Goal: Task Accomplishment & Management: Manage account settings

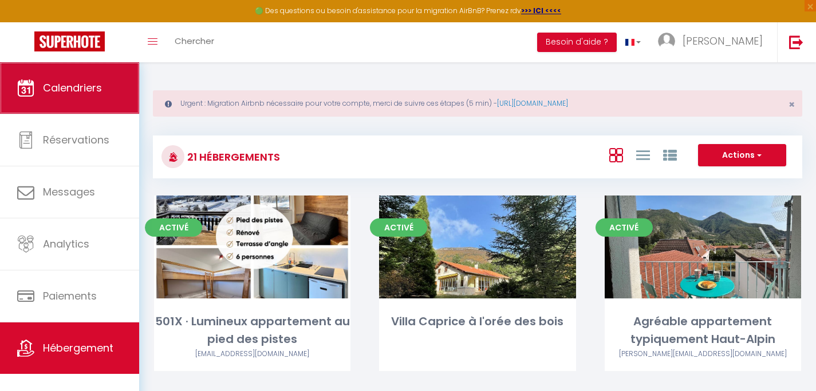
click at [78, 99] on link "Calendriers" at bounding box center [69, 88] width 139 height 52
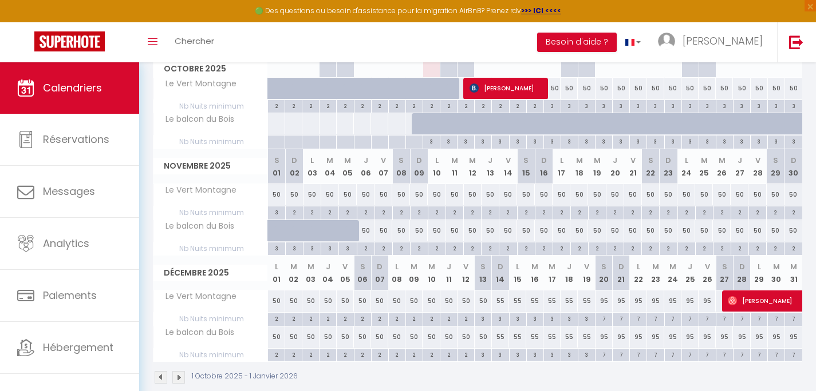
scroll to position [232, 0]
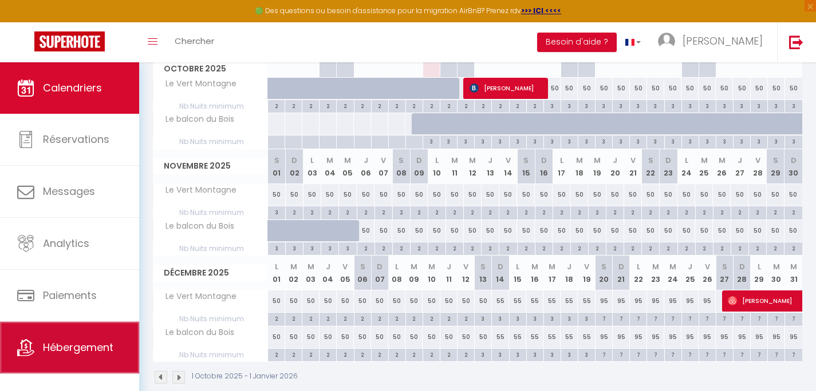
click at [100, 350] on span "Hébergement" at bounding box center [78, 348] width 70 height 14
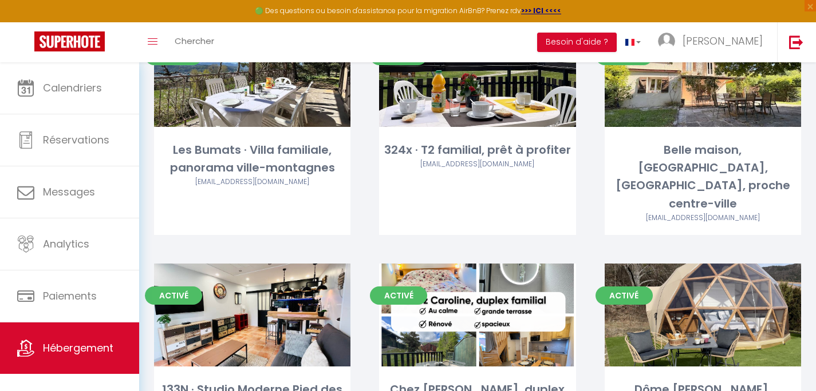
scroll to position [11, 0]
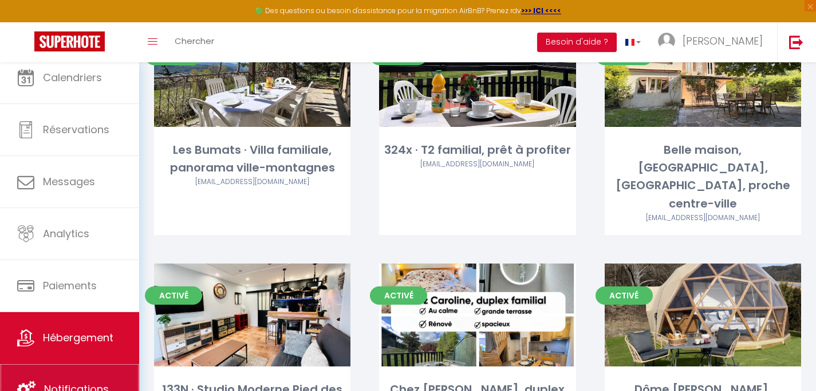
click at [68, 367] on link "Notifications" at bounding box center [69, 390] width 139 height 52
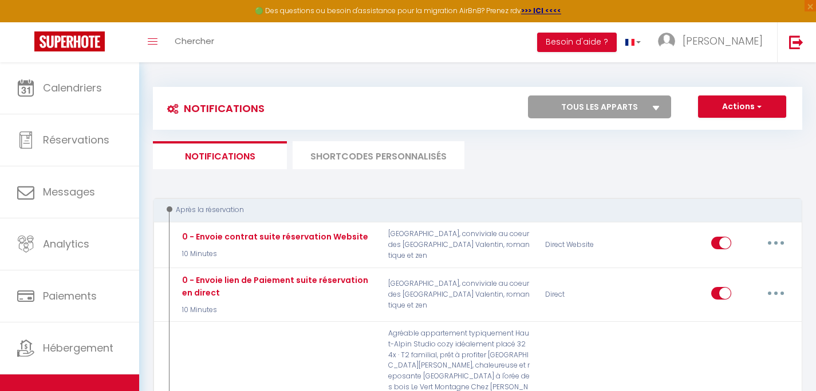
click at [393, 161] on li "SHORTCODES PERSONNALISÉS" at bounding box center [378, 155] width 172 height 28
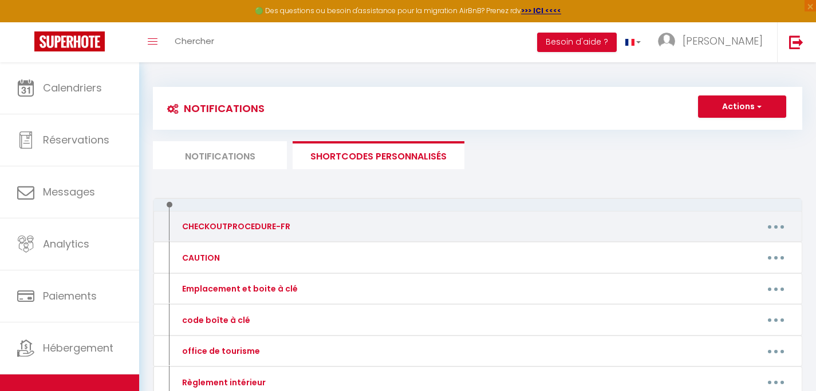
click at [385, 220] on div "Editer Supprimer" at bounding box center [564, 226] width 470 height 18
click at [770, 229] on button "button" at bounding box center [775, 226] width 32 height 18
click at [739, 254] on link "Editer" at bounding box center [745, 252] width 85 height 19
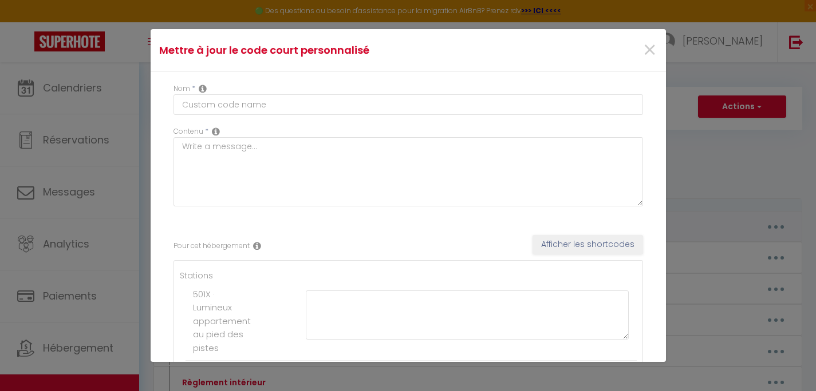
type input "CHECKOUTPROCEDURE-FR"
type textarea "Le ménage de fin de séjour est bien inclus dans votre réservation. Cependant me…"
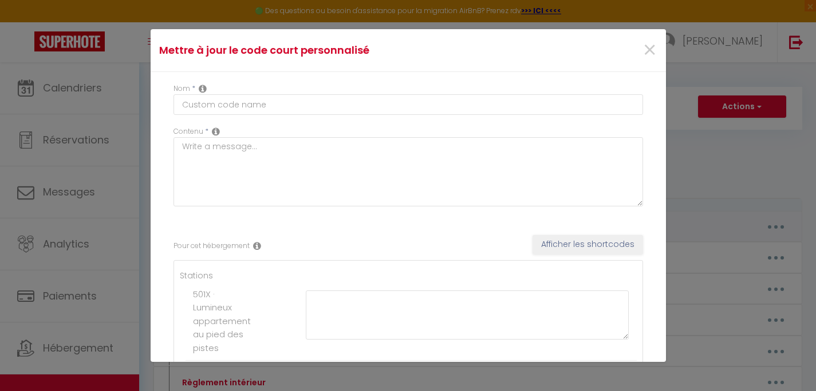
type textarea "Le ménage de fin de séjour est bien inclus dans votre réservation. Cependant me…"
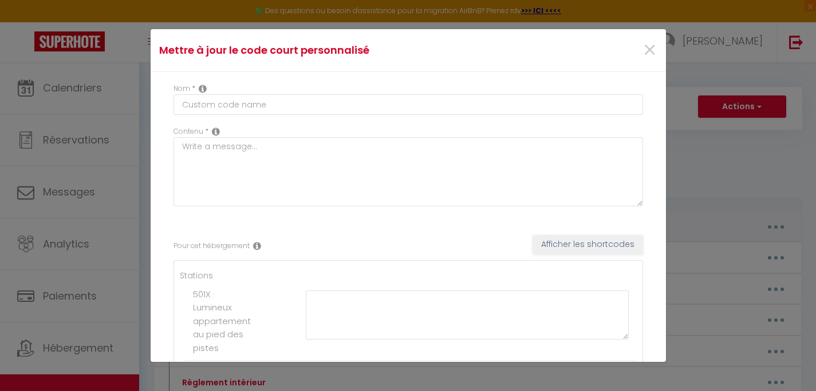
type textarea "Le ménage de fin de séjour est bien inclus dans votre réservation. Cependant me…"
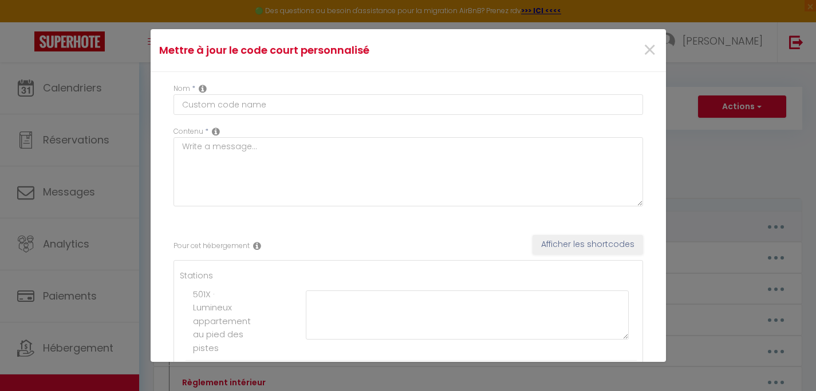
type textarea "Merci de bien vouloir laisser la maison propre et de défaire les lits utilisés …"
type textarea "Le ménage de fin de séjour est bien inclus dans votre réservation. Cependant me…"
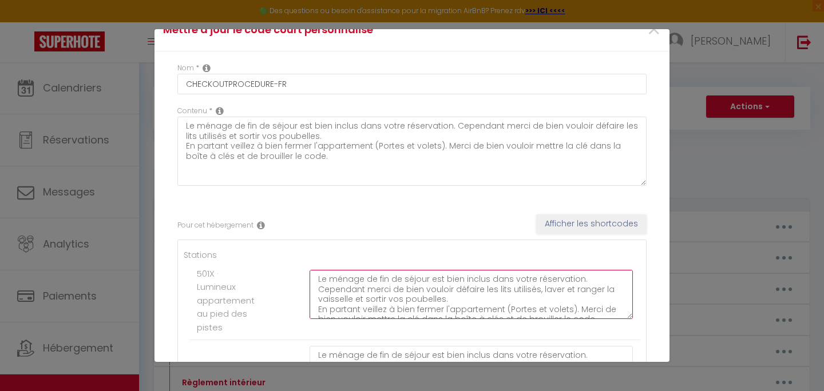
drag, startPoint x: 591, startPoint y: 311, endPoint x: 285, endPoint y: 260, distance: 309.8
click at [310, 270] on textarea "Le ménage de fin de séjour est bien inclus dans votre réservation. Cependant me…" at bounding box center [471, 294] width 323 height 49
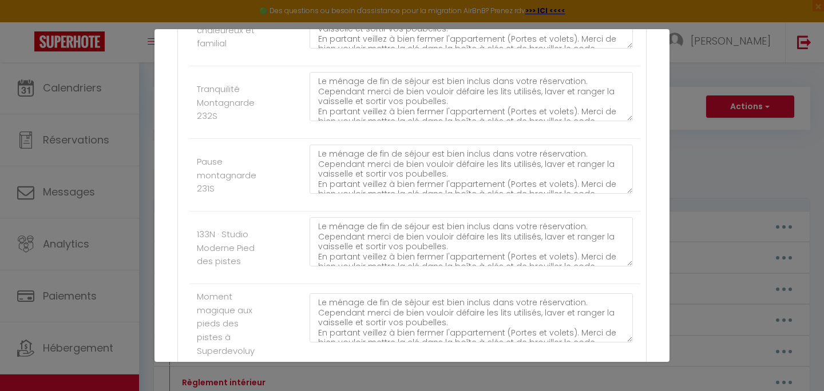
scroll to position [834, 0]
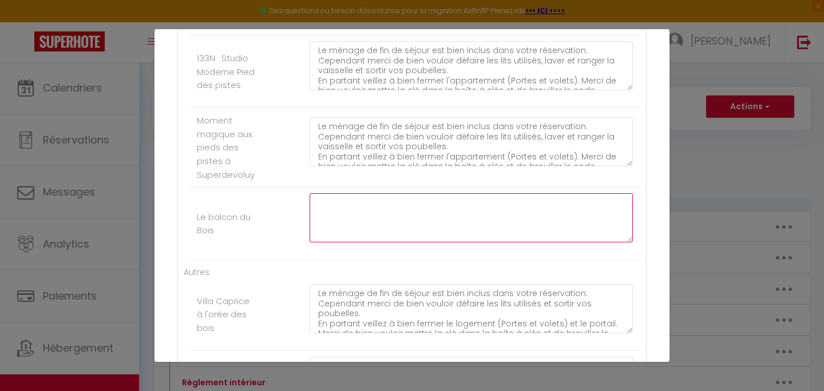
click at [421, 231] on textarea at bounding box center [471, 217] width 323 height 49
paste textarea "Le ménage de fin de séjour est bien inclus dans votre réservation. Cependant me…"
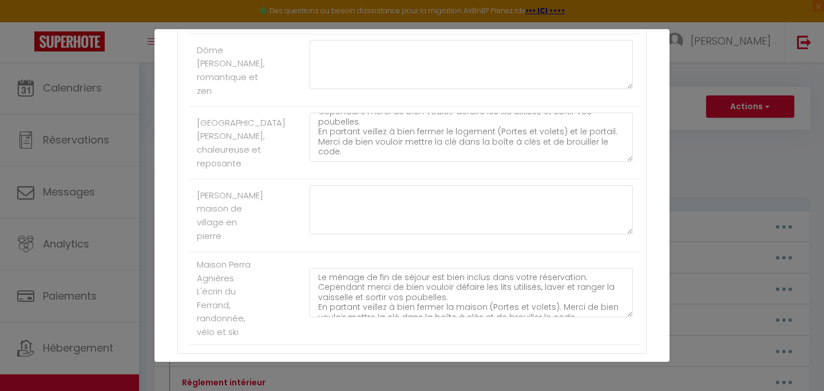
scroll to position [1525, 0]
type textarea "Le ménage de fin de séjour est bien inclus dans votre réservation. Cependant me…"
click at [406, 302] on textarea "Le ménage de fin de séjour est bien inclus dans votre réservation. Cependant me…" at bounding box center [471, 290] width 323 height 49
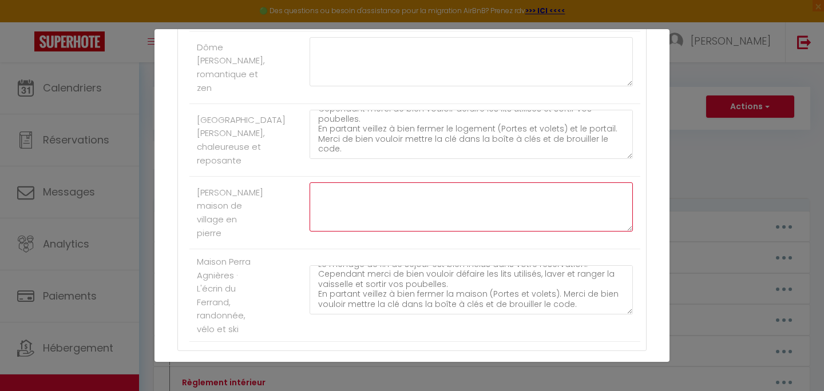
click at [437, 209] on textarea at bounding box center [471, 207] width 323 height 49
paste textarea "Le ménage de fin de séjour est bien inclus dans votre réservation. Cependant me…"
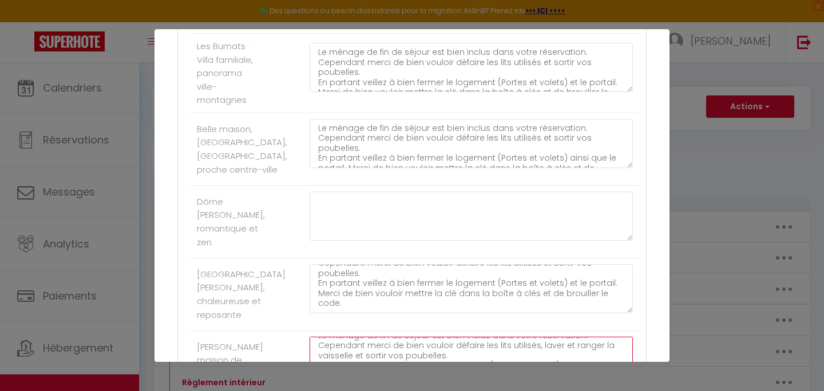
scroll to position [1607, 0]
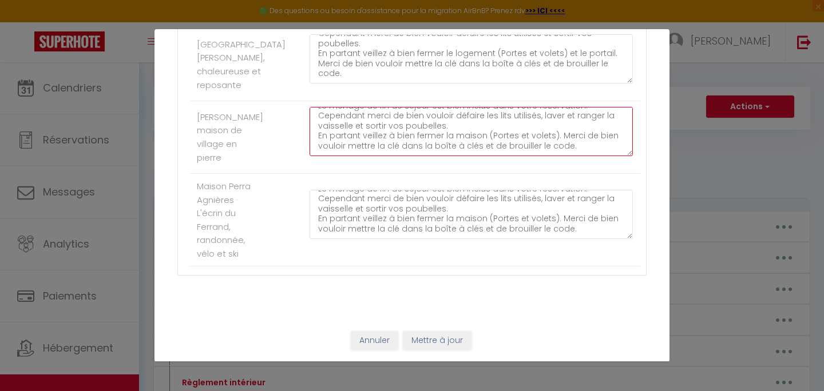
type textarea "Le ménage de fin de séjour est bien inclus dans votre réservation. Cependant me…"
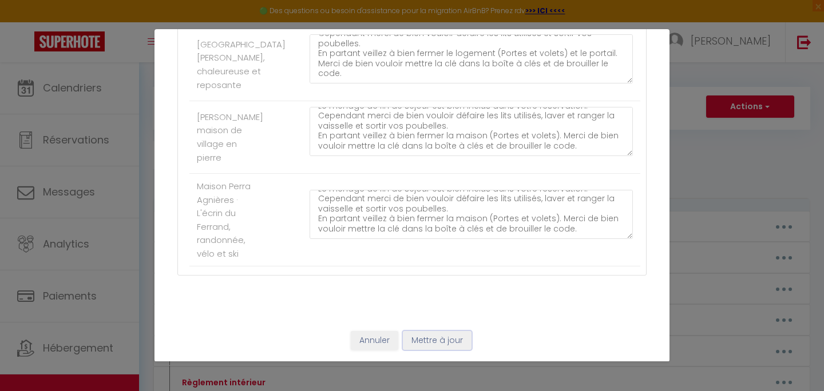
click at [431, 343] on button "Mettre à jour" at bounding box center [437, 340] width 69 height 19
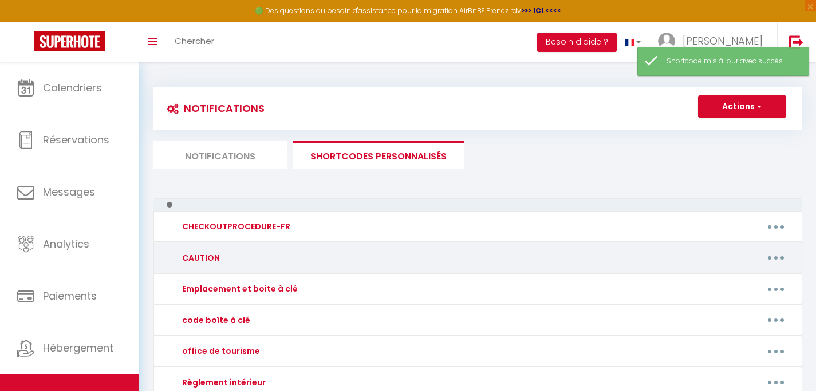
click at [375, 255] on div "Editer Supprimer" at bounding box center [564, 258] width 470 height 18
click at [769, 260] on button "button" at bounding box center [775, 258] width 32 height 18
click at [742, 282] on link "Editer" at bounding box center [745, 283] width 85 height 19
type input "CAUTION"
type textarea "CAUTION"
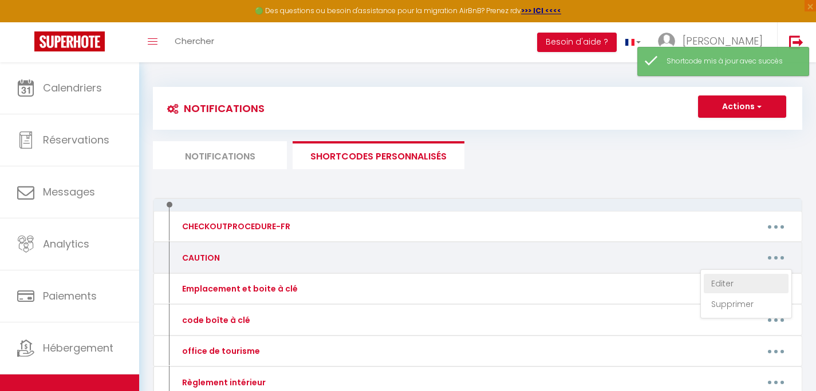
type textarea "250"
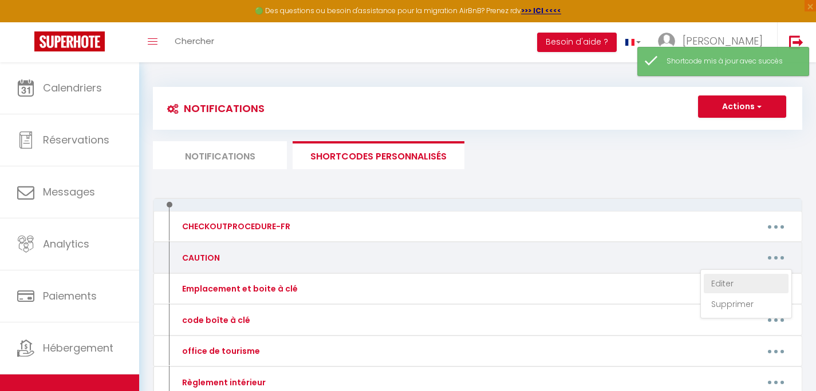
type textarea "250"
type textarea "200"
type textarea "250"
type textarea "300"
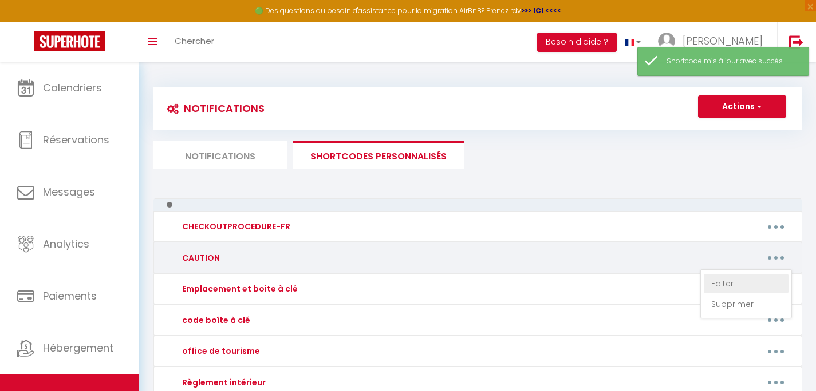
type textarea "500"
type textarea "300"
type textarea "250"
type textarea "500"
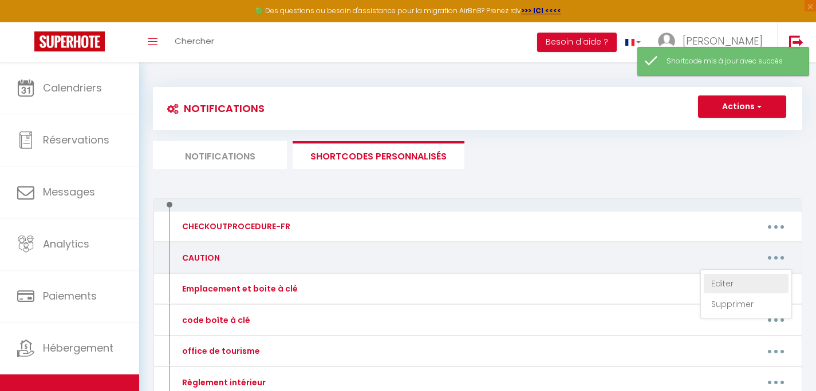
type textarea "500"
type textarea "250"
type textarea "300"
type textarea "500"
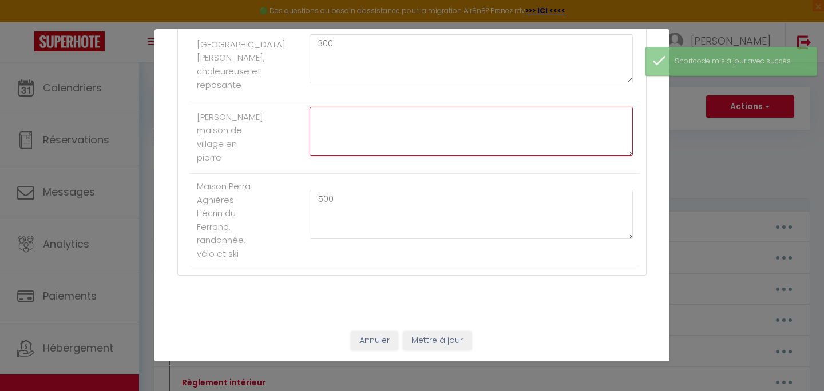
click at [511, 142] on textarea at bounding box center [471, 131] width 323 height 49
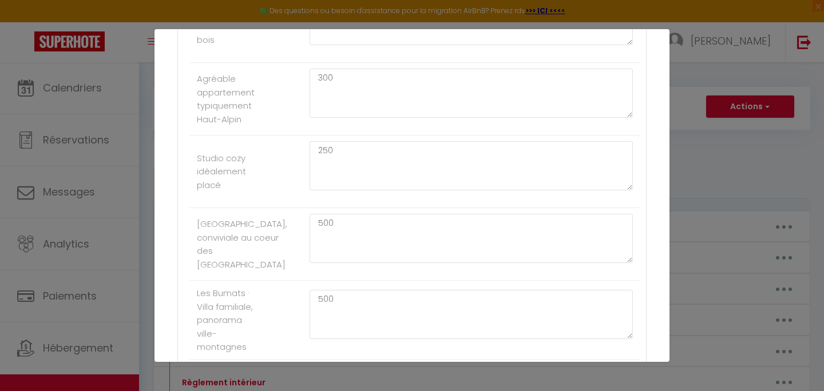
scroll to position [937, 0]
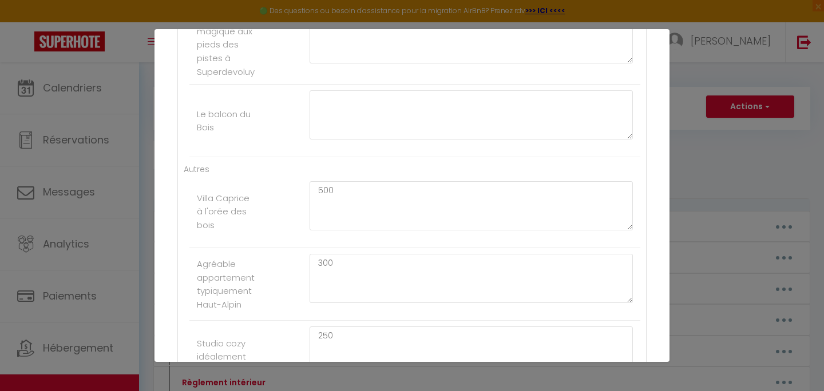
type textarea "250"
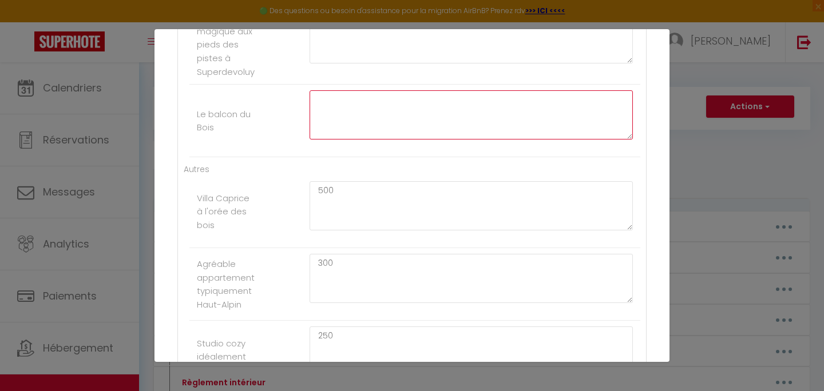
click at [501, 125] on textarea at bounding box center [471, 114] width 323 height 49
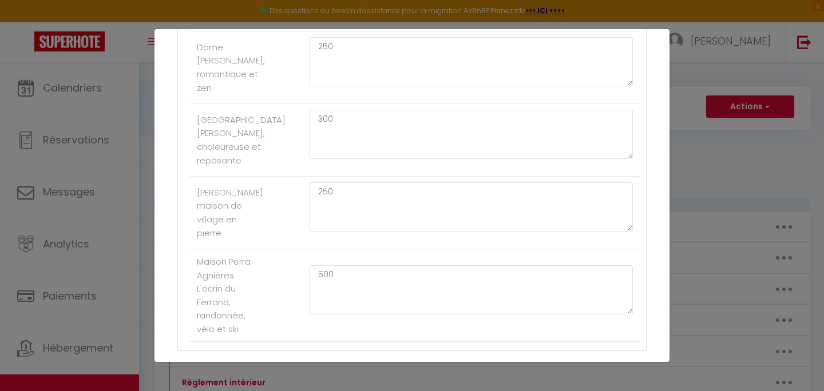
scroll to position [1607, 0]
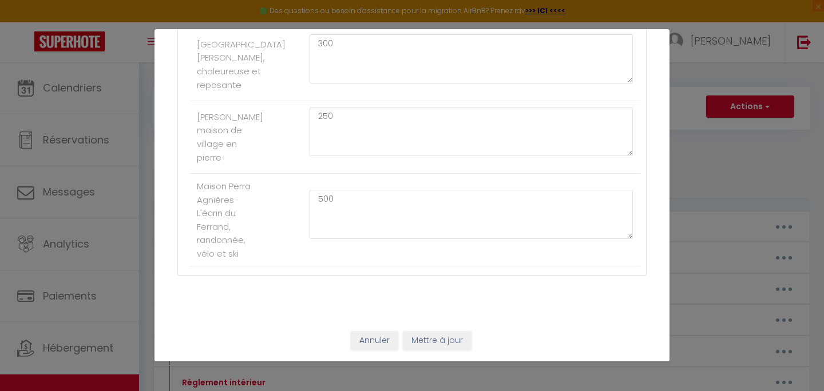
type textarea "250"
click at [441, 339] on button "Mettre à jour" at bounding box center [437, 340] width 69 height 19
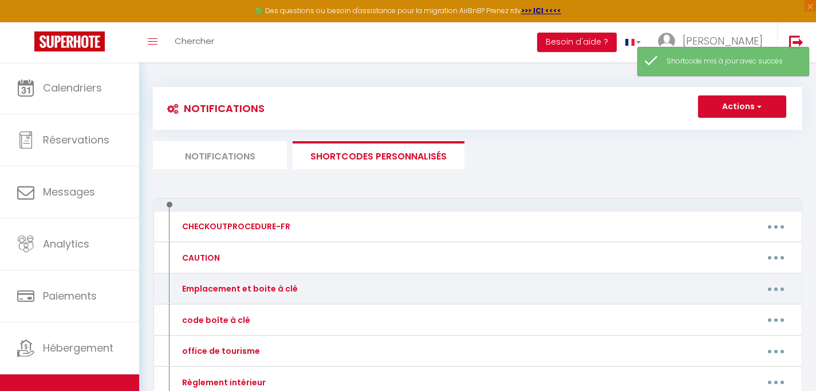
click at [778, 291] on button "button" at bounding box center [775, 289] width 32 height 18
click at [723, 315] on link "Editer" at bounding box center [745, 315] width 85 height 19
type input "Emplacement et boite à clé"
type textarea "L'arrivée est autonome."
type textarea "L'appartement est situé dans la résidence "[GEOGRAPHIC_DATA]". Il y a un parkin…"
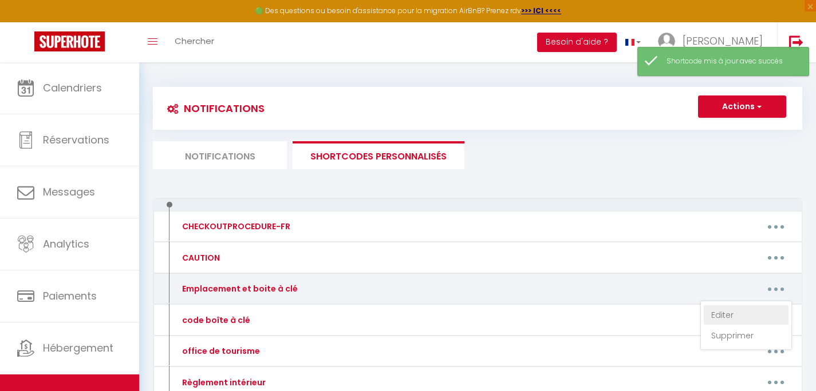
type textarea "L'appartement est situé dans la résidence "[GEOGRAPHIC_DATA]" [GEOGRAPHIC_DATA]…"
type textarea "L'appartement est situé dans la résidence "[GEOGRAPHIC_DATA]". Il y a un parkin…"
type textarea "L'appartement est situé dans la résidence "Les chalets d'Aurouze". Il y a un pa…"
type textarea "L'appartement est situé dans la résidence "les Chalets de Superdevoluy" bâtimen…"
type textarea "L'appartement est situé dans la résidence "[GEOGRAPHIC_DATA]" [GEOGRAPHIC_DATA]…"
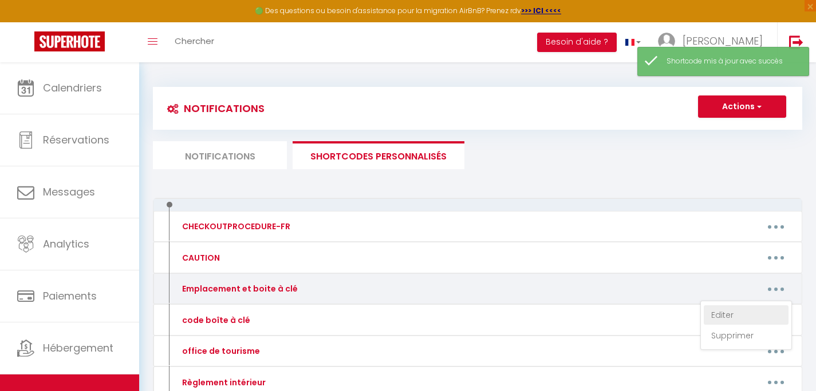
type textarea "L'appartement est situé dans la résidence "[GEOGRAPHIC_DATA]" [GEOGRAPHIC_DATA]…"
type textarea "Le portail en bois est fermé par une chaine et un cadenas à code. le code est l…"
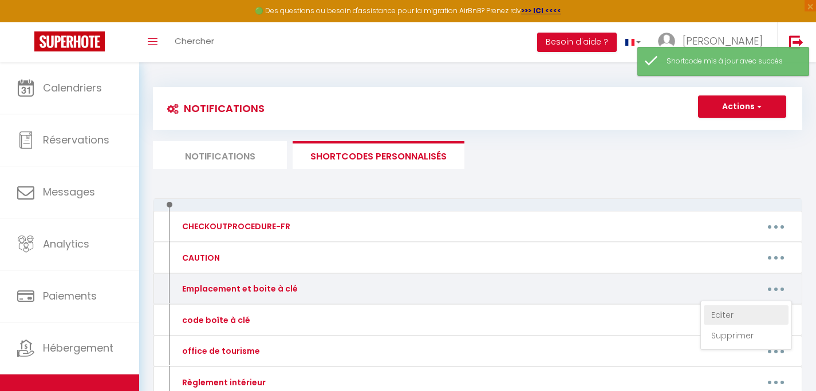
type textarea "Vous pouvez vous garer sur le parking public situé [STREET_ADDRESS] puis vous r…"
type textarea "Afin de pouvoir vous accueillir merci de nous prévenir quelques minutes avant v…"
type textarea "Vous pouvez vous garer devant la maison, le parking est partagé merci donc de v…"
type textarea "Le code du portail est le même que celui de la boîte à clé. La boite à clé se t…"
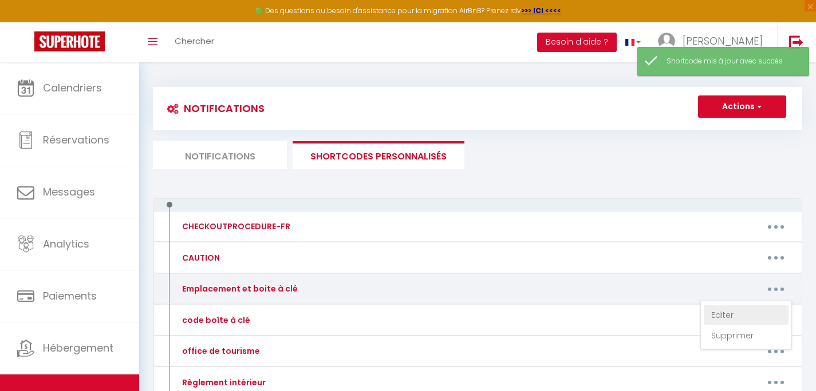
type textarea "Afin de pouvoir vous accueillir merci de nous prévenir quelques minutes avant v…"
type textarea "La boite à clé est située à gauche de la porte d'entrée."
type textarea "La boite à clé est située dans le mur de gauche de la maison derrière la porte …"
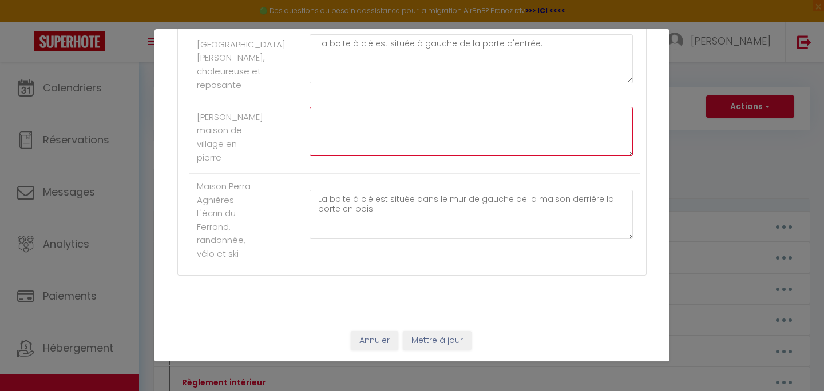
click at [410, 134] on textarea at bounding box center [471, 131] width 323 height 49
click at [418, 116] on textarea "La boite à clé est située sur la droite de la maison, sous" at bounding box center [471, 131] width 323 height 49
click at [413, 118] on textarea "La boite à clé est située sur la droite de la maison, sous" at bounding box center [471, 131] width 323 height 49
click at [575, 117] on textarea "La boite à clé est située sous l'abri à droite de la maison, sous" at bounding box center [471, 131] width 323 height 49
drag, startPoint x: 567, startPoint y: 118, endPoint x: 542, endPoint y: 119, distance: 25.2
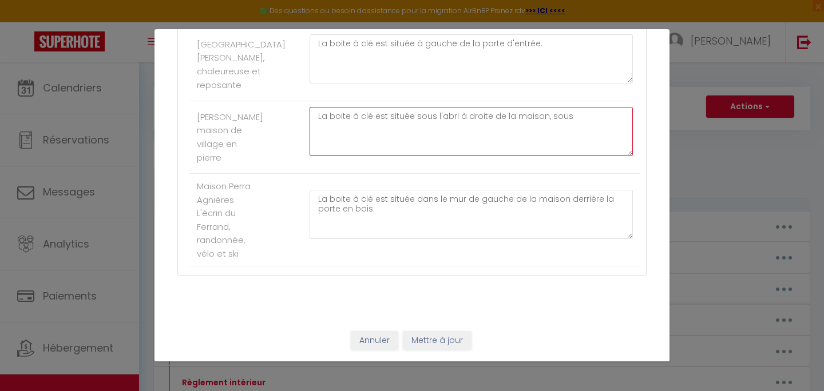
click at [542, 119] on textarea "La boite à clé est située sous l'abri à droite de la maison, sous" at bounding box center [471, 131] width 323 height 49
click at [556, 118] on textarea "La boite à clé est située sous l'abri à droite de la maison, sur l'arriere de l…" at bounding box center [471, 131] width 323 height 49
click at [593, 119] on textarea "La boite à clé est située sous l'abri à droite de la maison, sur l’arrière de l…" at bounding box center [471, 131] width 323 height 49
click at [512, 132] on textarea "La boite à clé est située sous l'abri à droite de la maison, sur l’arrière du s…" at bounding box center [471, 131] width 323 height 49
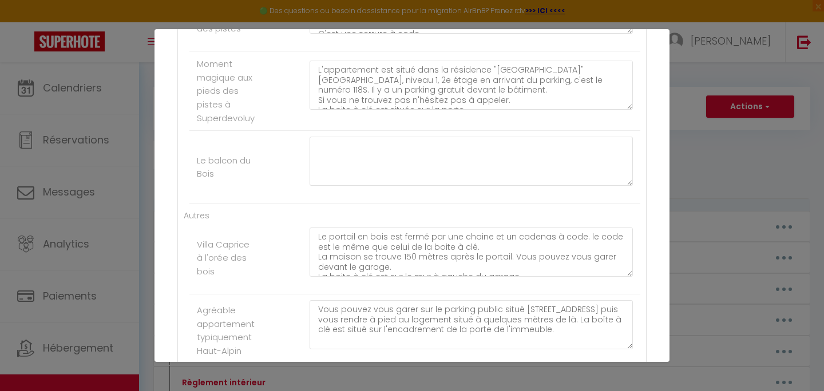
scroll to position [886, 0]
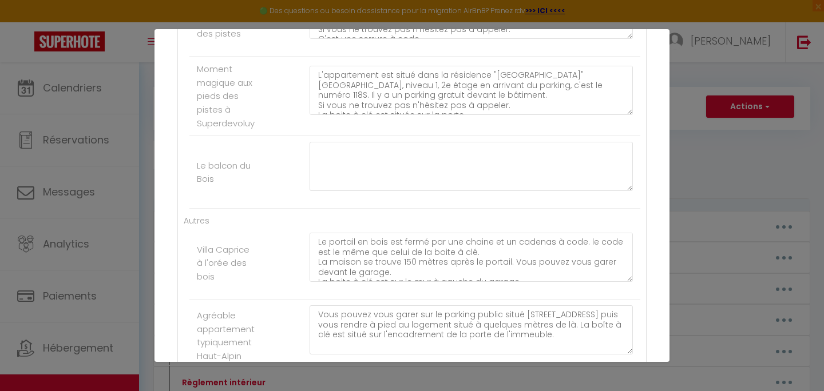
type textarea "La boite à clé est située sous l'abri à droite de la maison, sur l’arrière du s…"
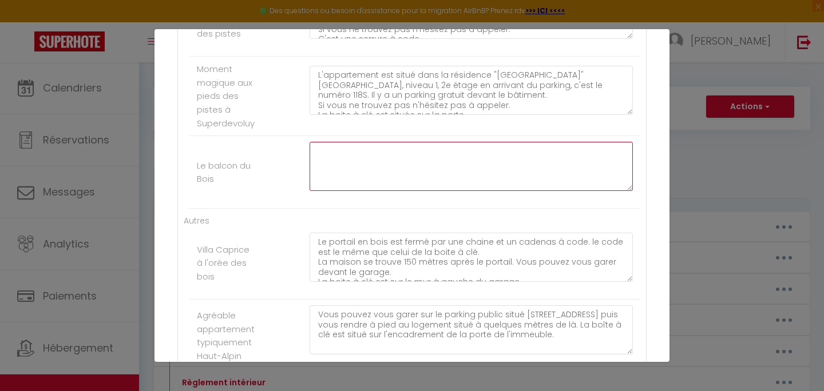
click at [436, 177] on textarea at bounding box center [471, 166] width 323 height 49
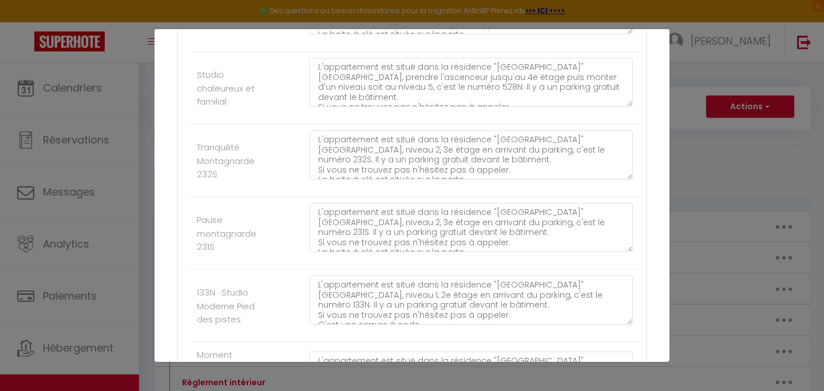
scroll to position [587, 0]
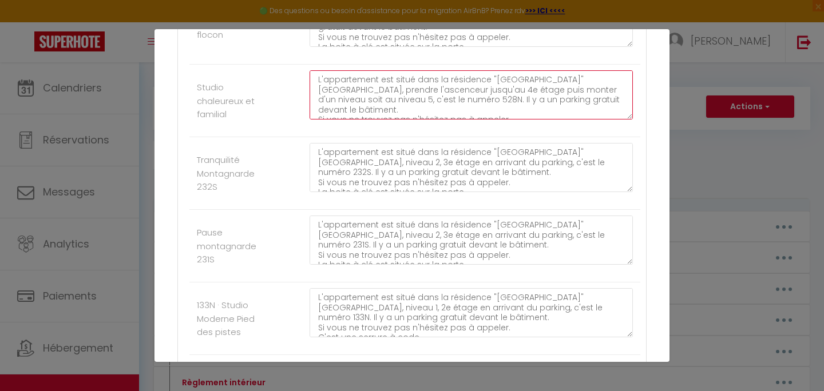
click at [473, 101] on textarea "L'appartement est situé dans la résidence "[GEOGRAPHIC_DATA]" [GEOGRAPHIC_DATA]…" at bounding box center [471, 94] width 323 height 49
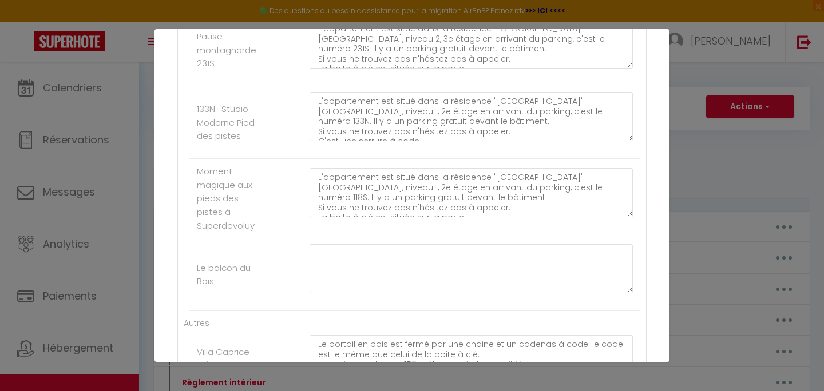
scroll to position [793, 0]
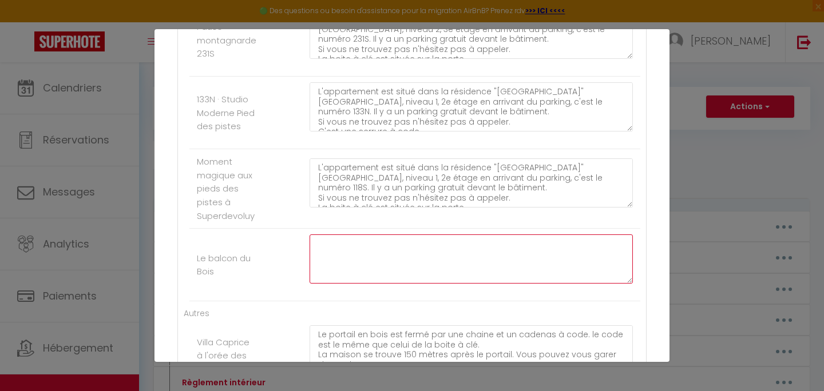
click at [417, 251] on textarea at bounding box center [471, 259] width 323 height 49
paste textarea "L'appartement est situé dans la résidence "[GEOGRAPHIC_DATA]" [GEOGRAPHIC_DATA]…"
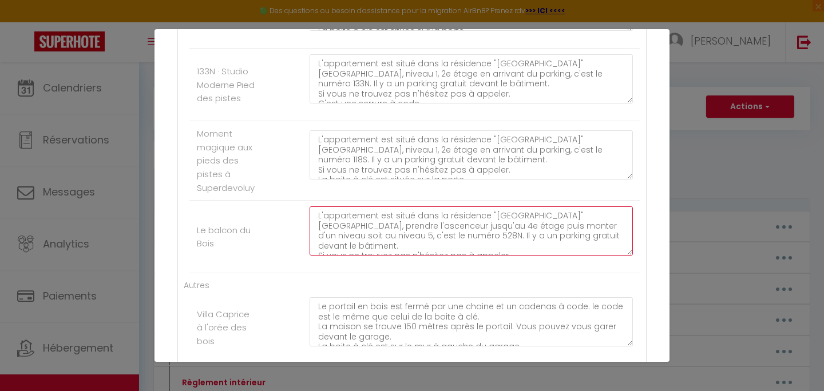
scroll to position [824, 0]
click at [381, 224] on textarea "L'appartement est situé dans la résidence "[GEOGRAPHIC_DATA]" [GEOGRAPHIC_DATA]…" at bounding box center [471, 228] width 323 height 49
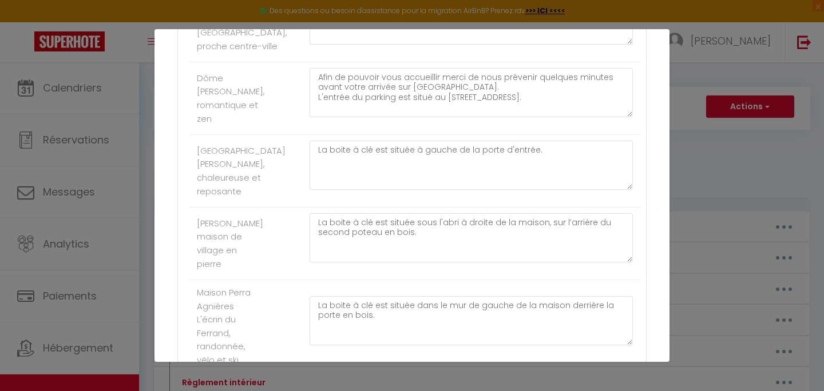
scroll to position [1607, 0]
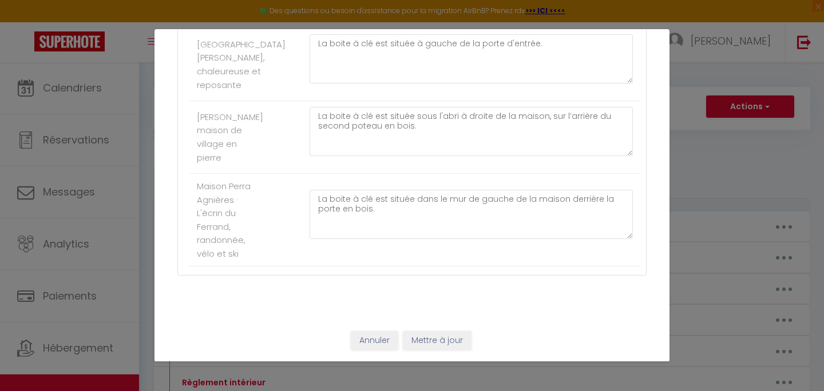
type textarea "L'appartement est situé dans la résidence "[GEOGRAPHIC_DATA]" [GEOGRAPHIC_DATA]…"
click at [451, 342] on button "Mettre à jour" at bounding box center [437, 340] width 69 height 19
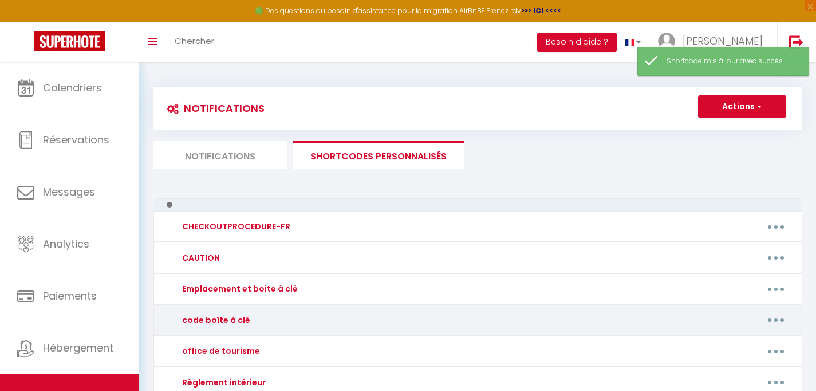
click at [779, 327] on button "button" at bounding box center [775, 320] width 32 height 18
click at [734, 342] on link "Editer" at bounding box center [745, 346] width 85 height 19
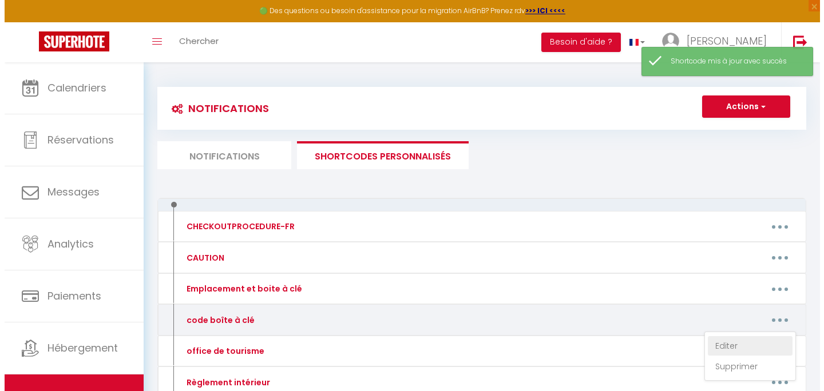
type input "code boîte à clé"
type textarea "Le code de la boîte à clé est"
type textarea "Le code de la boîte à clé est 2787"
type textarea "Le code de la boîte à clé est 7880"
type textarea "Le code de la boîte à clé est 0873"
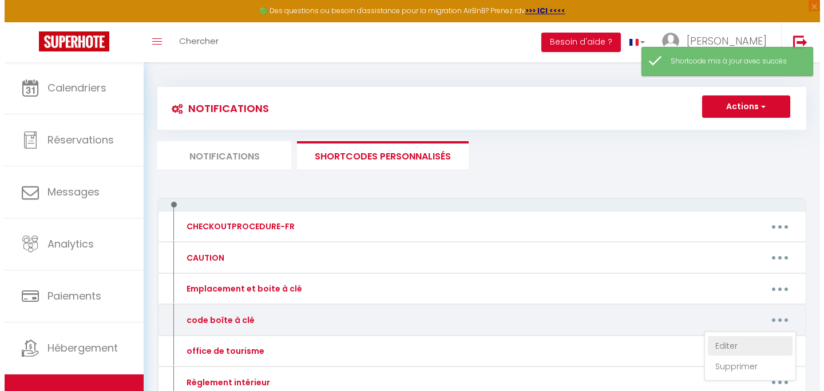
type textarea "Le code de la boîte à clé est 1160"
type textarea "Le code de la boîte à clé est 8619"
type textarea "Le code de la boîte à clé est 2903."
type textarea "Le code de la boîte à clé est 3432"
type textarea "Le code de la boîte à clé est 3421"
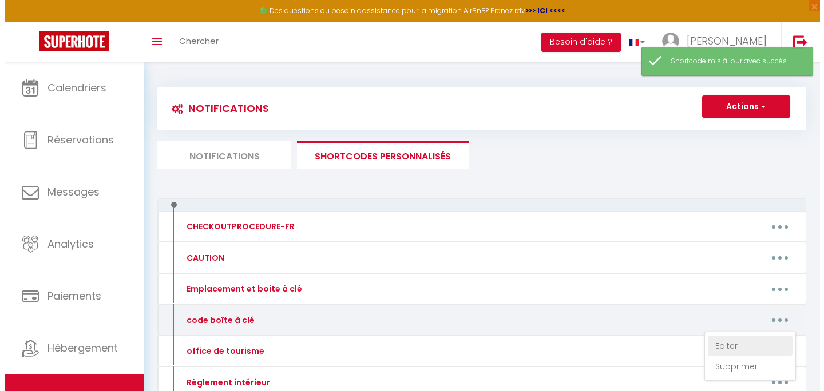
type textarea "Le code de la serrure électronique est 198690823"
type textarea "Le code de la boîte à clé est 6263"
type textarea "Le code de la boîte à clé et du cadenas du portail est 1492."
type textarea "Le code de la boîte à clé est 1978"
type textarea "Le code de la boîte à clé est 1977"
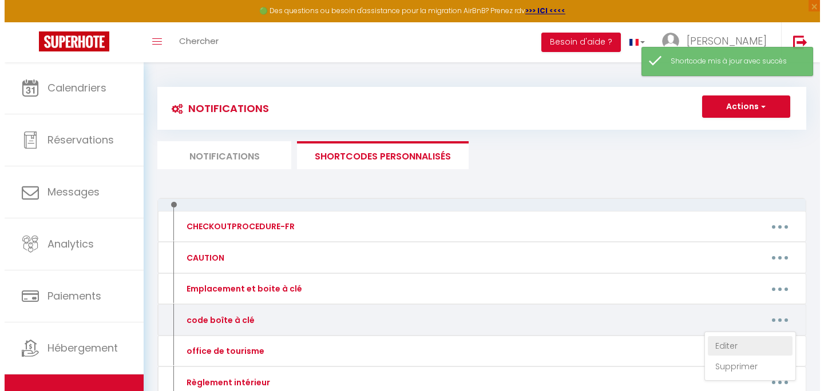
type textarea "Le code du portail est 1311 puis la flèche de gauche. En cas de besoin n'hésite…"
type textarea "Le code de la boîte à clé est 1809"
type textarea "Les codes du portail et de la boîte à clé est 1205"
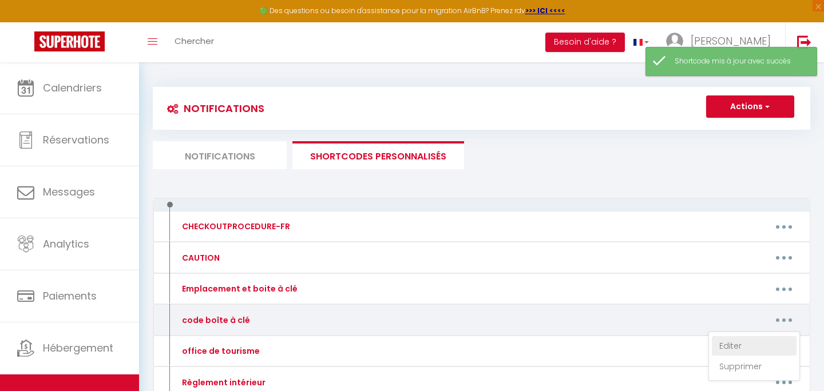
type textarea "Le code du portail est 1311 puis la flèche de gauche. En cas de besoin n'hésite…"
type textarea "Le code de la boîte à clé est 1809"
type textarea "Le code de la boîte à clé est 0873"
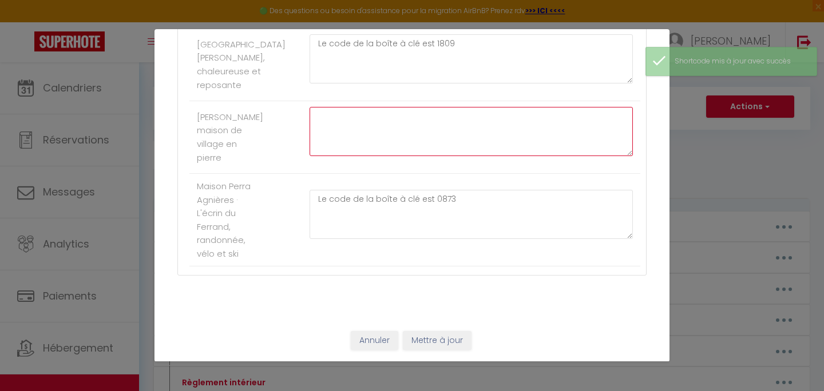
click at [421, 134] on textarea at bounding box center [471, 131] width 323 height 49
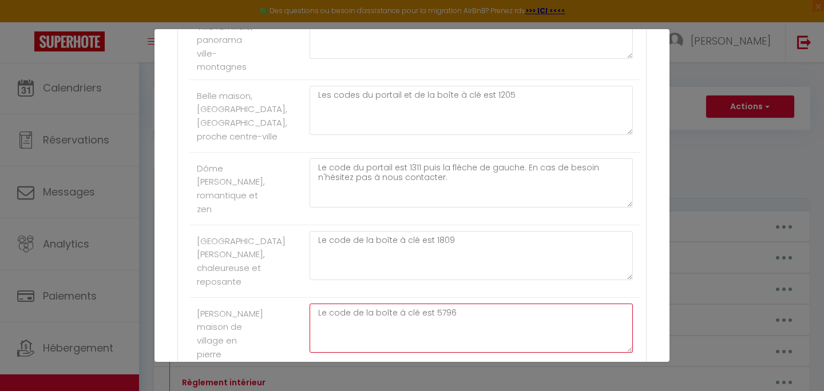
scroll to position [1391, 0]
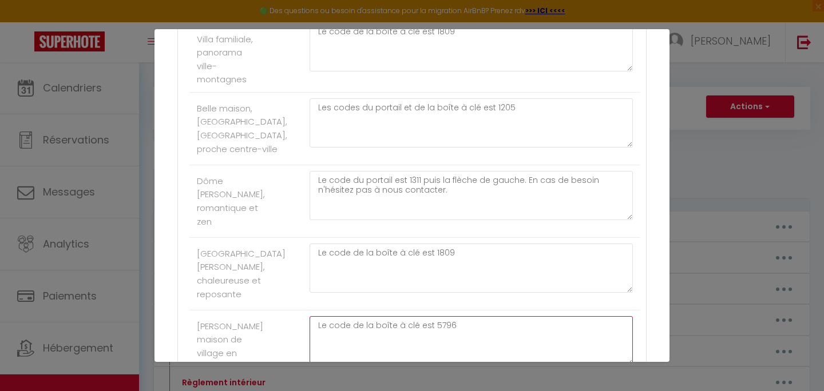
drag, startPoint x: 445, startPoint y: 333, endPoint x: 294, endPoint y: 330, distance: 151.7
click at [310, 330] on textarea "Le code de la boîte à clé est 5796" at bounding box center [471, 340] width 323 height 49
drag, startPoint x: 452, startPoint y: 335, endPoint x: 312, endPoint y: 332, distance: 139.1
click at [312, 332] on textarea "Le code de la boîte à clé est 5796" at bounding box center [471, 340] width 323 height 49
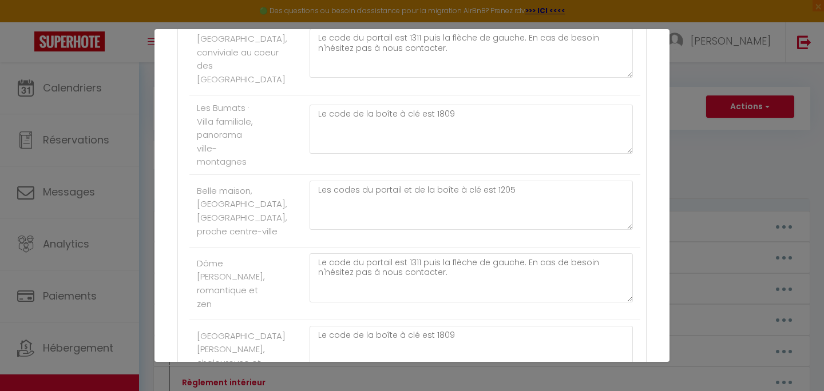
scroll to position [1298, 0]
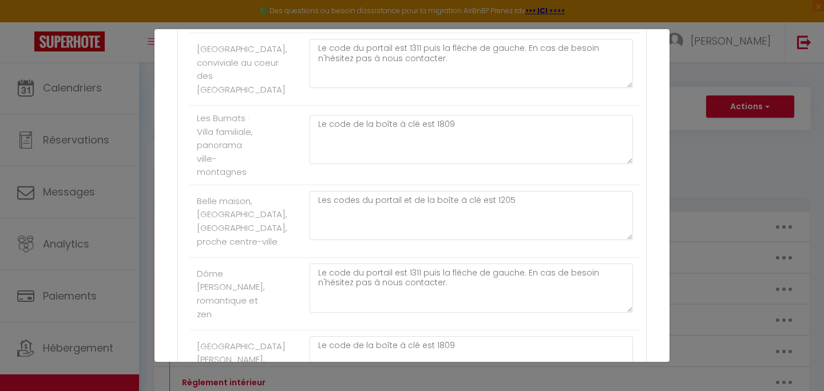
type textarea "Le code de la boîte à clé est 5796"
click at [511, 214] on textarea "Les codes du portail et de la boîte à clé est 1205" at bounding box center [471, 215] width 323 height 49
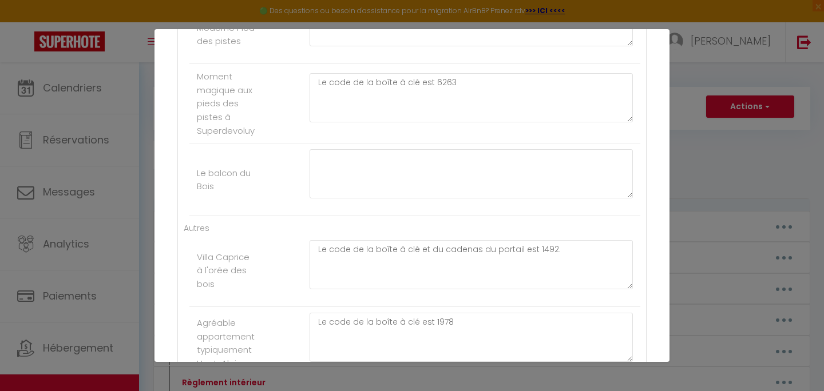
scroll to position [876, 0]
type textarea "Les codes du portail et de la boîte à clé est 4848"
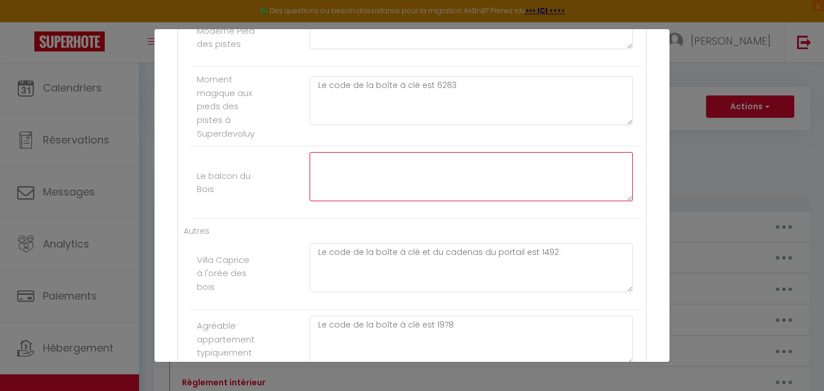
click at [505, 161] on textarea at bounding box center [471, 176] width 323 height 49
paste textarea "Le code de la boîte à clé est 5796"
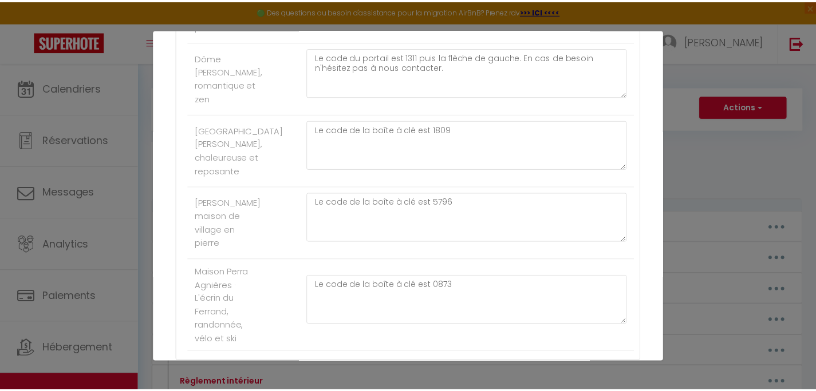
scroll to position [1607, 0]
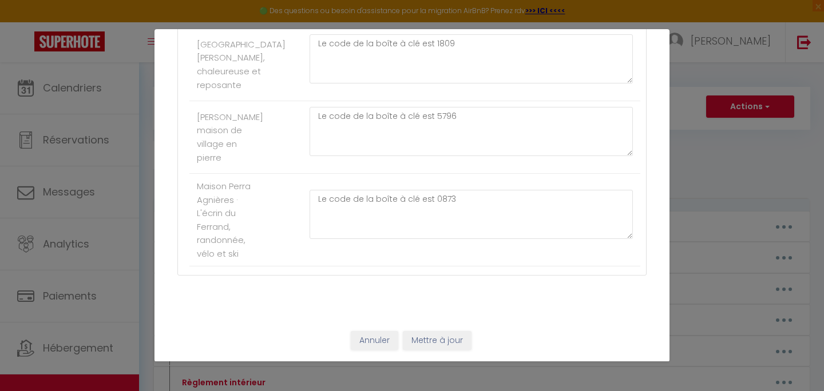
type textarea "Le code de la boîte à clé est 2822"
click at [446, 338] on button "Mettre à jour" at bounding box center [437, 340] width 69 height 19
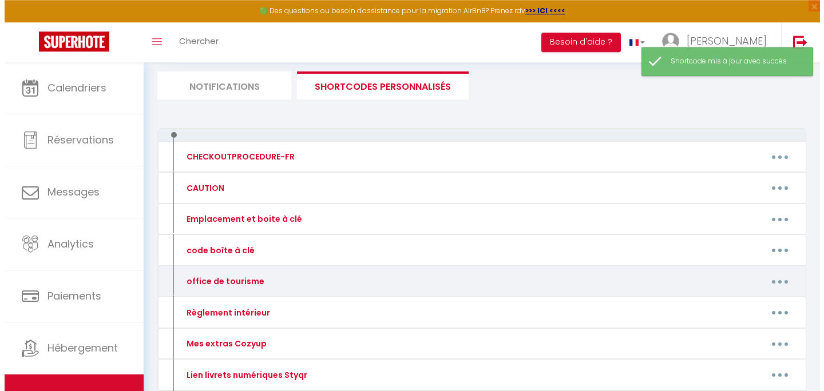
scroll to position [73, 0]
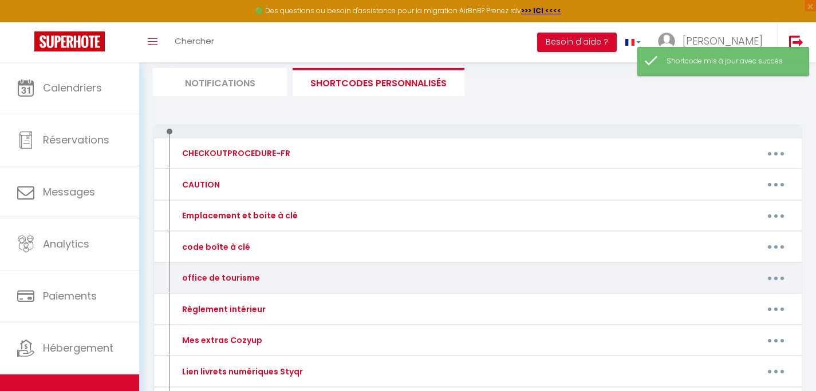
click at [779, 280] on button "button" at bounding box center [775, 278] width 32 height 18
click at [722, 306] on link "Editer" at bounding box center [745, 304] width 85 height 19
type input "office de tourisme"
type textarea "L'office de tourisme"
type textarea "[URL][DOMAIN_NAME]"
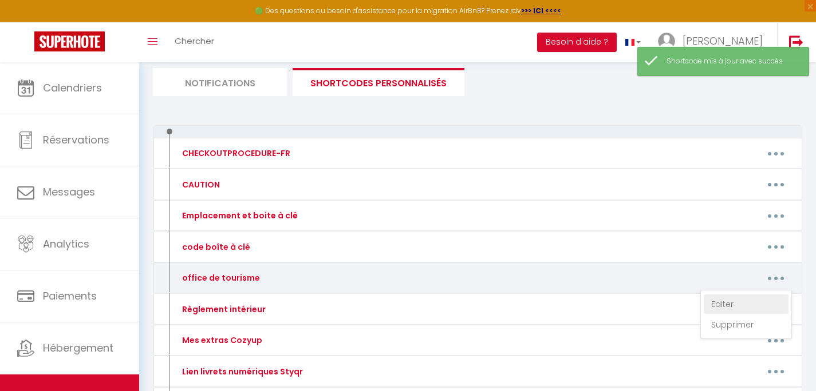
type textarea "[URL][DOMAIN_NAME]"
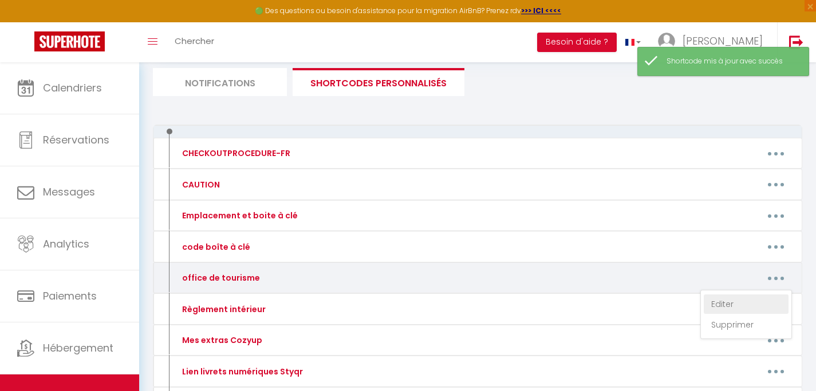
type textarea "[URL][DOMAIN_NAME]"
type textarea "[URL][DOMAIN_NAME] et pour les activités de la base d'aéronautique : [URL][DOMA…"
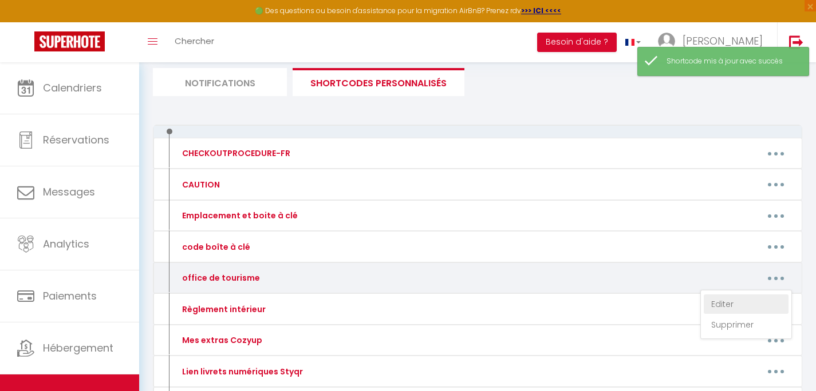
type textarea "[URL][DOMAIN_NAME]"
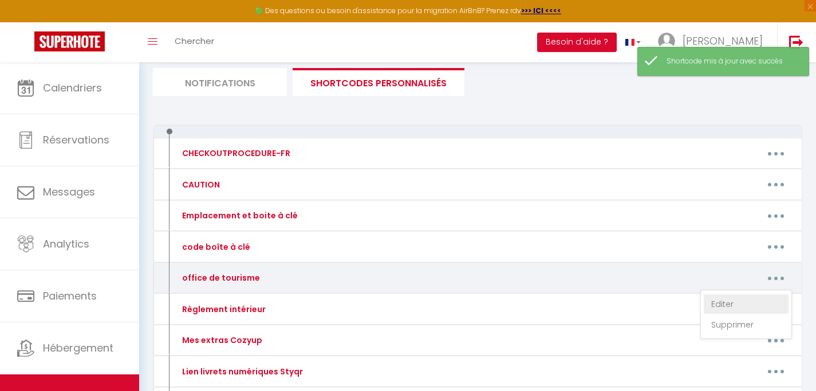
type textarea "[URL][DOMAIN_NAME]"
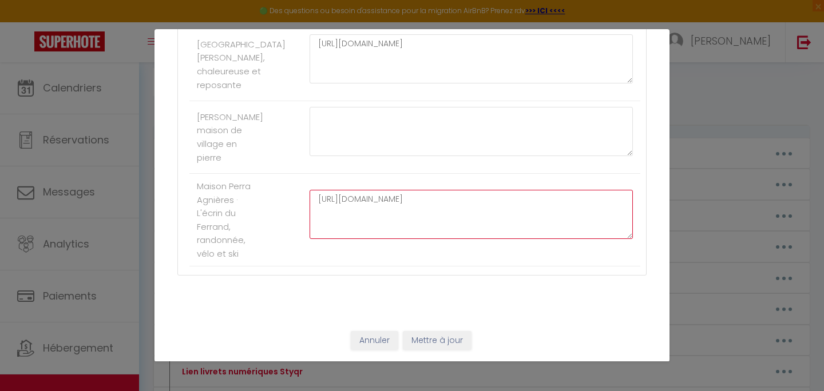
drag, startPoint x: 414, startPoint y: 205, endPoint x: 312, endPoint y: 196, distance: 102.3
click at [312, 196] on textarea "[URL][DOMAIN_NAME]" at bounding box center [471, 214] width 323 height 49
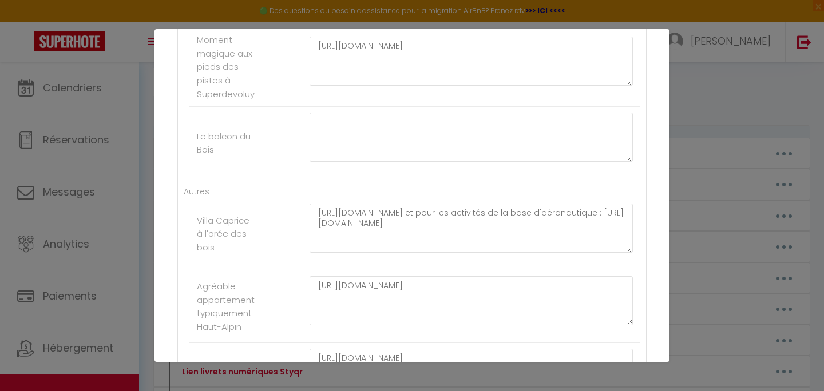
scroll to position [907, 0]
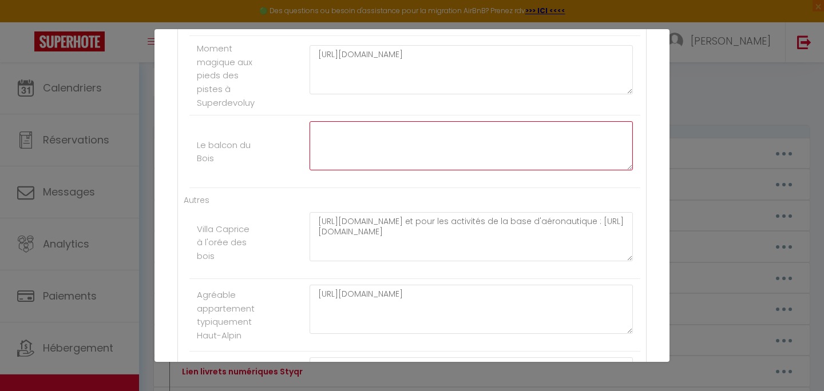
click at [471, 148] on textarea at bounding box center [471, 145] width 323 height 49
paste textarea "[URL][DOMAIN_NAME]"
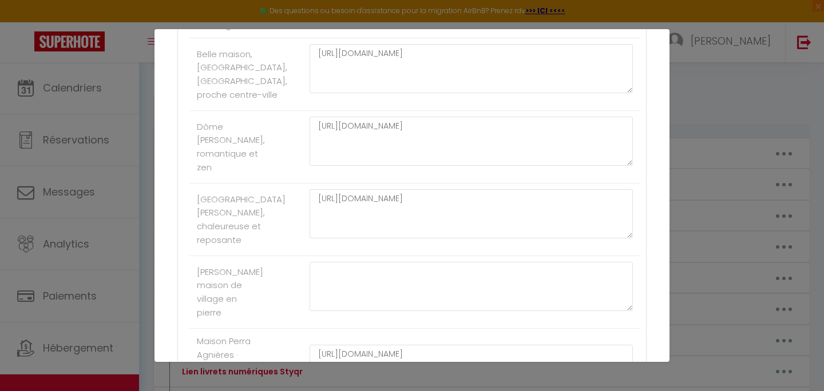
scroll to position [1442, 0]
type textarea "[URL][DOMAIN_NAME]"
drag, startPoint x: 472, startPoint y: 62, endPoint x: 296, endPoint y: 59, distance: 175.7
click at [310, 59] on textarea "[URL][DOMAIN_NAME]" at bounding box center [471, 71] width 323 height 49
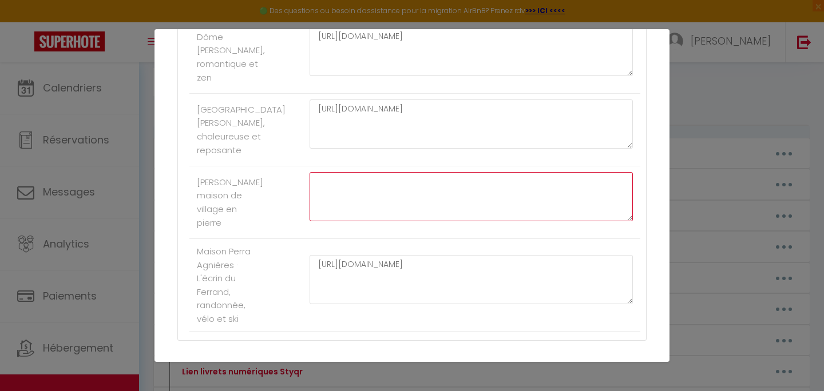
click at [394, 208] on textarea at bounding box center [471, 196] width 323 height 49
paste textarea "[URL][DOMAIN_NAME]"
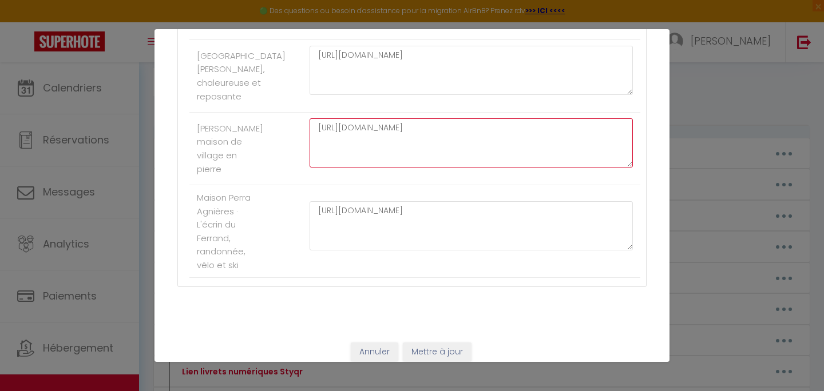
scroll to position [1607, 0]
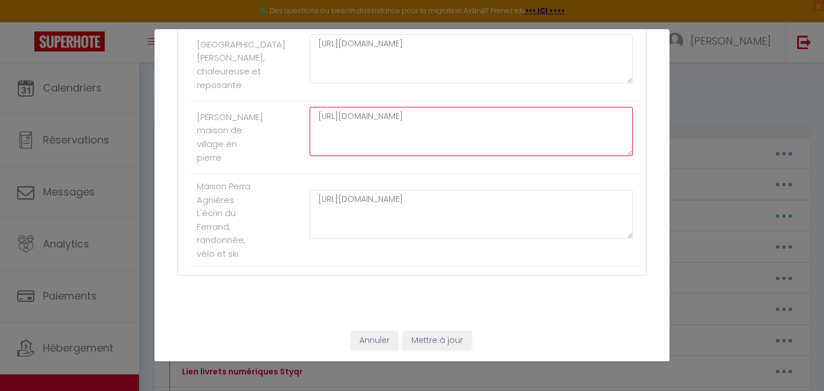
type textarea "[URL][DOMAIN_NAME]"
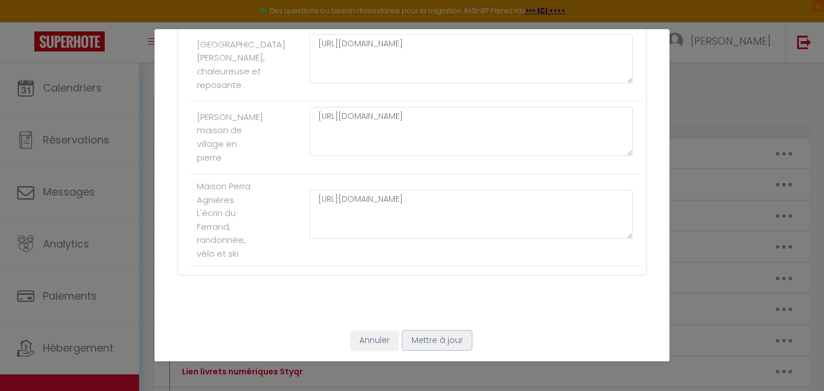
click at [436, 338] on button "Mettre à jour" at bounding box center [437, 340] width 69 height 19
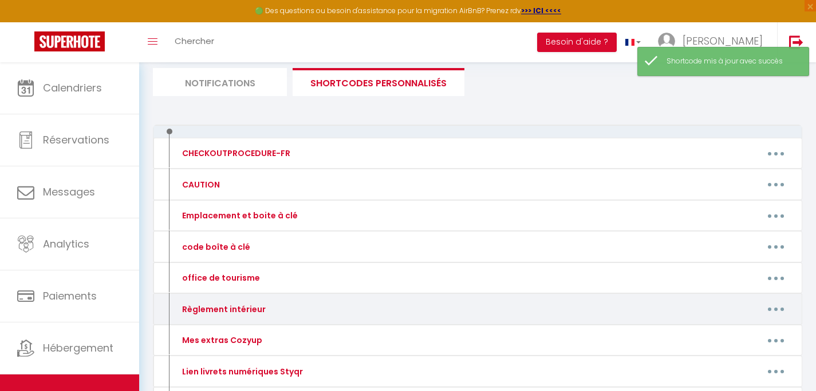
click at [774, 310] on icon "button" at bounding box center [775, 309] width 3 height 3
click at [735, 334] on link "Editer" at bounding box center [745, 335] width 85 height 19
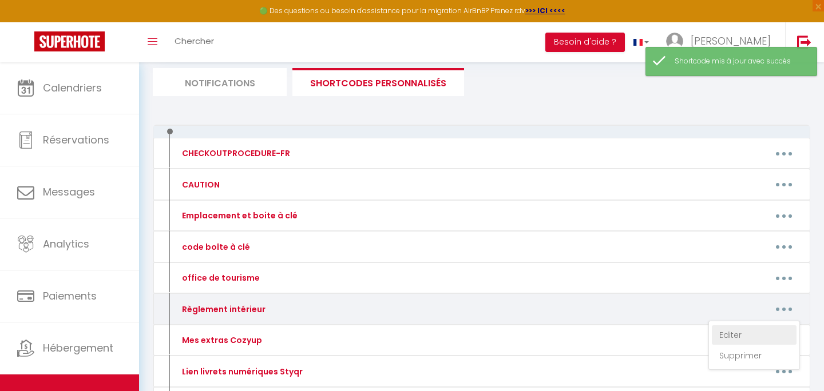
type input "Règlement intérieur"
type textarea "Règlement intérieur"
type textarea "- Respect du calme et du voisinage - ​Les invités non enregistrés dans la réser…"
type textarea "- les animaux sont acceptés mais ne doivent pas s'installer sur les lits ou can…"
type textarea "- Respect du calme et du voisinage - ​Les invités non enregistrés dans la réser…"
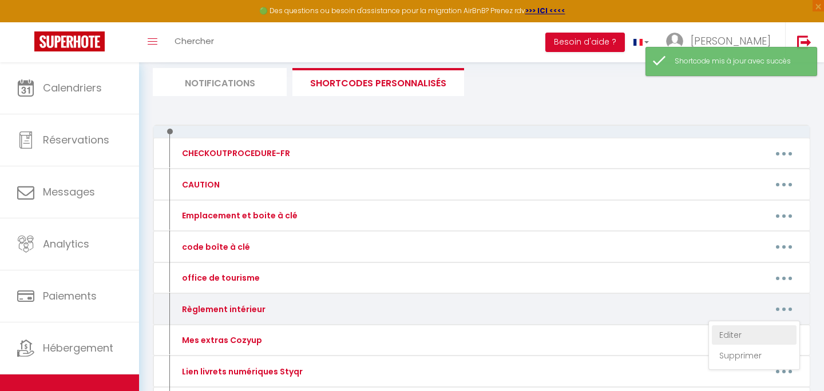
type textarea "- Respect du calme et du voisinage - ​Les invités non enregistrés dans la réser…"
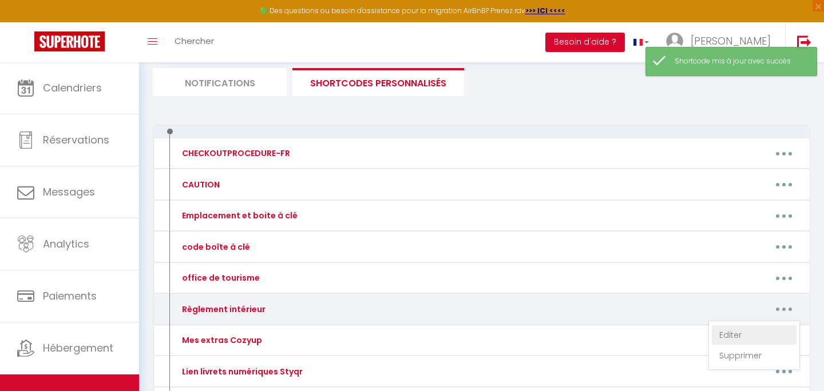
type textarea "- le couchage double du salon est le clic-clac, le lit au plafond ne peut pas ê…"
type textarea "- Respect du calme et du voisinage - ​Les invités non enregistrés dans la réser…"
type textarea "- Respect du calme et du voisinage - La recharge des voitures électriques est f…"
type textarea "- Respect du calme et du voisinage - ​Les invités non enregistrés dans la réser…"
type textarea "- Respect du calme et du voisinage - La recharge des voitures électriques est f…"
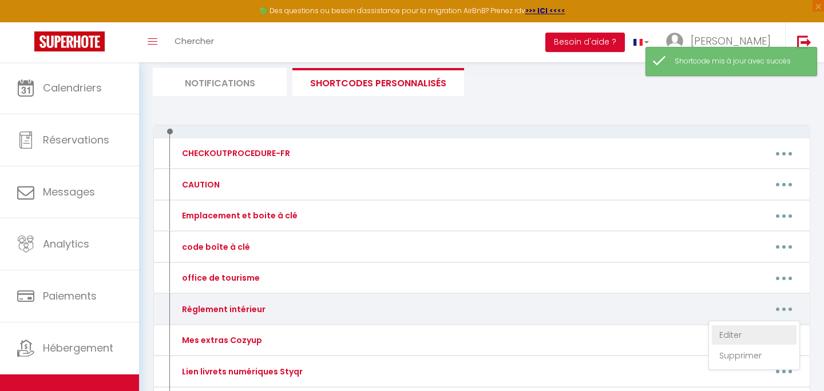
type textarea "- Respect du calme et du voisinage - La recharge des voitures électriques est f…"
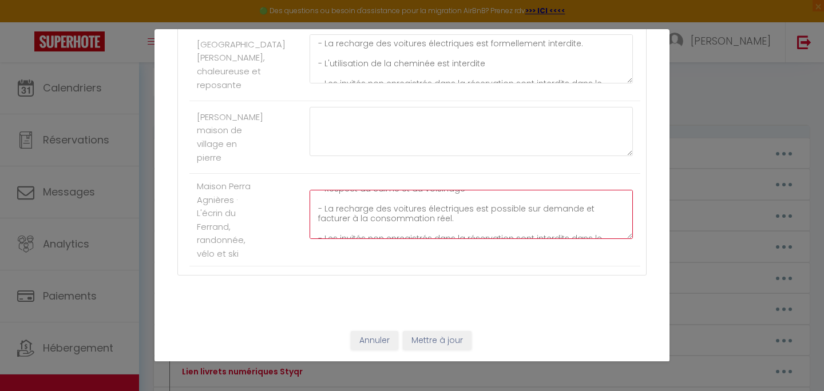
click at [419, 211] on textarea "- Respect du calme et du voisinage - La recharge des voitures électriques est p…" at bounding box center [471, 214] width 323 height 49
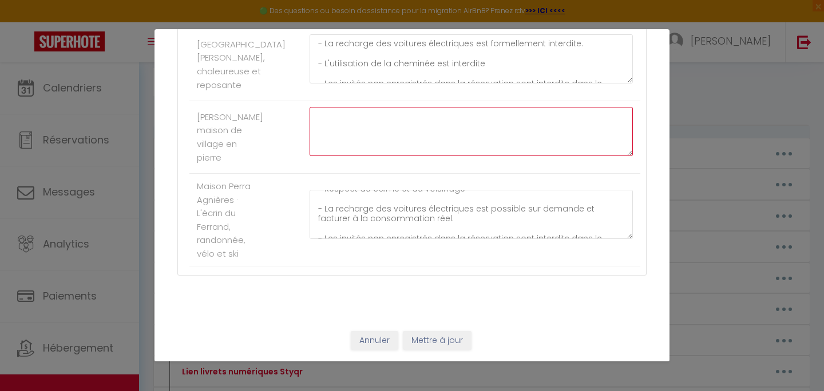
click at [438, 132] on textarea at bounding box center [471, 131] width 323 height 49
paste textarea "- Respect du calme et du voisinage - La recharge des voitures électriques est p…"
drag, startPoint x: 441, startPoint y: 139, endPoint x: 329, endPoint y: 135, distance: 111.7
click at [329, 135] on textarea "- Respect du calme et du voisinage - La recharge des voitures électriques est p…" at bounding box center [471, 131] width 323 height 49
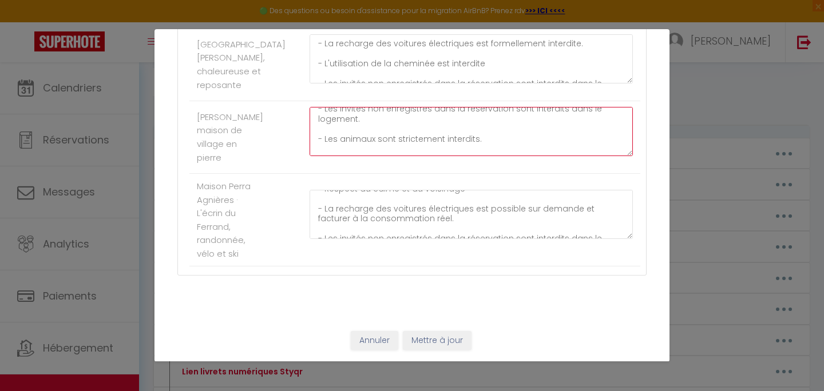
click at [329, 135] on textarea "- Respect du calme et du voisinage - La recharge des voitures électriques est p…" at bounding box center [471, 131] width 323 height 49
drag, startPoint x: 478, startPoint y: 144, endPoint x: 312, endPoint y: 129, distance: 166.6
click at [312, 129] on textarea "- Respect du calme et du voisinage - La recharge des voitures électriques est p…" at bounding box center [471, 131] width 323 height 49
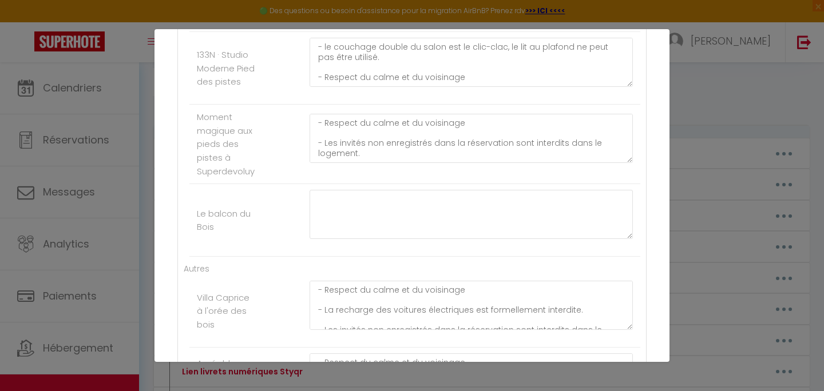
scroll to position [834, 0]
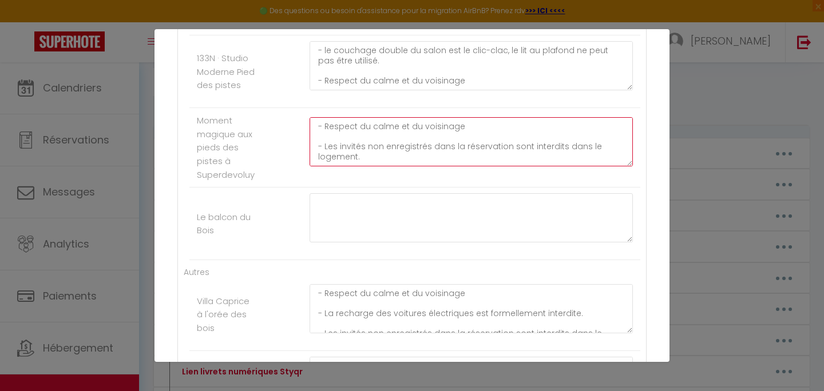
click at [407, 137] on textarea "- Respect du calme et du voisinage - ​Les invités non enregistrés dans la réser…" at bounding box center [471, 141] width 323 height 49
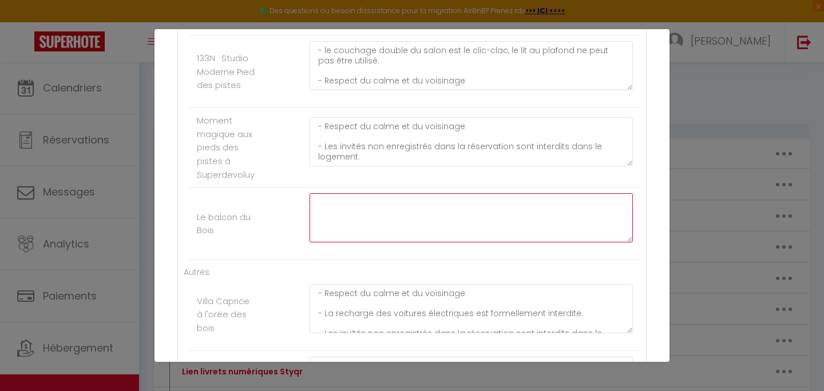
click at [391, 216] on textarea at bounding box center [471, 217] width 323 height 49
paste textarea "- Respect du calme et du voisinage - ​Les invités non enregistrés dans la réser…"
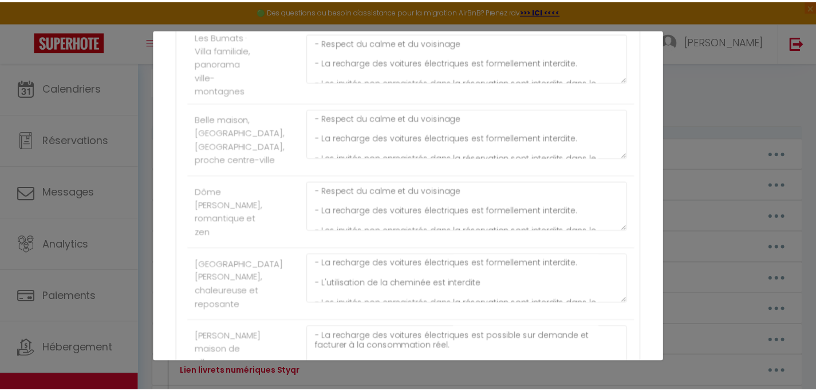
scroll to position [1607, 0]
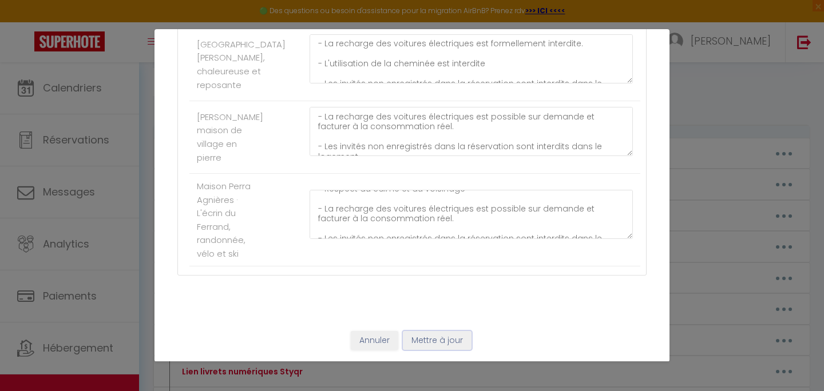
click at [428, 339] on button "Mettre à jour" at bounding box center [437, 340] width 69 height 19
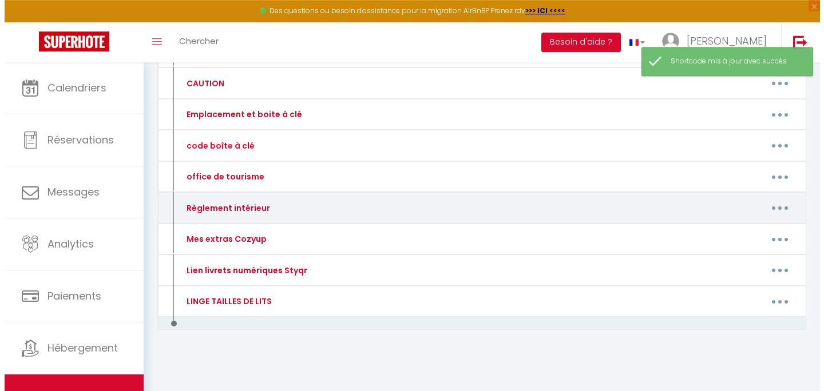
scroll to position [175, 0]
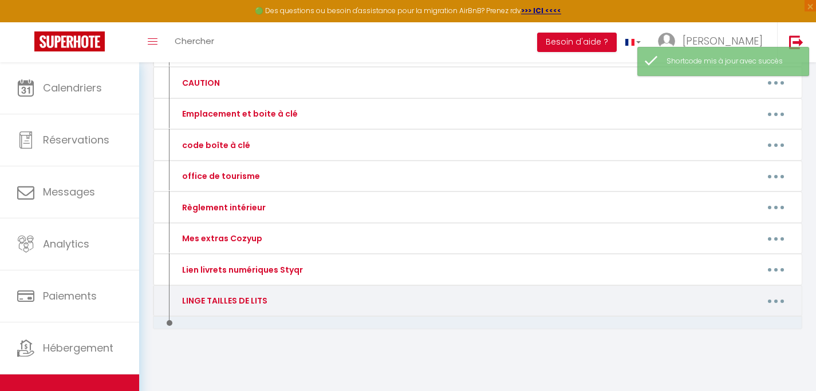
click at [767, 299] on button "button" at bounding box center [775, 301] width 32 height 18
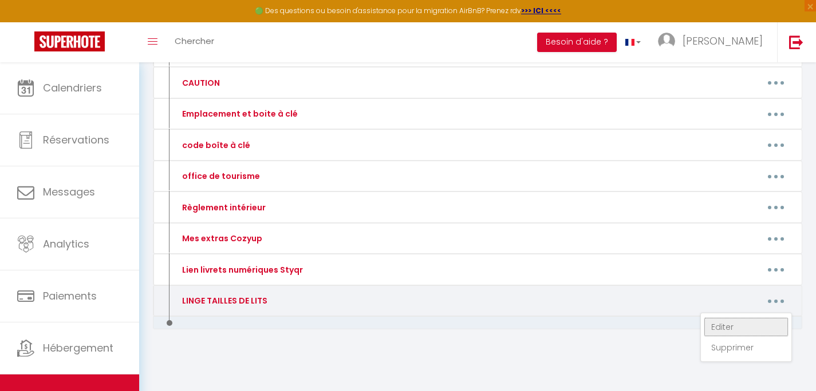
click at [719, 328] on link "Editer" at bounding box center [745, 327] width 85 height 19
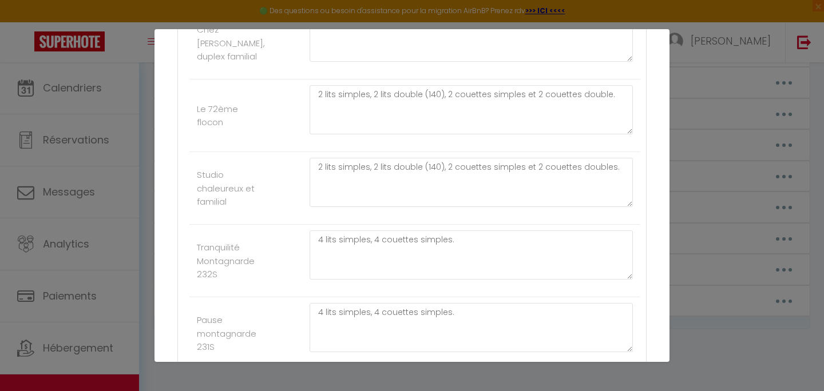
scroll to position [505, 0]
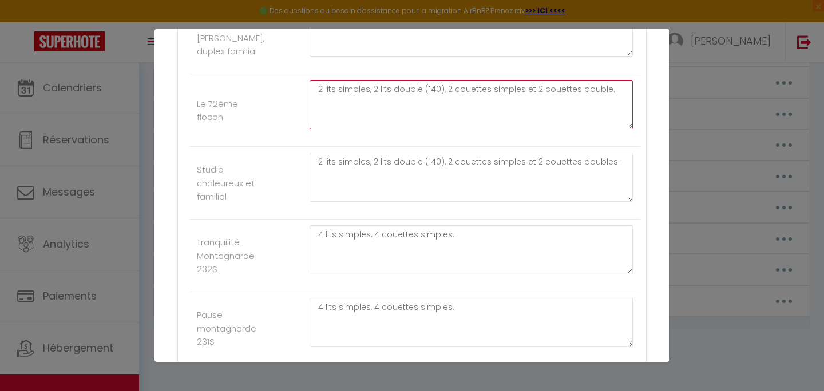
drag, startPoint x: 571, startPoint y: 93, endPoint x: 287, endPoint y: 92, distance: 284.4
click at [310, 92] on textarea "2 lits simples, 2 lits double (140), 2 couettes simples et 2 couettes double." at bounding box center [471, 104] width 323 height 49
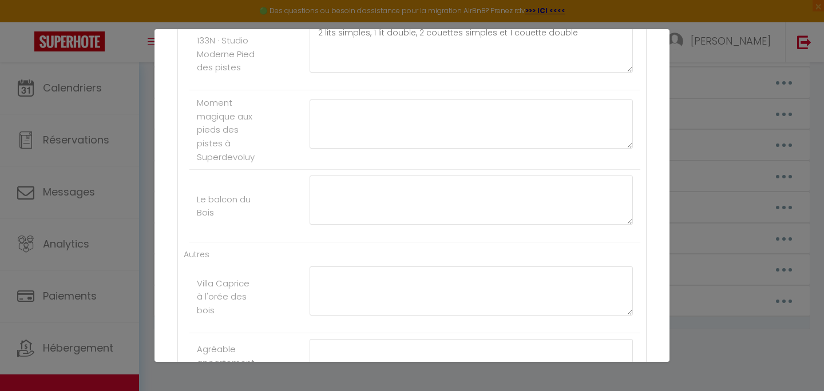
scroll to position [907, 0]
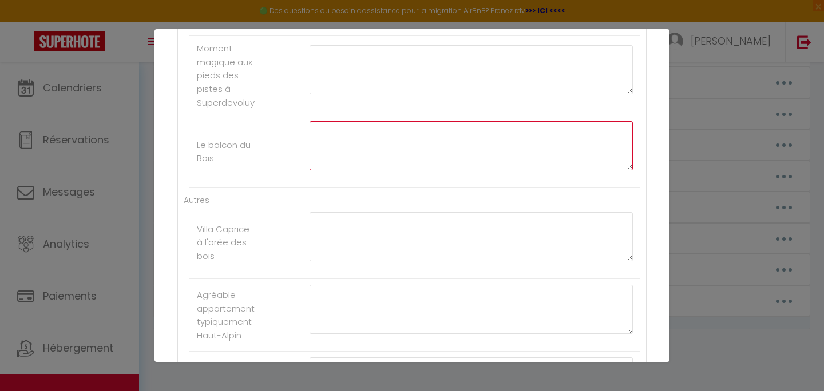
click at [410, 145] on textarea at bounding box center [471, 145] width 323 height 49
paste textarea "2 lits simples, 2 lits double (140), 2 couettes simples et 2 couettes double."
click at [370, 133] on textarea "2 lits simples, 2 lits double (140), 2 couettes simples et 2 couettes double." at bounding box center [471, 145] width 323 height 49
click at [382, 134] on textarea "2 lits simples, 1 lits double (140), 2 couettes simples et 2 couettes double." at bounding box center [471, 145] width 323 height 49
click at [528, 131] on textarea "2 lits simples, 1 lit double (140), 2 couettes simples et 2 couettes double." at bounding box center [471, 145] width 323 height 49
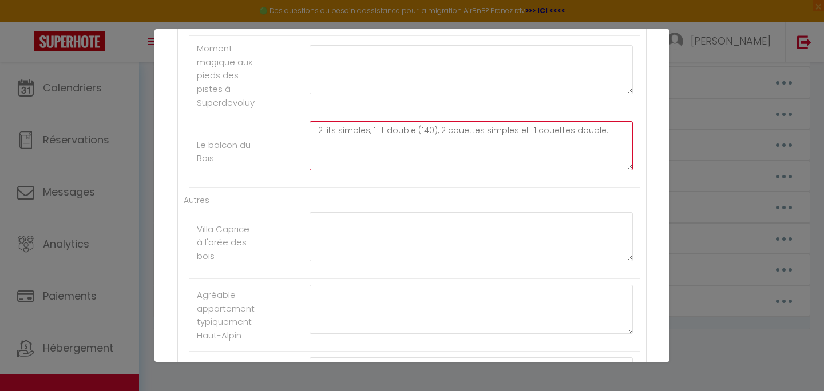
click at [562, 135] on textarea "2 lits simples, 1 lit double (140), 2 couettes simples et 1 couettes double." at bounding box center [471, 145] width 323 height 49
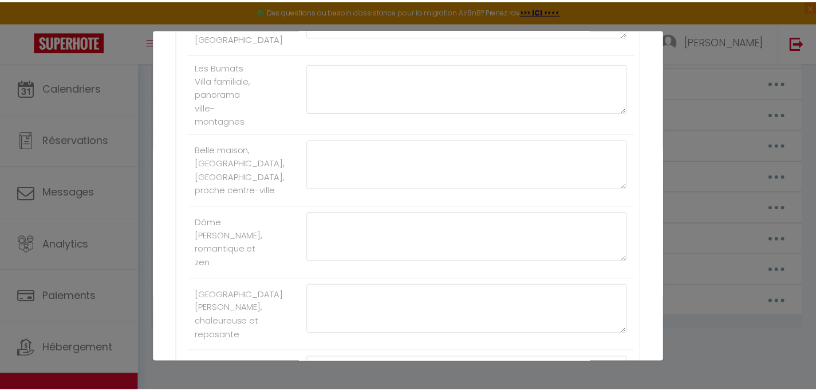
scroll to position [1607, 0]
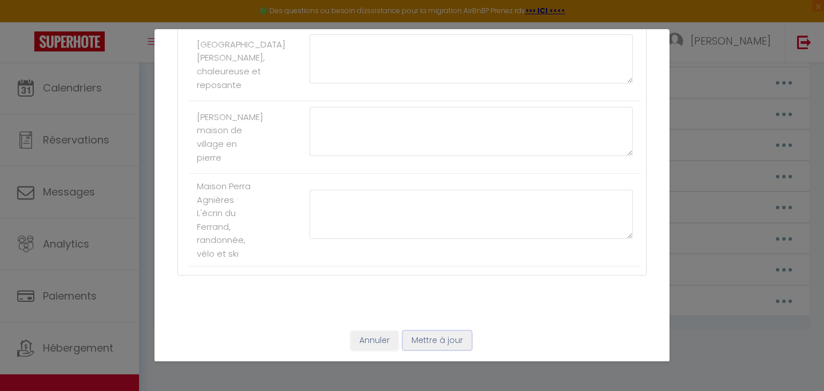
click at [434, 342] on button "Mettre à jour" at bounding box center [437, 340] width 69 height 19
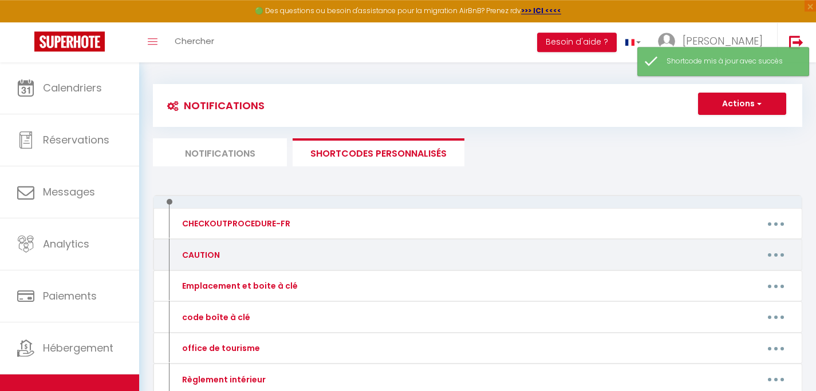
scroll to position [0, 0]
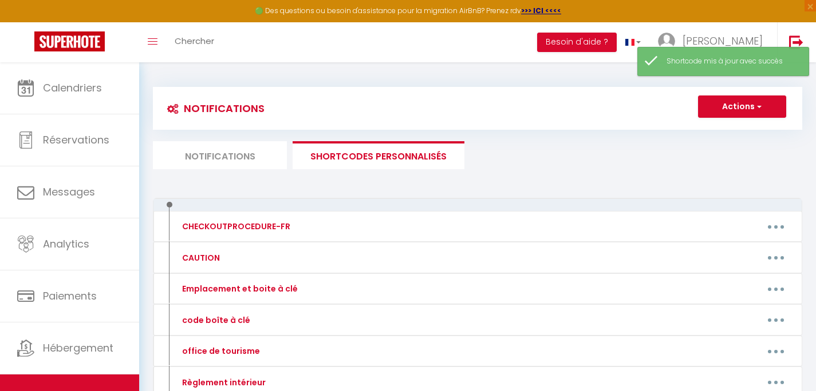
click at [221, 156] on li "Notifications" at bounding box center [220, 155] width 134 height 28
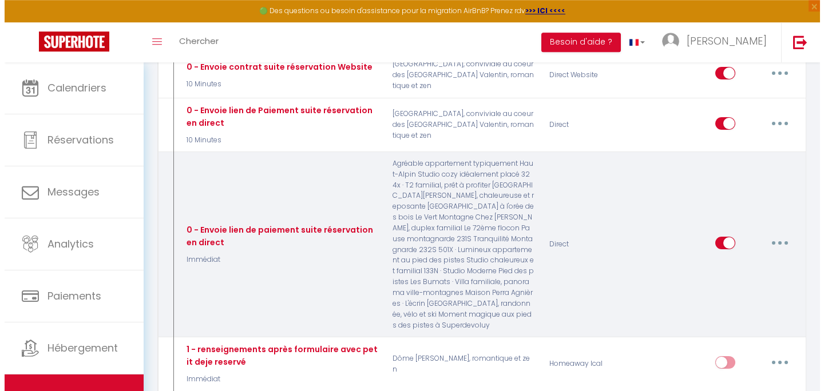
scroll to position [174, 0]
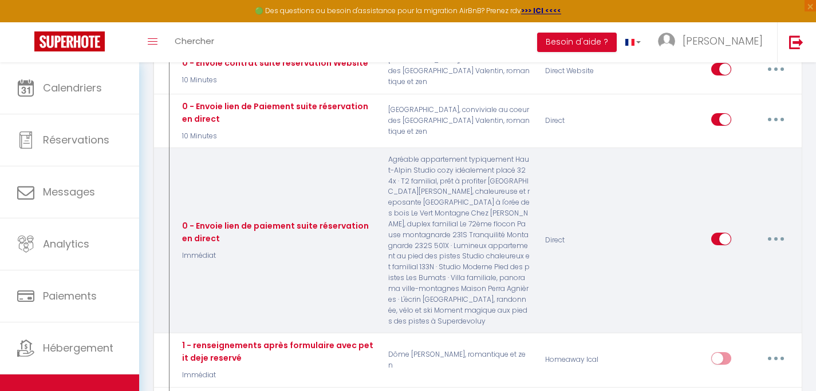
click at [777, 236] on button "button" at bounding box center [775, 239] width 32 height 18
click at [762, 255] on link "Editer" at bounding box center [745, 264] width 85 height 19
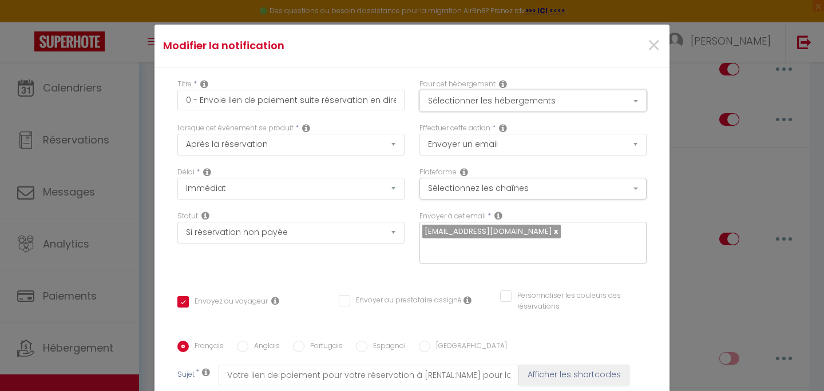
click at [594, 101] on button "Sélectionner les hébergements" at bounding box center [532, 101] width 227 height 22
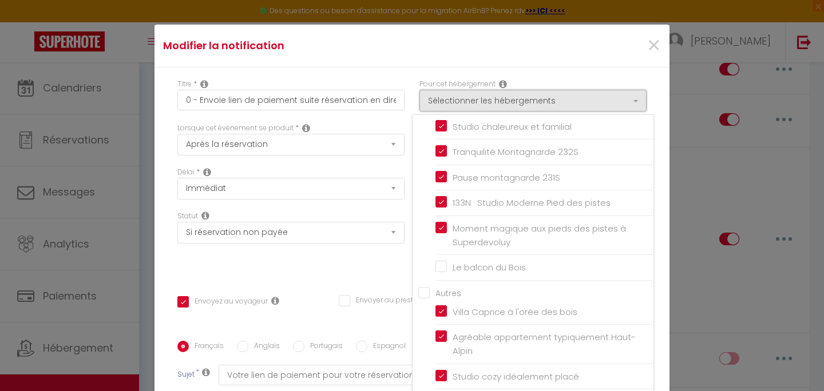
scroll to position [183, 0]
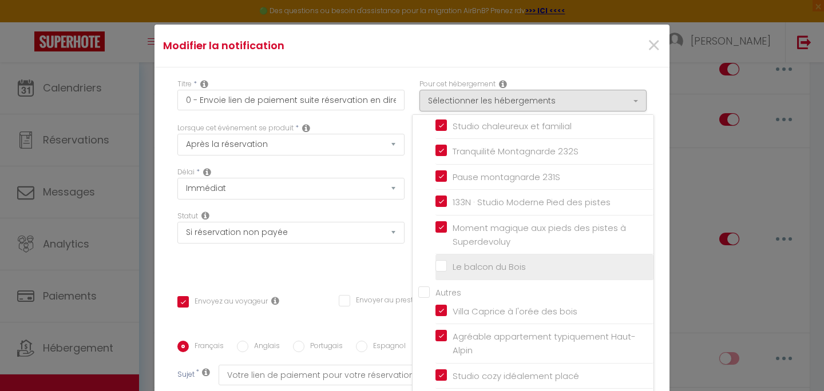
click at [489, 268] on input "Le balcon du Bois" at bounding box center [545, 267] width 218 height 11
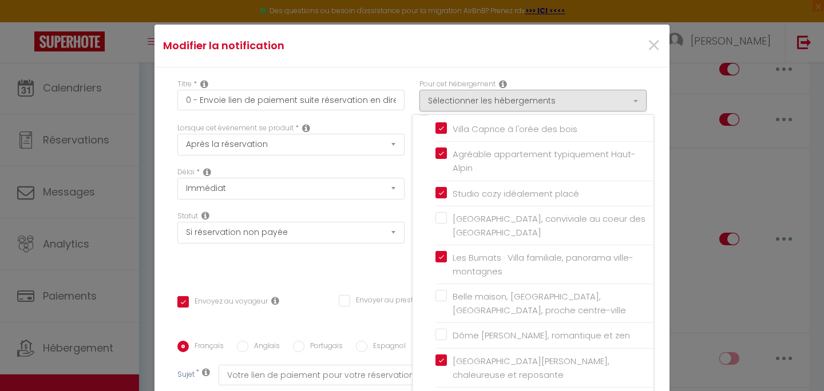
scroll to position [413, 0]
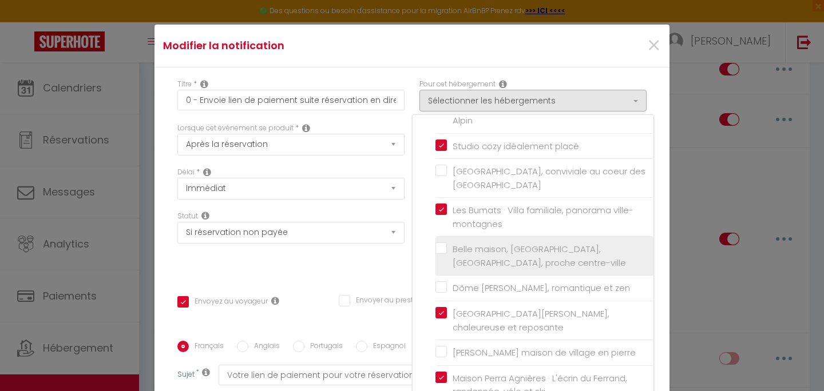
click at [489, 267] on span "Belle maison, [GEOGRAPHIC_DATA], [GEOGRAPHIC_DATA], proche centre-ville" at bounding box center [539, 256] width 173 height 26
click at [489, 262] on input "Belle maison, [GEOGRAPHIC_DATA], [GEOGRAPHIC_DATA], proche centre-ville" at bounding box center [545, 256] width 218 height 11
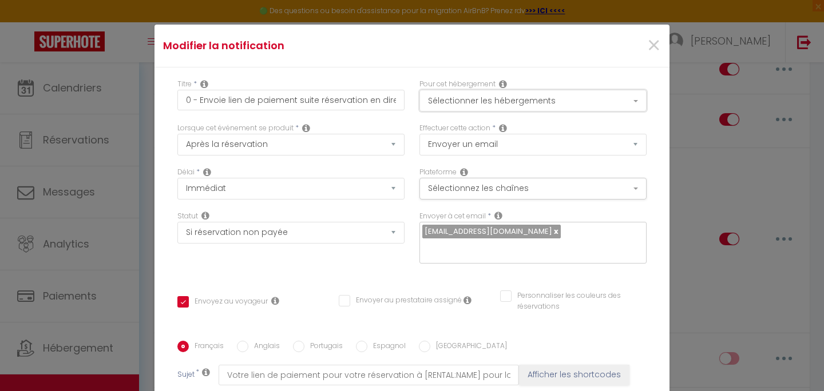
click at [563, 101] on button "Sélectionner les hébergements" at bounding box center [532, 101] width 227 height 22
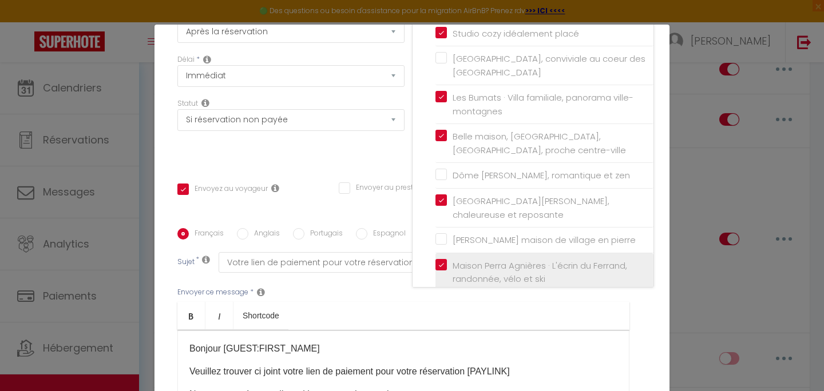
scroll to position [134, 0]
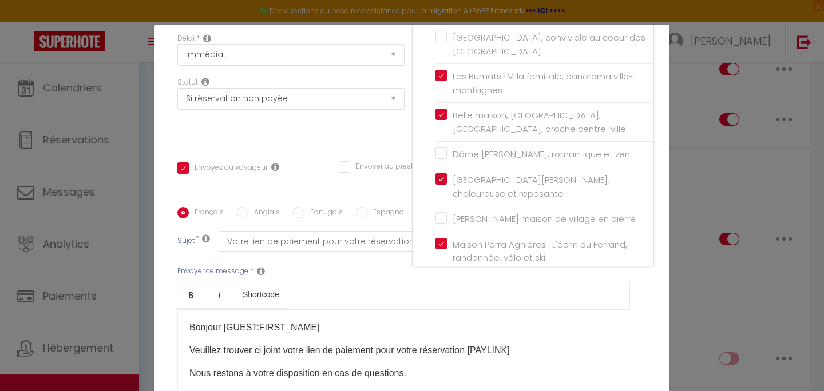
click at [634, 292] on div "Français Anglais Portugais Espagnol Italien Sujet * Votre lien de paiement pour…" at bounding box center [412, 322] width 475 height 231
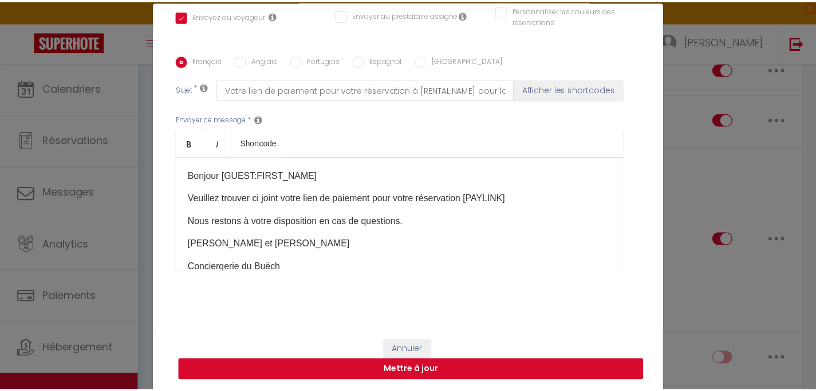
scroll to position [49, 0]
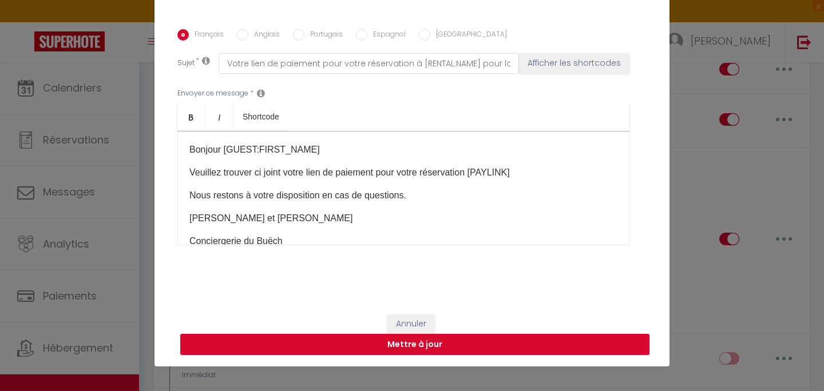
click at [508, 346] on button "Mettre à jour" at bounding box center [414, 345] width 469 height 22
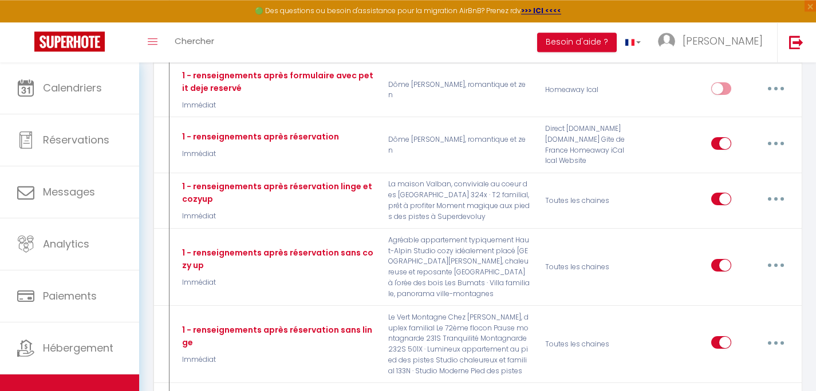
scroll to position [467, 0]
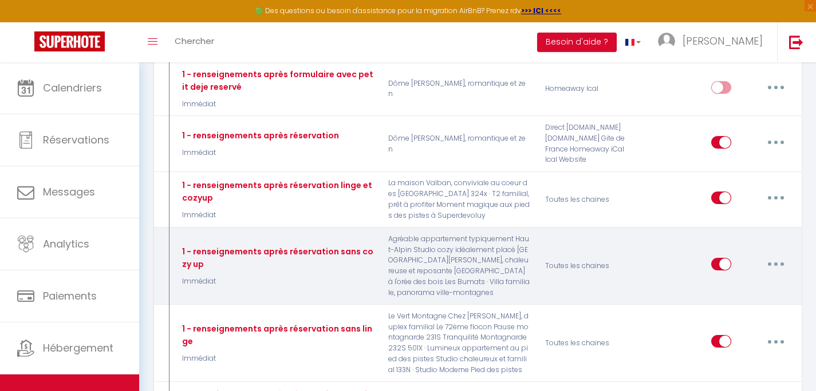
click at [772, 255] on button "button" at bounding box center [775, 264] width 32 height 18
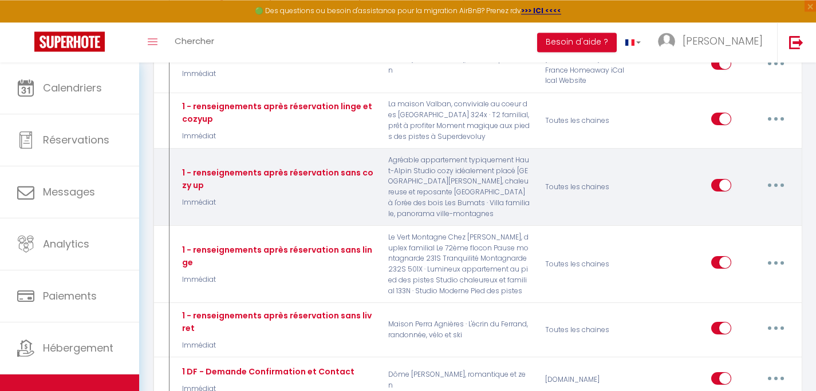
scroll to position [559, 0]
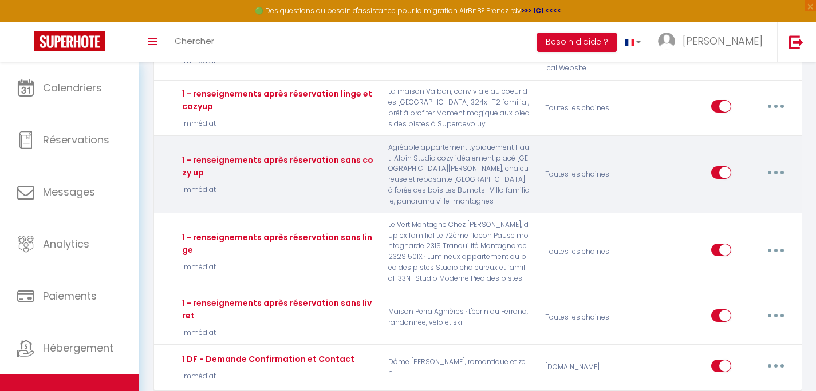
click at [773, 164] on button "button" at bounding box center [775, 173] width 32 height 18
click at [746, 189] on link "Editer" at bounding box center [745, 198] width 85 height 19
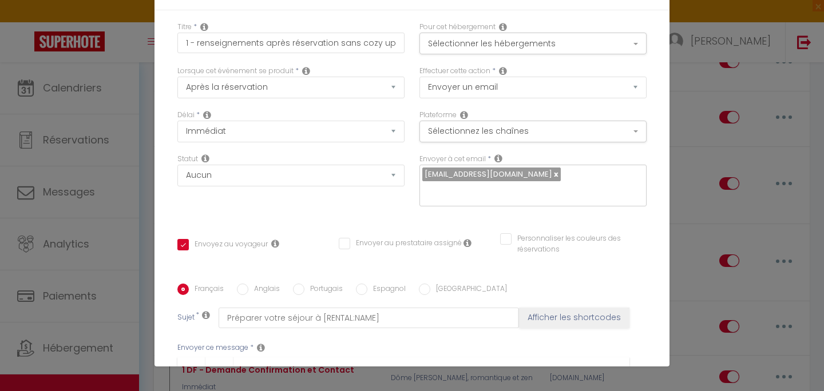
scroll to position [0, 0]
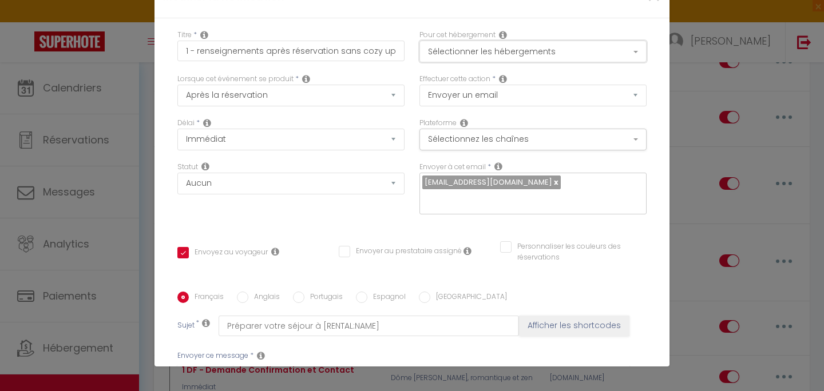
click at [569, 52] on button "Sélectionner les hébergements" at bounding box center [532, 52] width 227 height 22
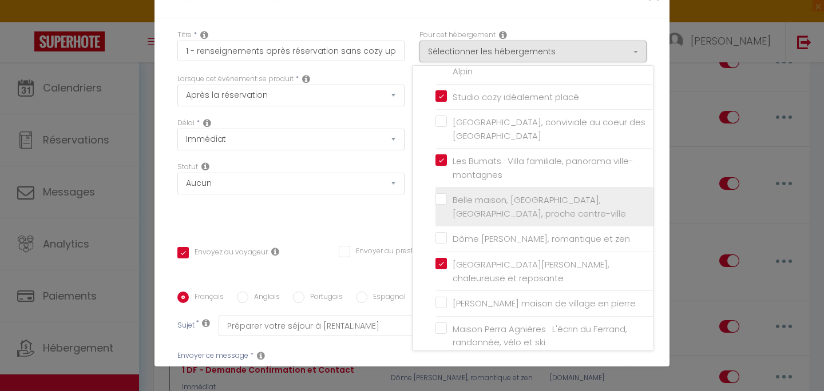
click at [447, 200] on label "Belle maison, [GEOGRAPHIC_DATA], [GEOGRAPHIC_DATA], proche centre-ville" at bounding box center [546, 206] width 199 height 27
click at [436, 201] on input "Belle maison, [GEOGRAPHIC_DATA], [GEOGRAPHIC_DATA], proche centre-ville" at bounding box center [545, 206] width 218 height 11
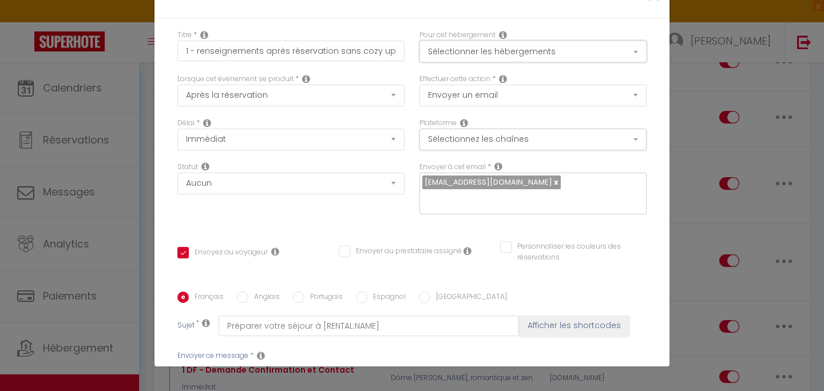
click at [560, 50] on button "Sélectionner les hébergements" at bounding box center [532, 52] width 227 height 22
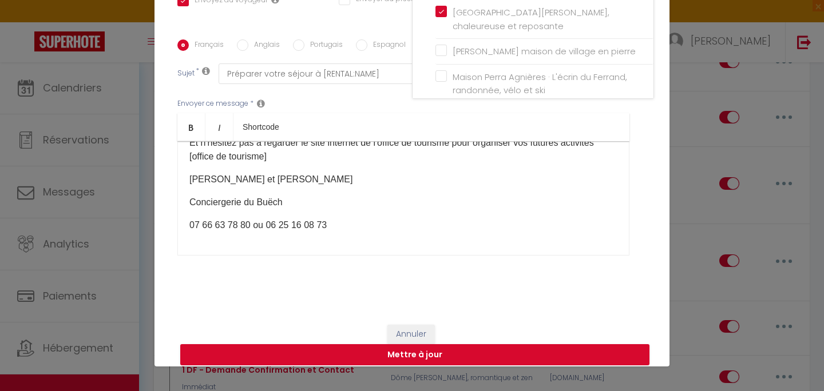
scroll to position [258, 0]
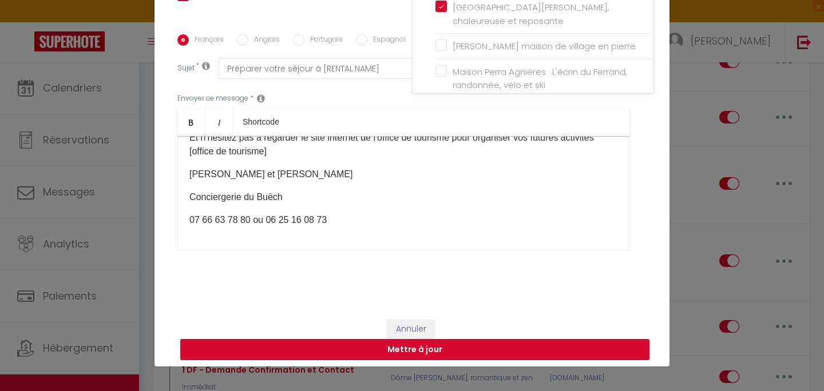
click at [485, 351] on button "Mettre à jour" at bounding box center [414, 350] width 469 height 22
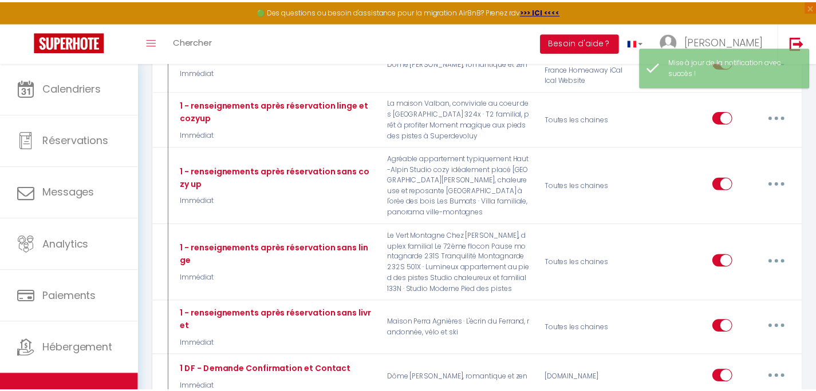
scroll to position [559, 0]
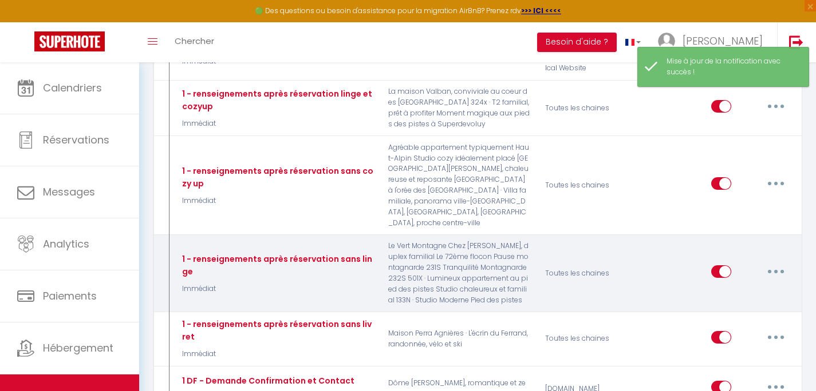
click at [777, 270] on icon "button" at bounding box center [775, 271] width 3 height 3
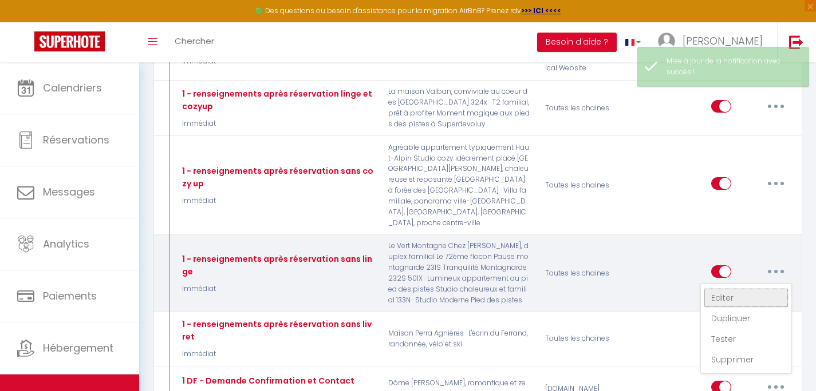
click at [739, 288] on link "Editer" at bounding box center [745, 297] width 85 height 19
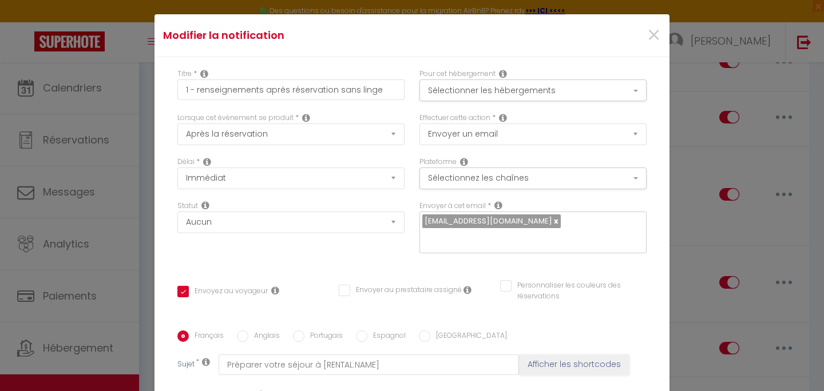
scroll to position [8, 0]
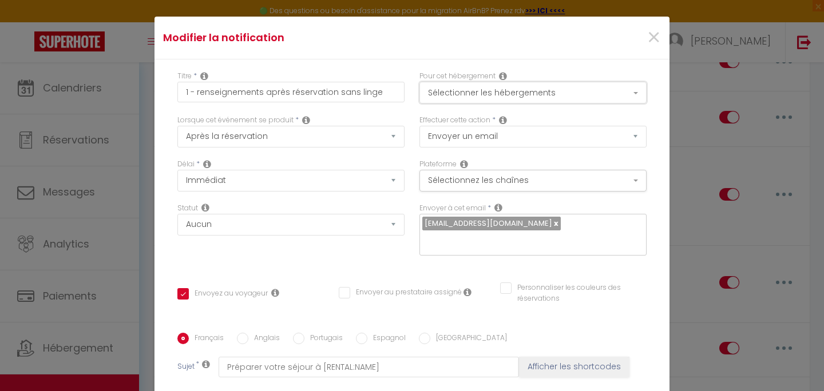
click at [614, 92] on button "Sélectionner les hébergements" at bounding box center [532, 93] width 227 height 22
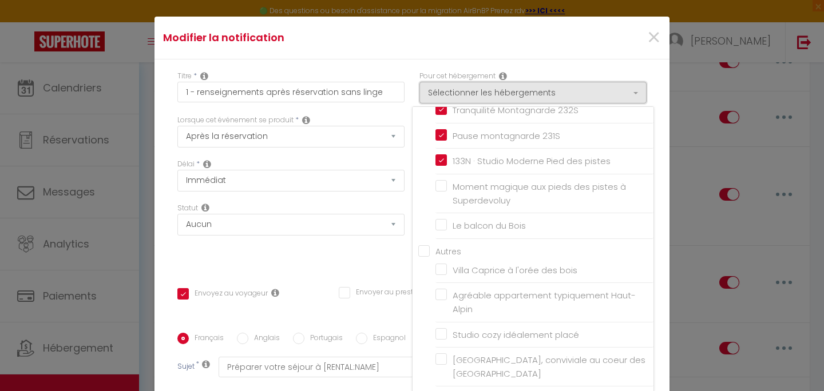
scroll to position [207, 0]
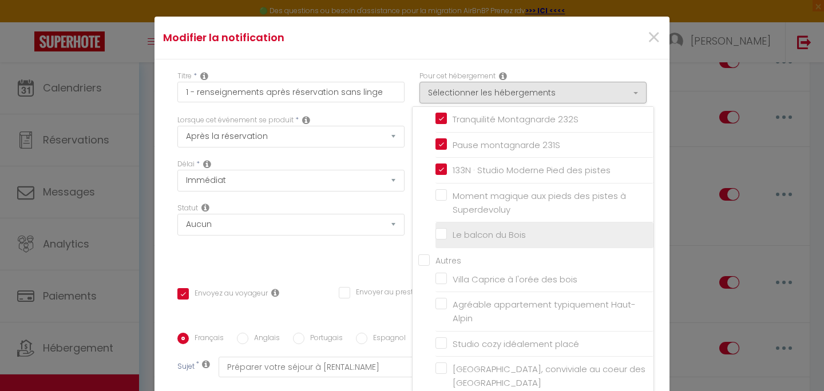
click at [502, 235] on input "Le balcon du Bois" at bounding box center [545, 234] width 218 height 11
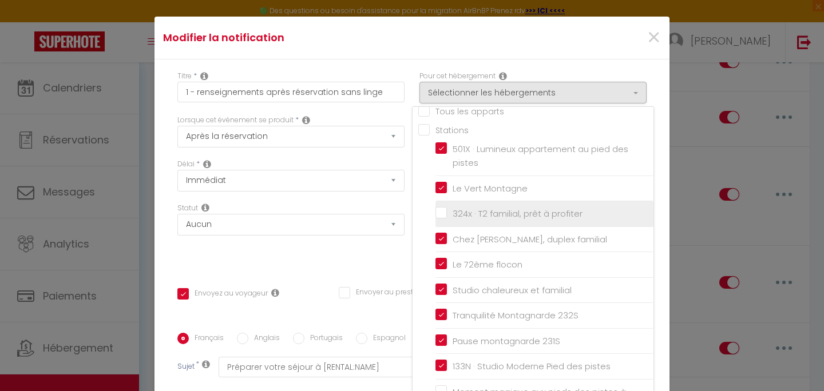
scroll to position [0, 0]
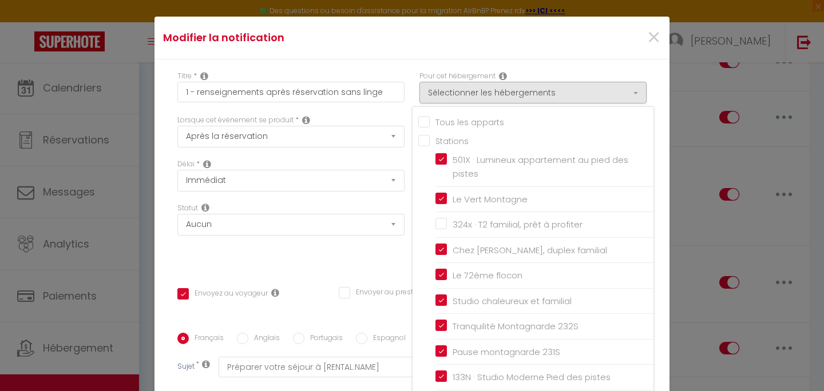
click at [313, 272] on div "Titre * 1 - renseignements après réservation sans linge Pour cet hébergement Sé…" at bounding box center [412, 334] width 515 height 548
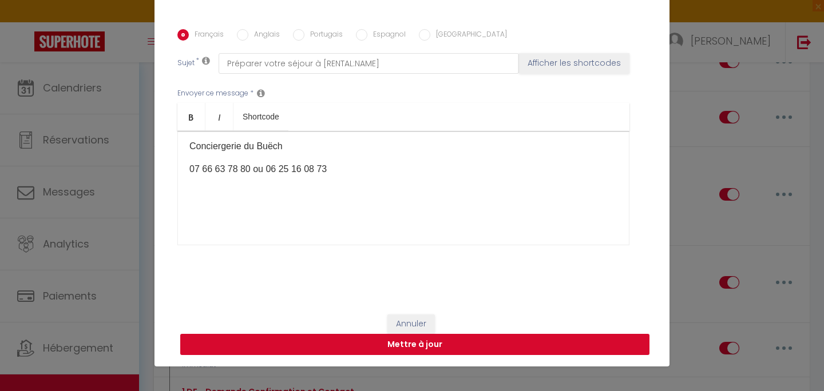
click at [417, 347] on button "Mettre à jour" at bounding box center [414, 345] width 469 height 22
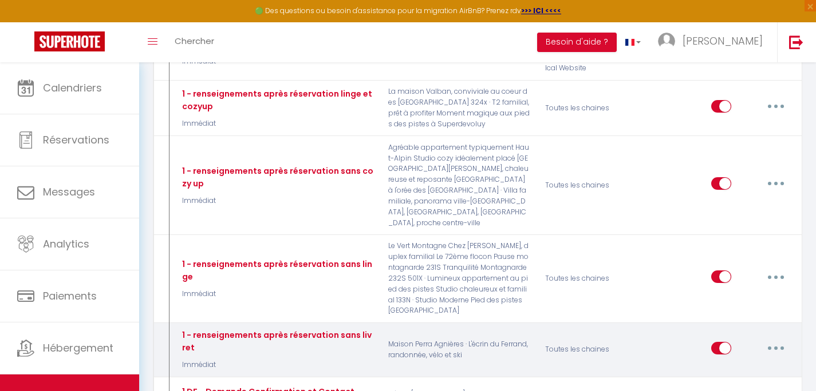
click at [777, 339] on button "button" at bounding box center [775, 348] width 32 height 18
click at [757, 365] on link "Editer" at bounding box center [745, 374] width 85 height 19
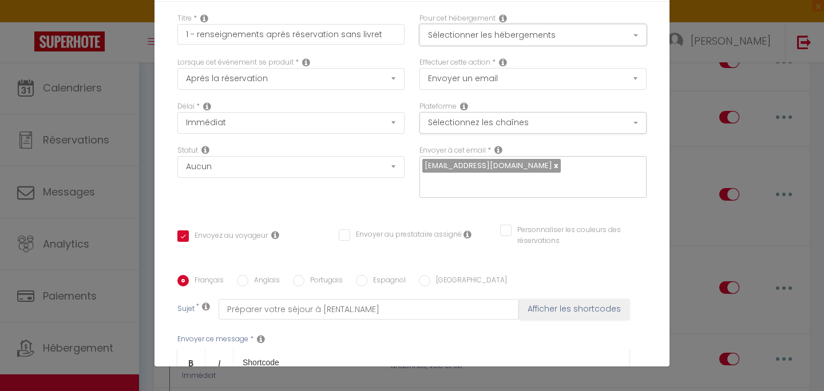
click at [587, 38] on button "Sélectionner les hébergements" at bounding box center [532, 35] width 227 height 22
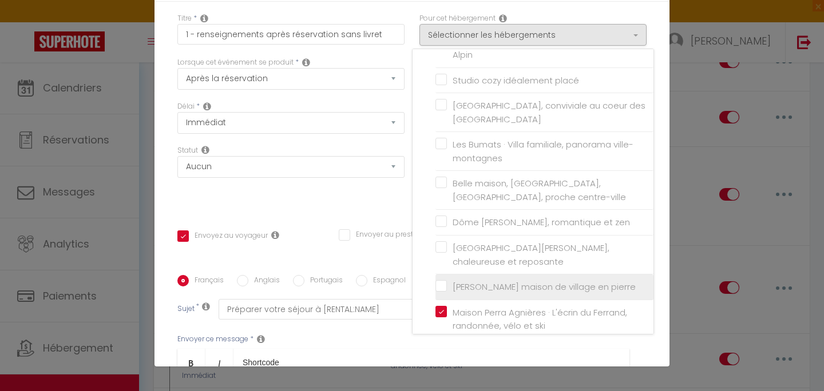
click at [437, 282] on input "[PERSON_NAME] maison de village en pierre" at bounding box center [545, 287] width 218 height 11
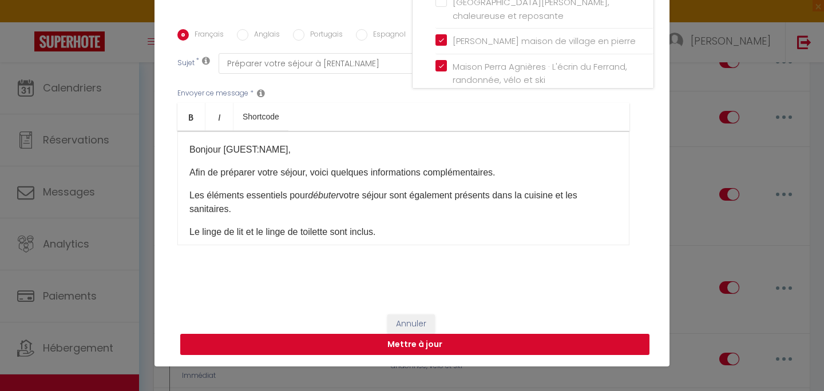
click at [464, 345] on button "Mettre à jour" at bounding box center [414, 345] width 469 height 22
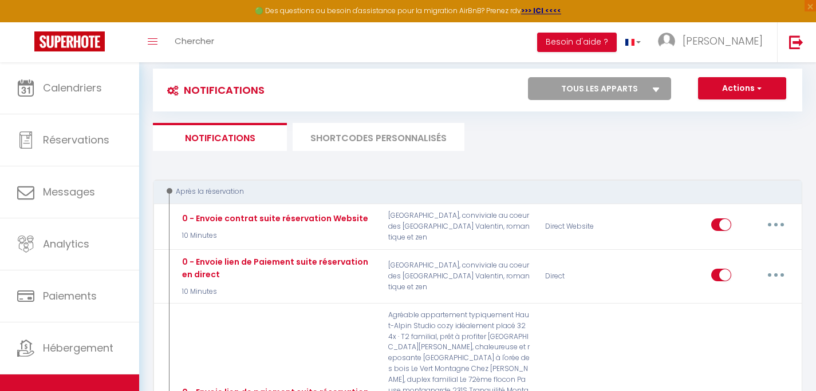
click at [346, 138] on li "SHORTCODES PERSONNALISÉS" at bounding box center [378, 137] width 172 height 28
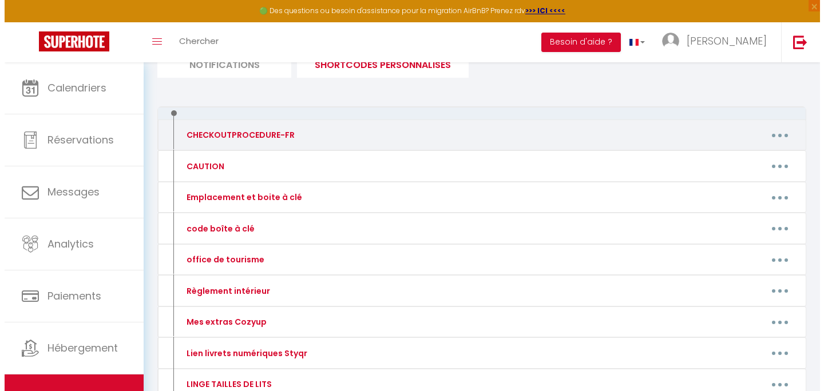
scroll to position [101, 0]
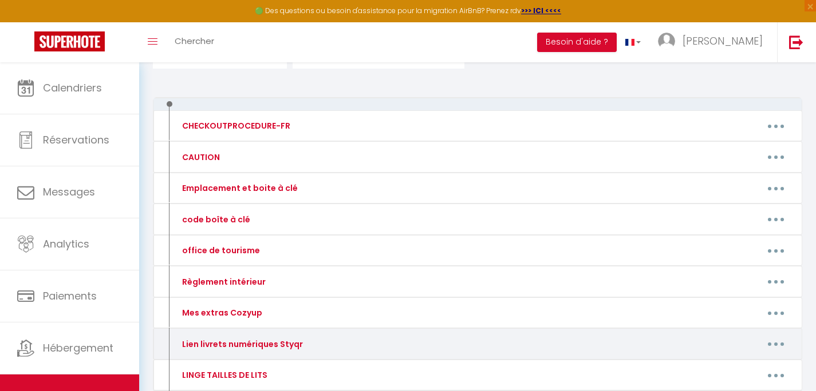
click at [775, 342] on button "button" at bounding box center [775, 344] width 32 height 18
click at [715, 372] on link "Editer" at bounding box center [745, 370] width 85 height 19
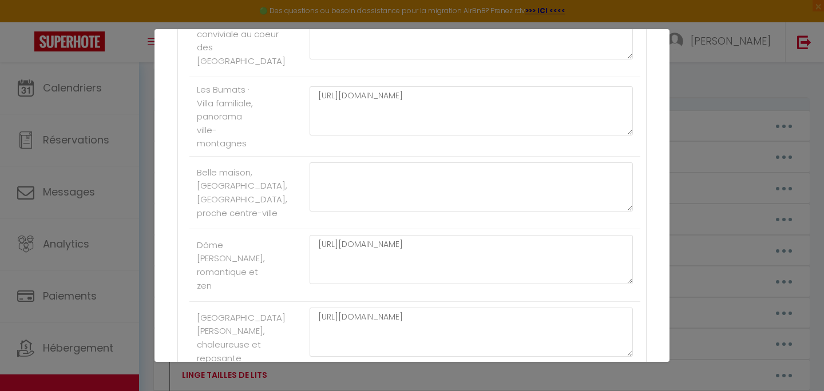
scroll to position [1319, 0]
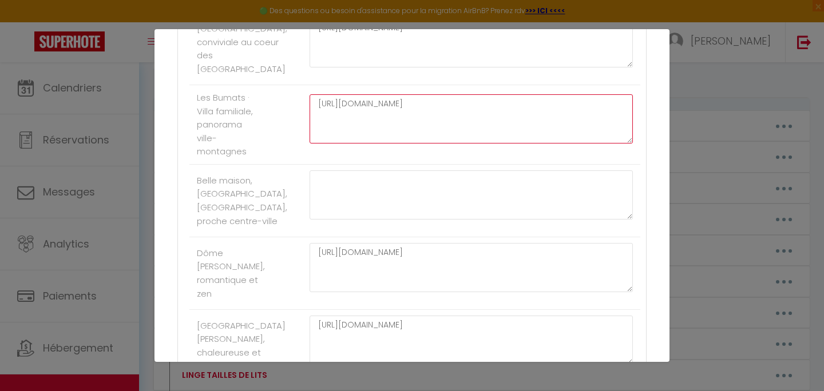
drag, startPoint x: 571, startPoint y: 111, endPoint x: 311, endPoint y: 113, distance: 259.8
click at [311, 113] on textarea "[URL][DOMAIN_NAME]" at bounding box center [471, 118] width 323 height 49
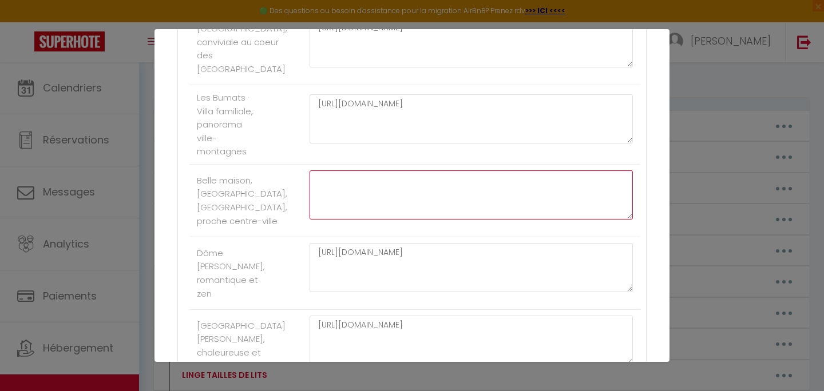
click at [336, 203] on textarea at bounding box center [471, 195] width 323 height 49
paste textarea "[URL][DOMAIN_NAME]"
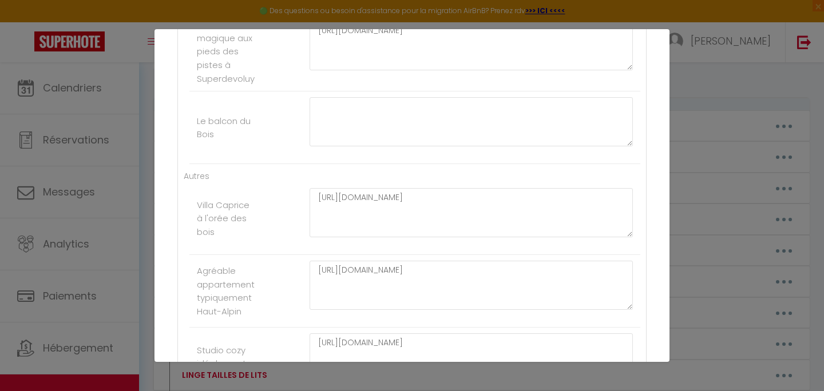
scroll to position [896, 0]
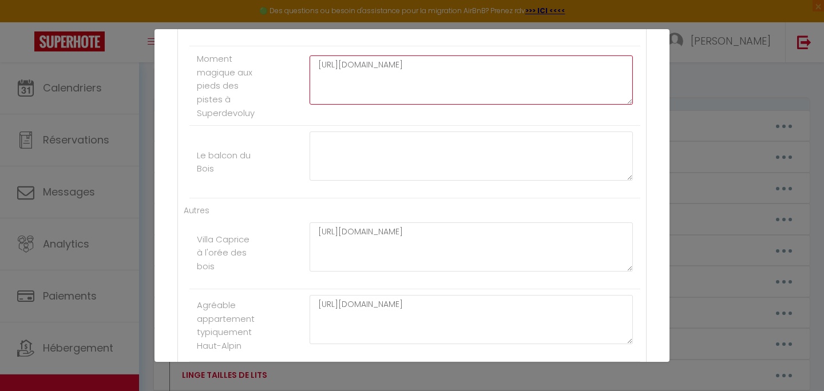
drag, startPoint x: 576, startPoint y: 65, endPoint x: 302, endPoint y: 68, distance: 274.1
click at [310, 68] on textarea "[URL][DOMAIN_NAME]" at bounding box center [471, 80] width 323 height 49
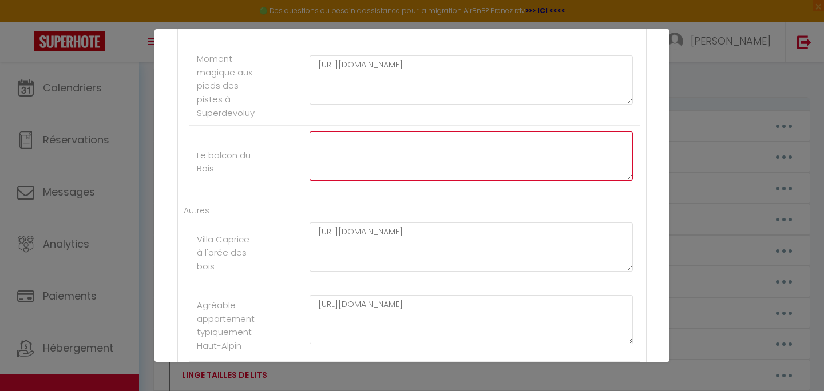
click at [328, 157] on textarea at bounding box center [471, 156] width 323 height 49
paste textarea "[URL][DOMAIN_NAME]"
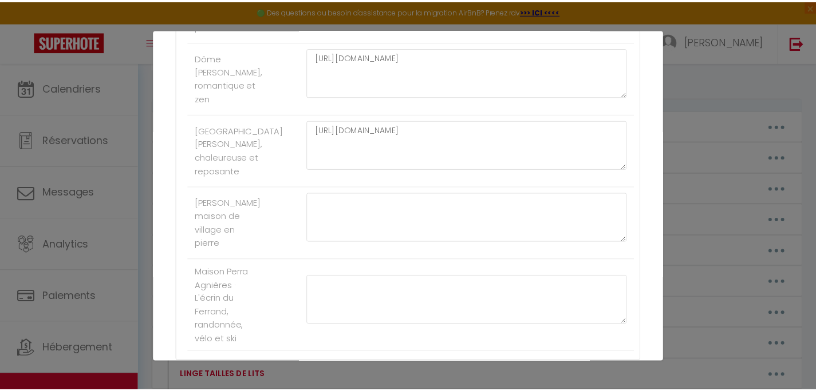
scroll to position [1607, 0]
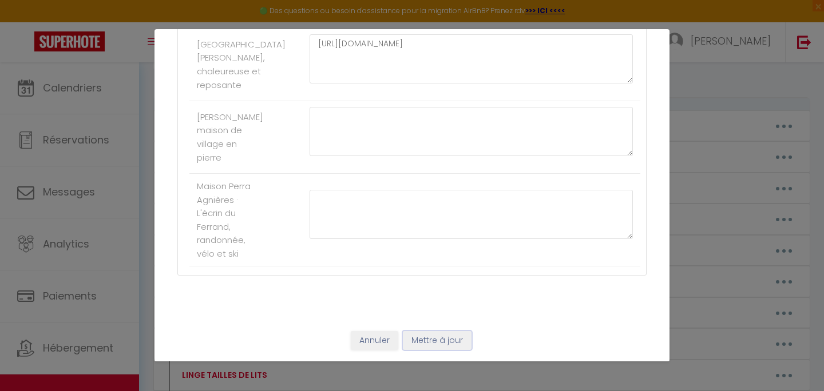
click at [434, 341] on button "Mettre à jour" at bounding box center [437, 340] width 69 height 19
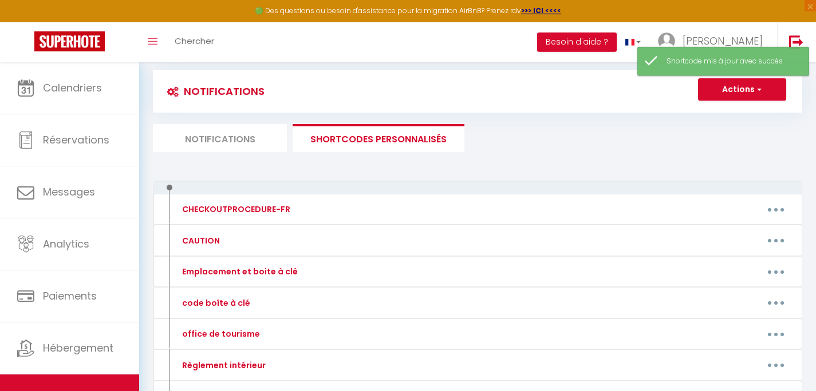
scroll to position [0, 0]
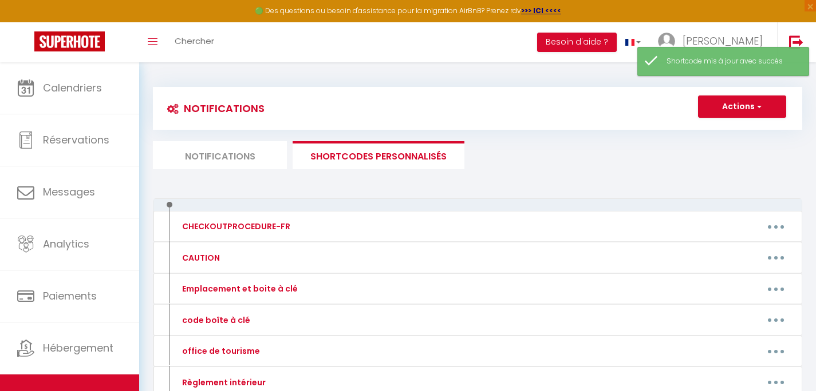
click at [231, 152] on li "Notifications" at bounding box center [220, 155] width 134 height 28
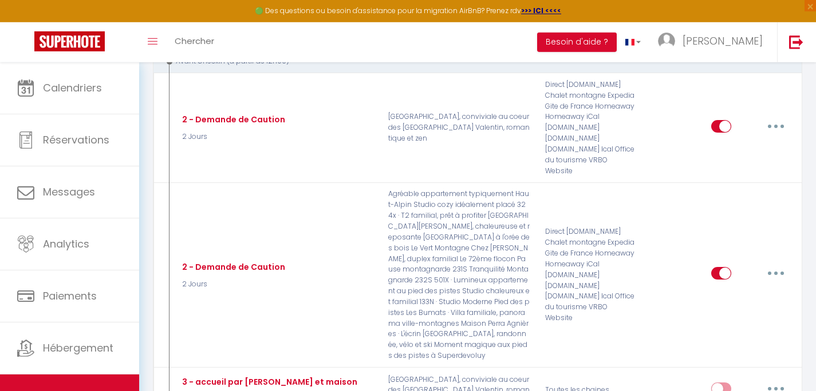
scroll to position [934, 0]
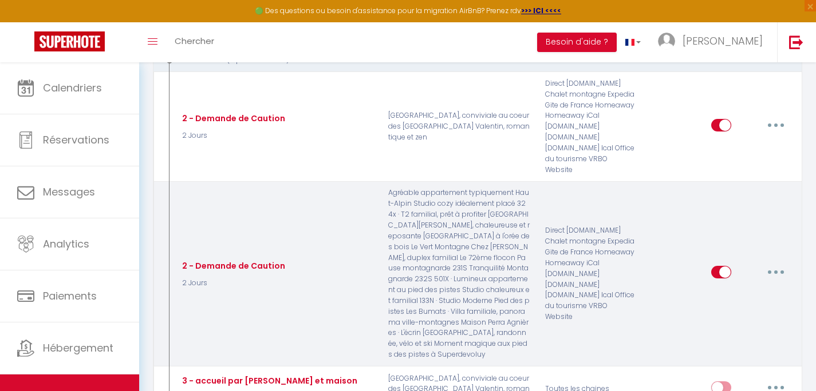
click at [775, 271] on icon "button" at bounding box center [775, 272] width 3 height 3
click at [757, 289] on link "Editer" at bounding box center [745, 298] width 85 height 19
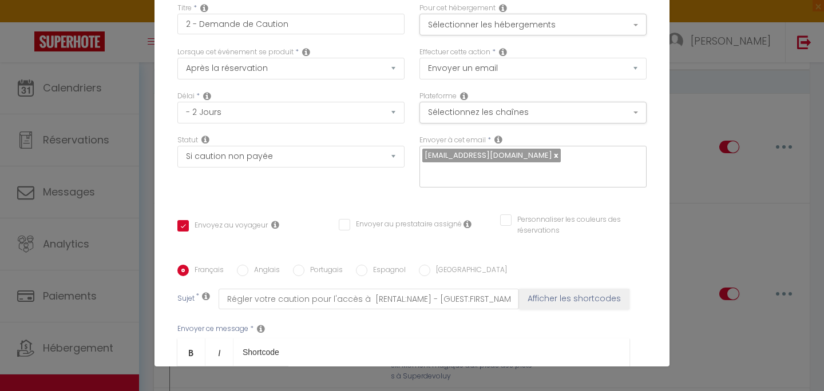
scroll to position [0, 0]
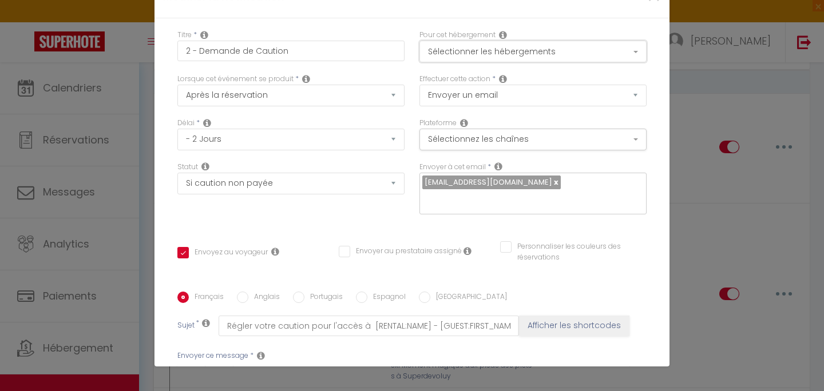
click at [592, 50] on button "Sélectionner les hébergements" at bounding box center [532, 52] width 227 height 22
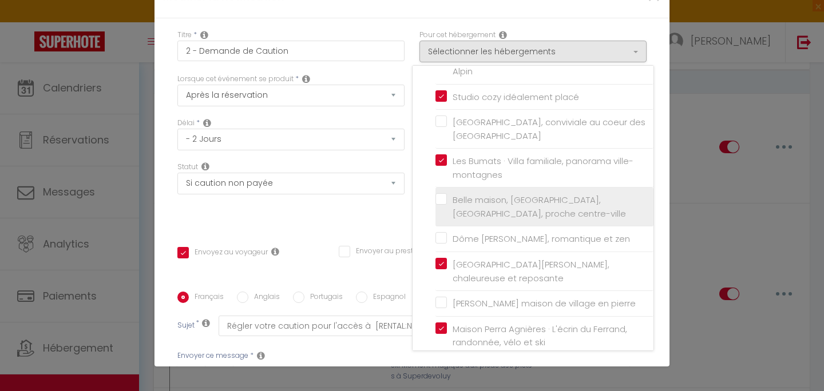
click at [447, 199] on label "Belle maison, [GEOGRAPHIC_DATA], [GEOGRAPHIC_DATA], proche centre-ville" at bounding box center [546, 206] width 199 height 27
click at [437, 201] on input "Belle maison, [GEOGRAPHIC_DATA], [GEOGRAPHIC_DATA], proche centre-ville" at bounding box center [545, 206] width 218 height 11
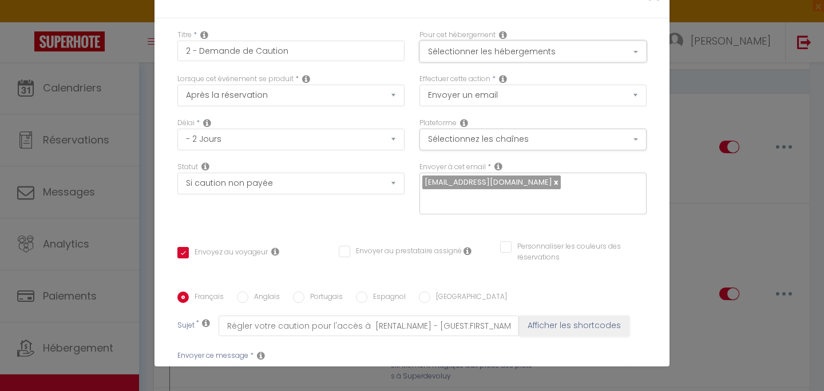
click at [563, 52] on button "Sélectionner les hébergements" at bounding box center [532, 52] width 227 height 22
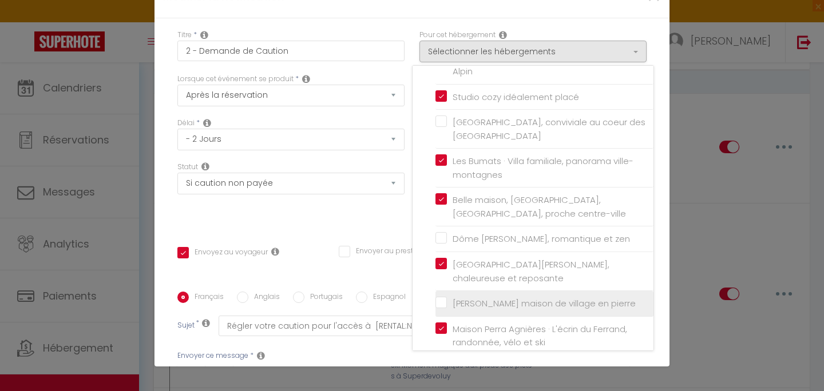
click at [436, 298] on input "[PERSON_NAME] maison de village en pierre" at bounding box center [545, 303] width 218 height 11
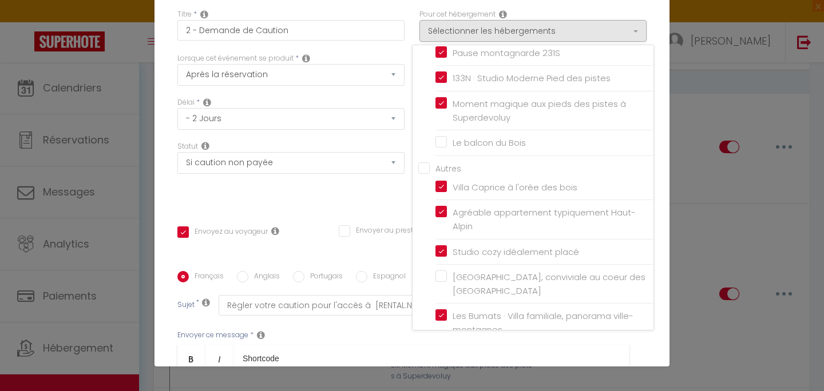
scroll to position [230, 0]
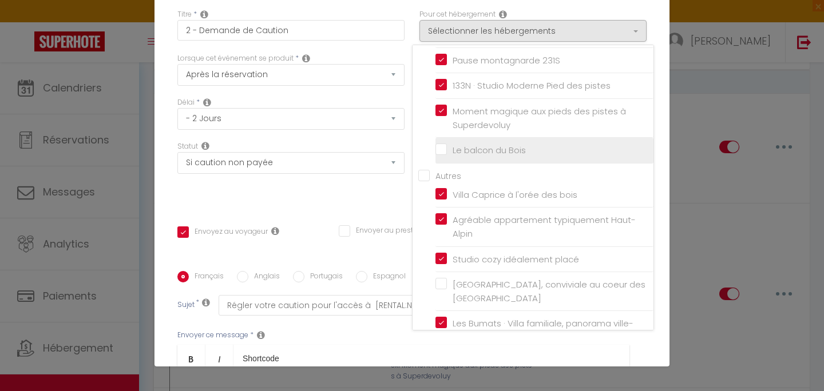
click at [474, 149] on input "Le balcon du Bois" at bounding box center [545, 150] width 218 height 11
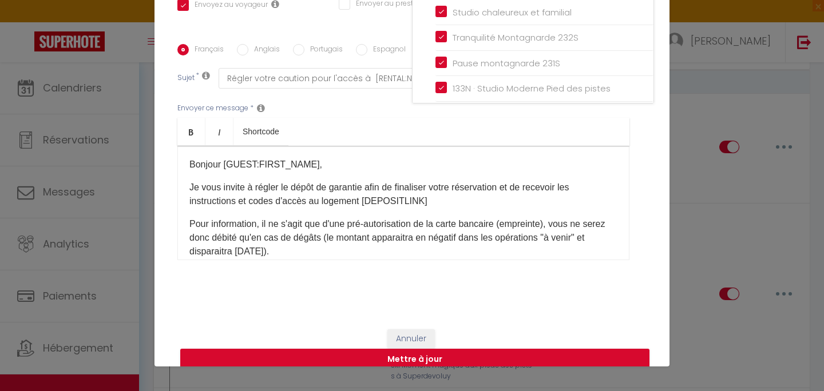
scroll to position [266, 0]
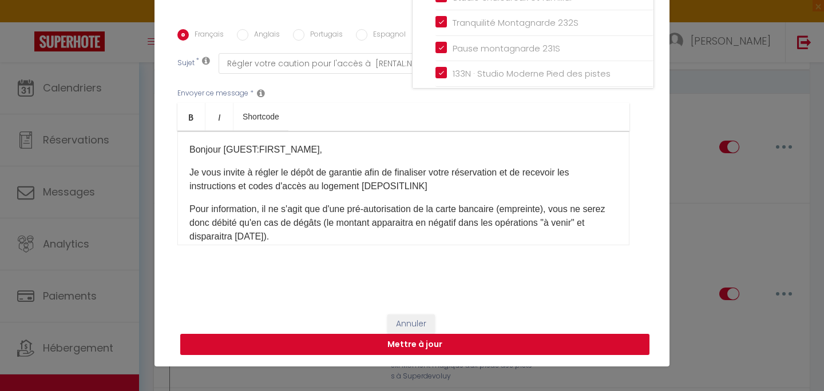
click at [425, 343] on button "Mettre à jour" at bounding box center [414, 345] width 469 height 22
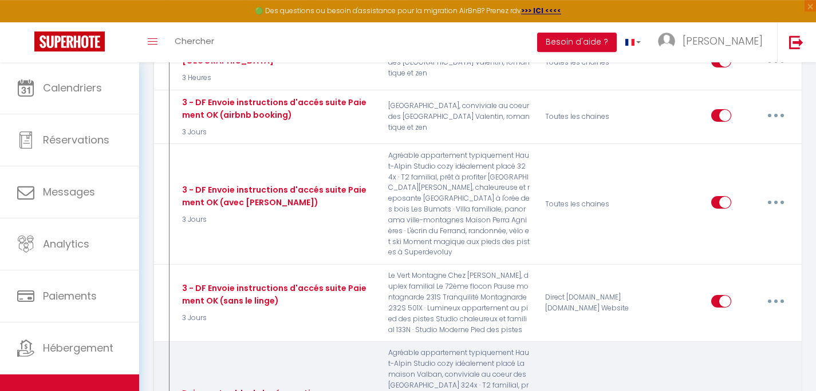
scroll to position [1346, 0]
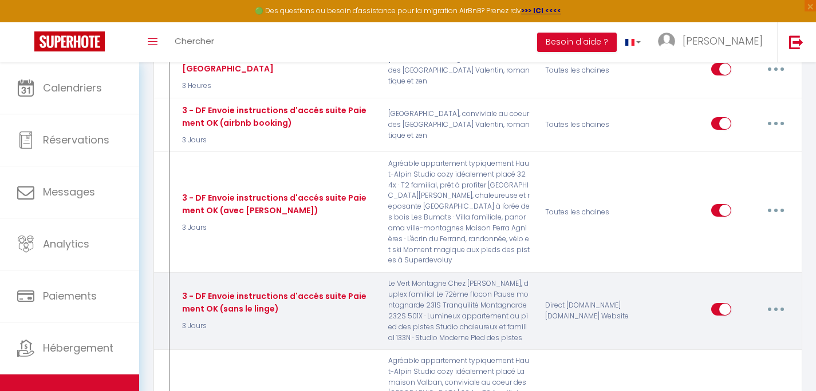
click at [773, 300] on button "button" at bounding box center [775, 309] width 32 height 18
click at [754, 326] on link "Editer" at bounding box center [745, 335] width 85 height 19
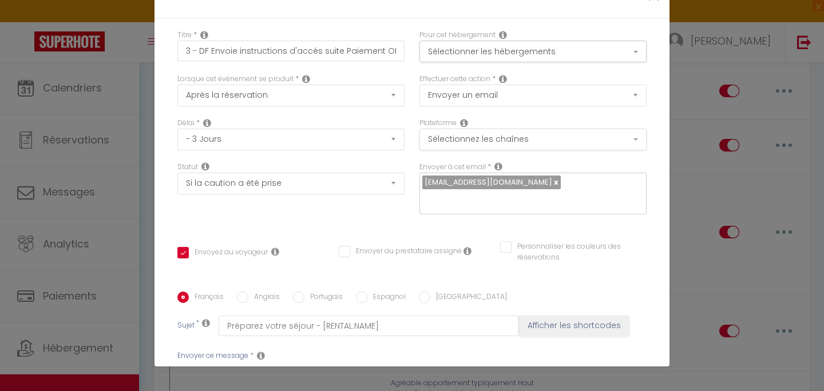
scroll to position [0, 0]
click at [553, 53] on button "Sélectionner les hébergements" at bounding box center [532, 52] width 227 height 22
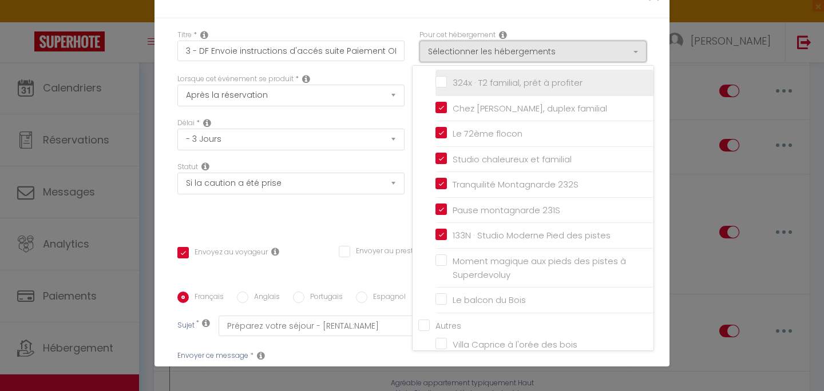
scroll to position [103, 0]
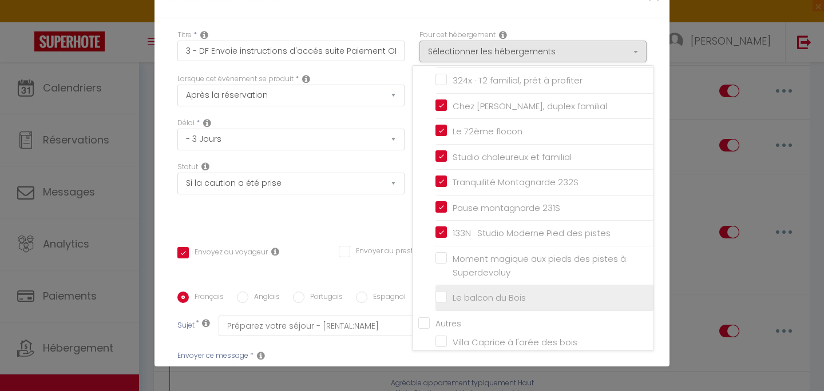
click at [473, 298] on input "Le balcon du Bois" at bounding box center [545, 297] width 218 height 11
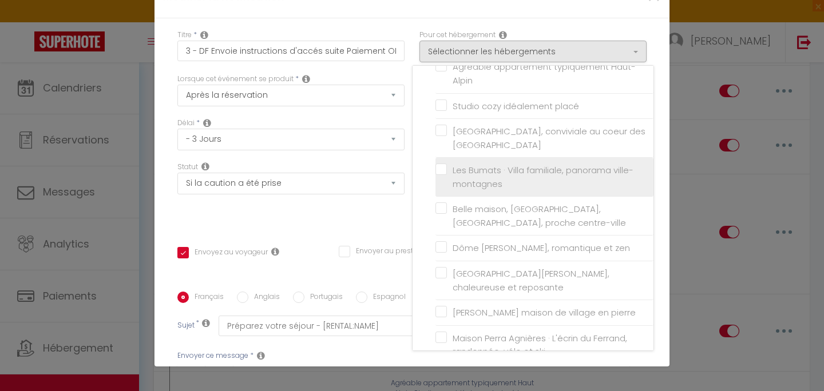
scroll to position [413, 0]
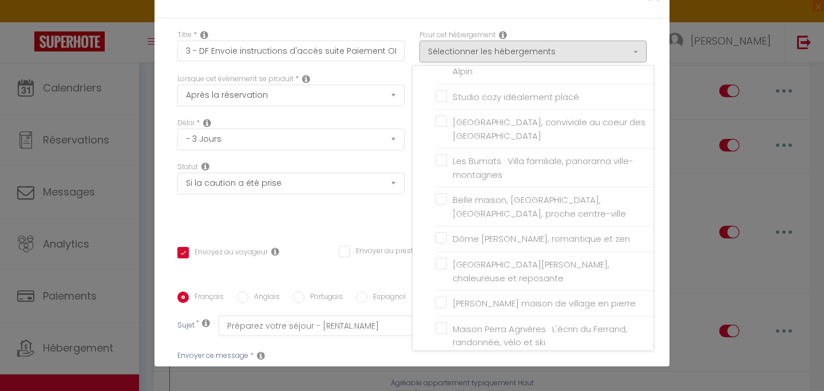
click at [649, 288] on div "Titre * 3 - DF Envoie instructions d'accés suite Paiement OK (sans le linge) Po…" at bounding box center [412, 292] width 515 height 548
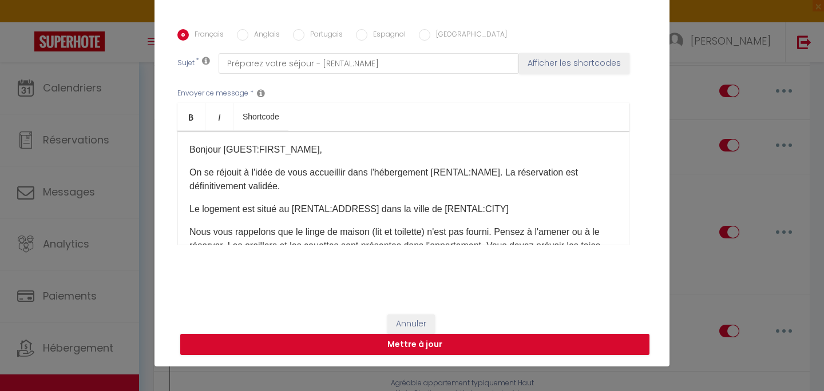
scroll to position [266, 0]
click at [555, 345] on button "Mettre à jour" at bounding box center [414, 345] width 469 height 22
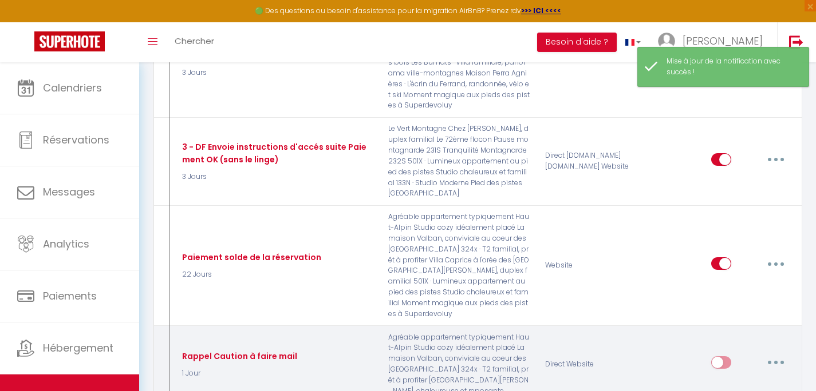
scroll to position [1502, 0]
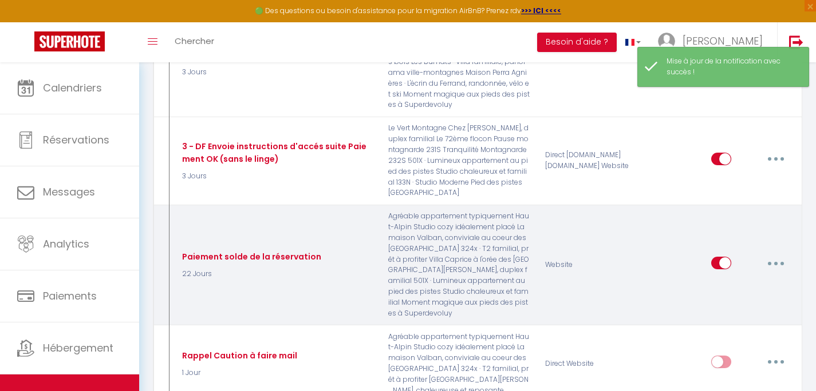
click at [772, 254] on button "button" at bounding box center [775, 263] width 32 height 18
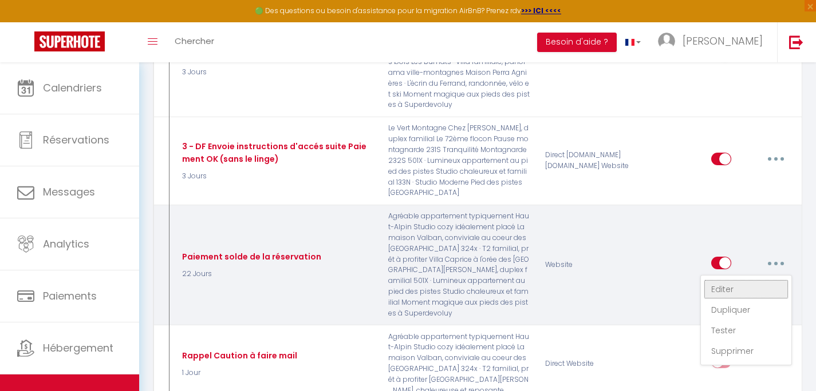
click at [741, 280] on link "Editer" at bounding box center [745, 289] width 85 height 19
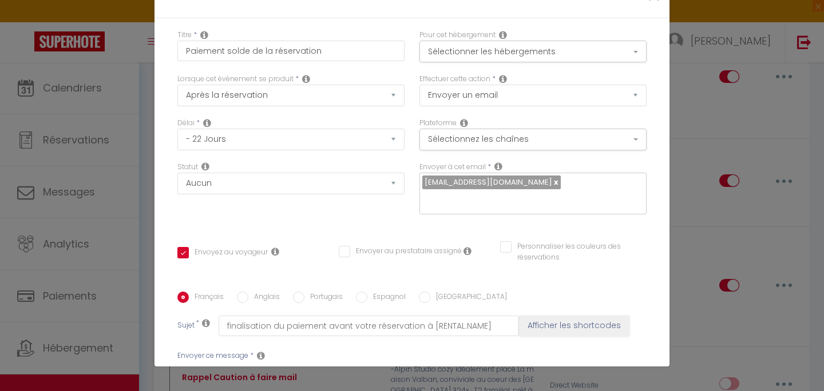
scroll to position [0, 0]
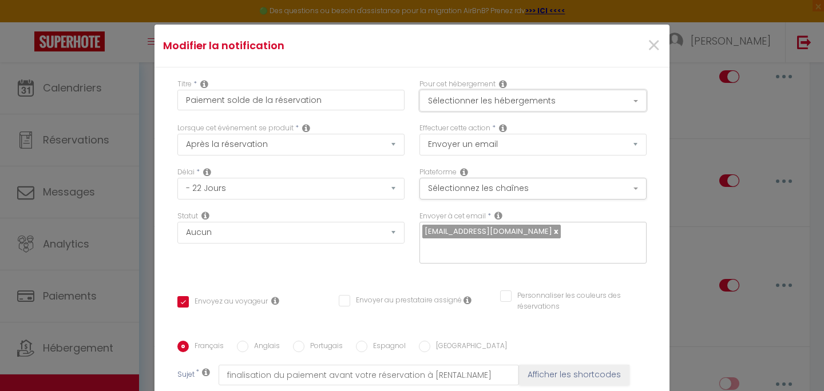
click at [613, 101] on button "Sélectionner les hébergements" at bounding box center [532, 101] width 227 height 22
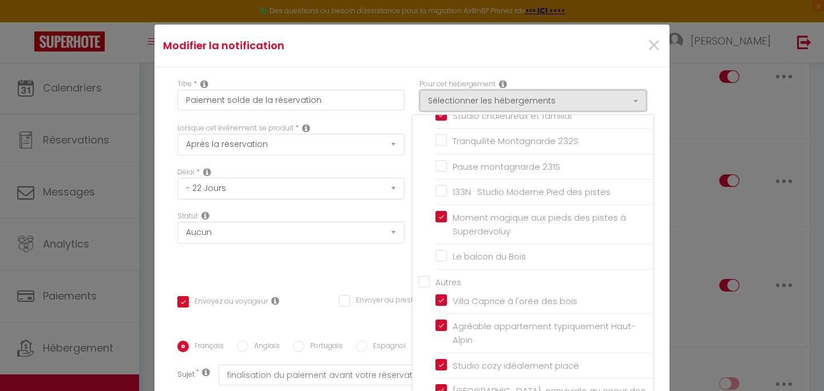
scroll to position [195, 0]
click at [573, 196] on input "133N · Studio Moderne Pied des pistes" at bounding box center [545, 190] width 218 height 11
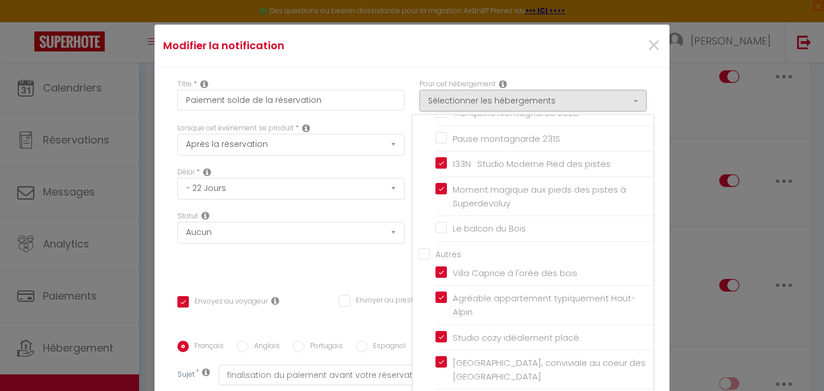
scroll to position [229, 0]
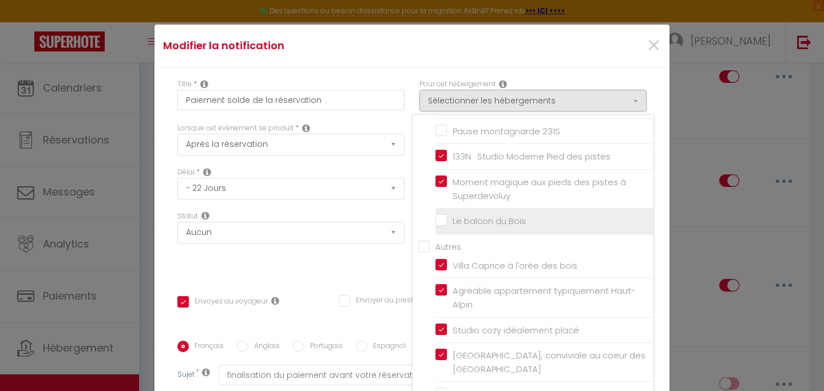
click at [573, 220] on input "Le balcon du Bois" at bounding box center [545, 221] width 218 height 11
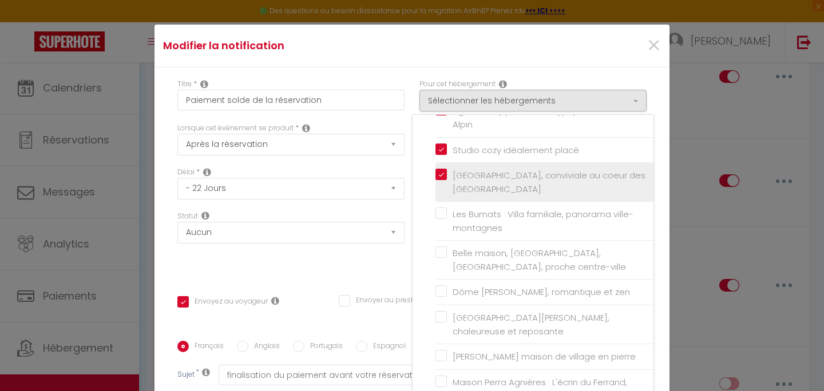
scroll to position [412, 0]
click at [572, 216] on input "Les Bumats · Villa familiale, panorama ville-montagnes" at bounding box center [545, 218] width 218 height 11
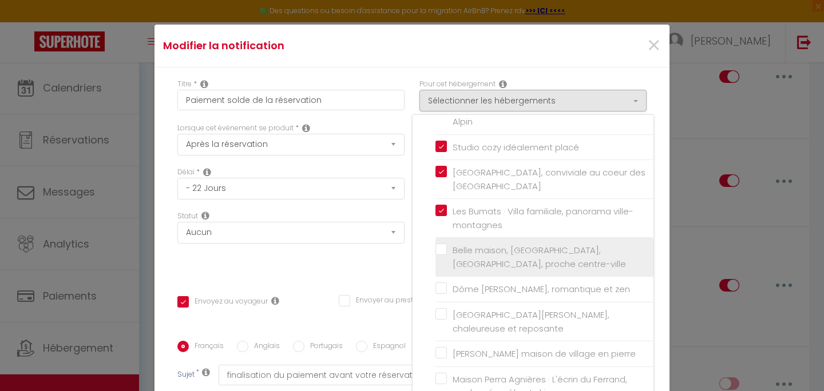
click at [567, 251] on span "Belle maison, [GEOGRAPHIC_DATA], [GEOGRAPHIC_DATA], proche centre-ville" at bounding box center [539, 257] width 173 height 26
click at [567, 252] on input "Belle maison, [GEOGRAPHIC_DATA], [GEOGRAPHIC_DATA], proche centre-ville" at bounding box center [545, 257] width 218 height 11
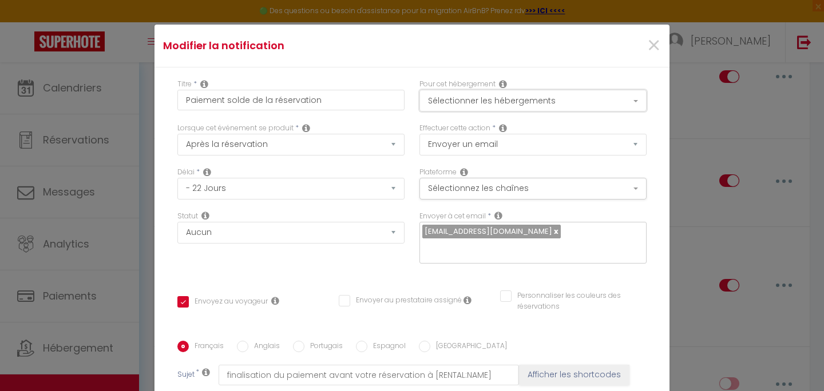
click at [599, 103] on button "Sélectionner les hébergements" at bounding box center [532, 101] width 227 height 22
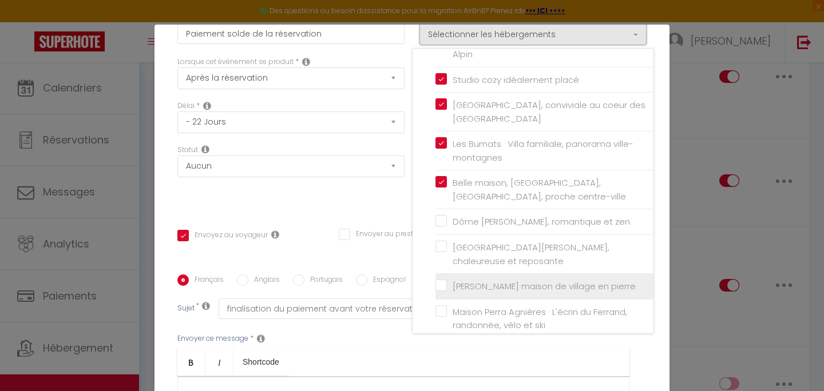
scroll to position [82, 0]
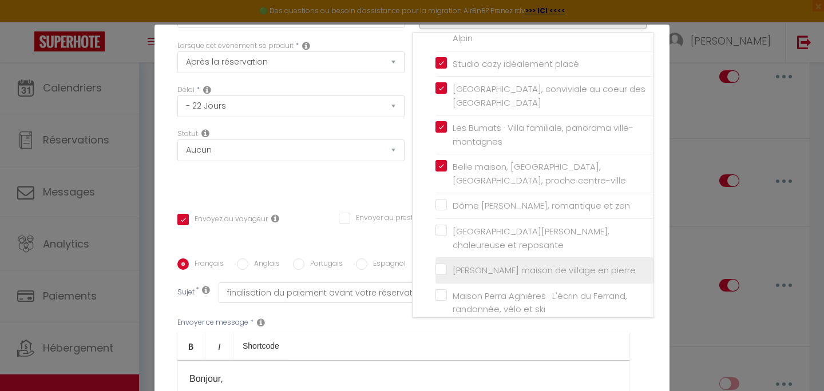
click at [542, 265] on input "[PERSON_NAME] maison de village en pierre" at bounding box center [545, 270] width 218 height 11
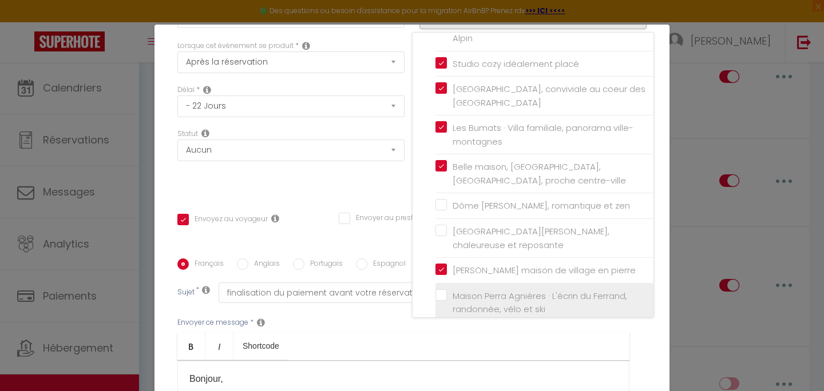
click at [515, 297] on input "Maison Perra Agnières · L'écrin du Ferrand, randonnée, vélo et ski" at bounding box center [545, 302] width 218 height 11
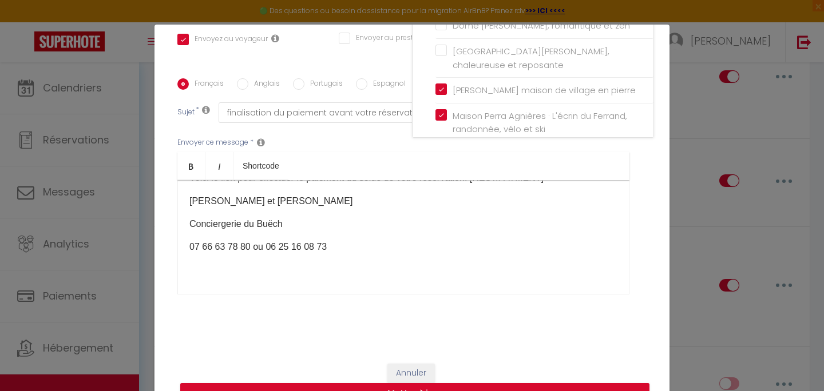
scroll to position [72, 0]
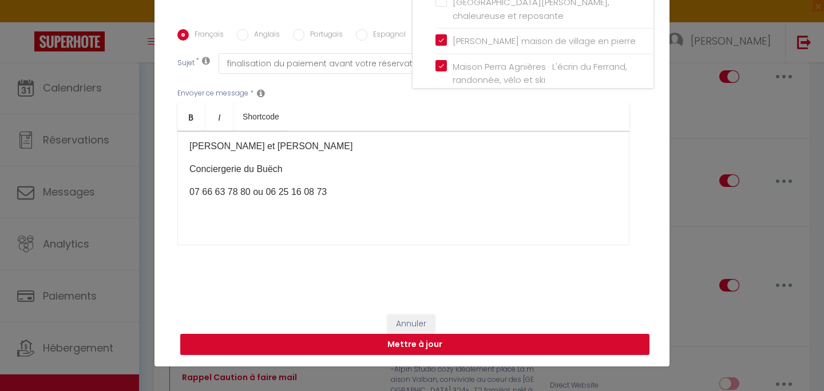
click at [523, 341] on button "Mettre à jour" at bounding box center [414, 345] width 469 height 22
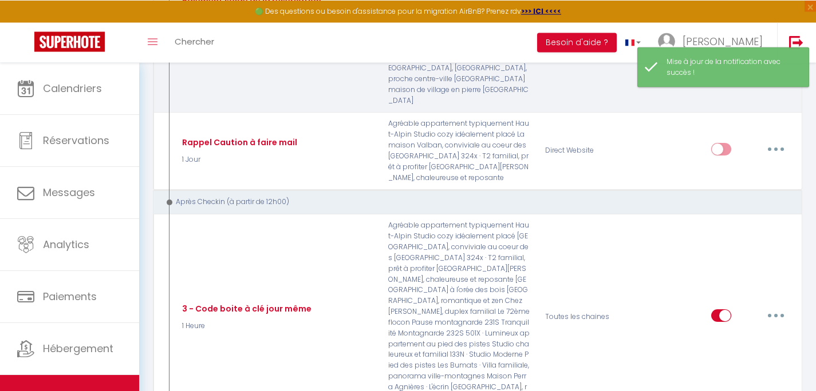
scroll to position [1804, 0]
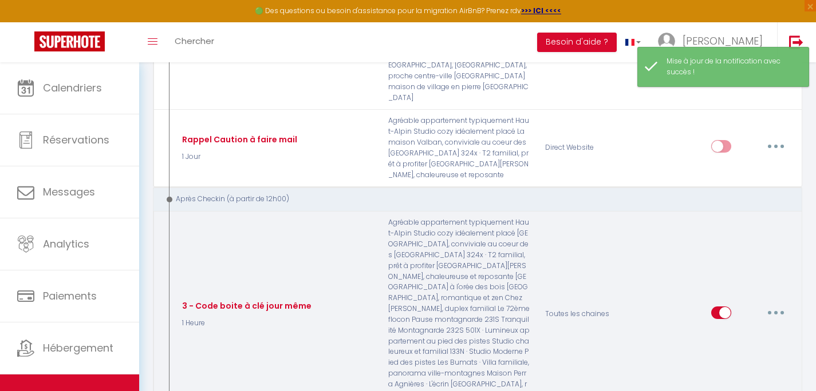
click at [776, 304] on button "button" at bounding box center [775, 313] width 32 height 18
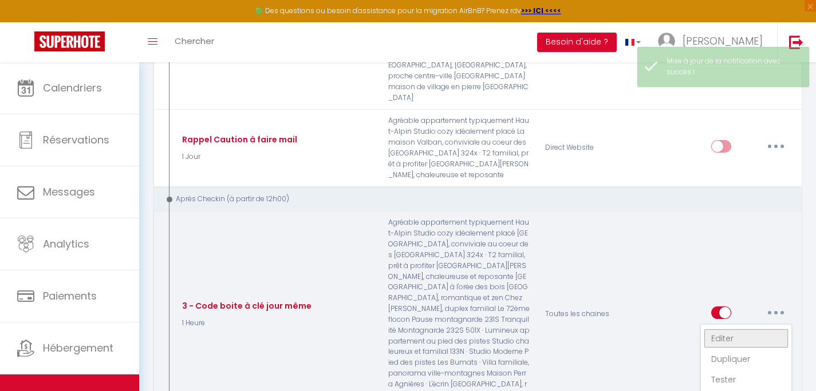
click at [759, 329] on link "Editer" at bounding box center [745, 338] width 85 height 19
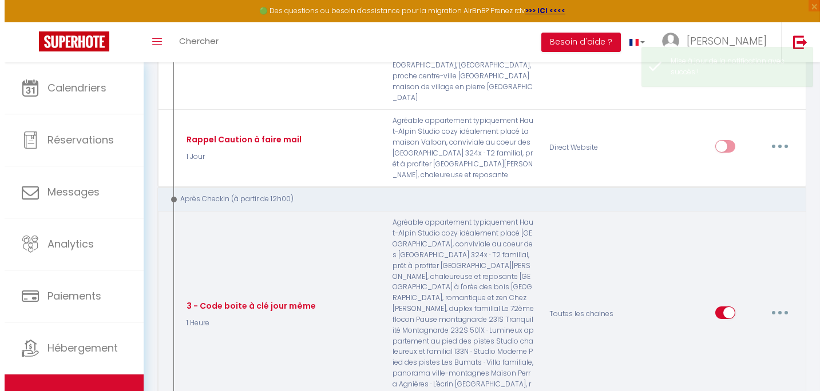
scroll to position [1760, 0]
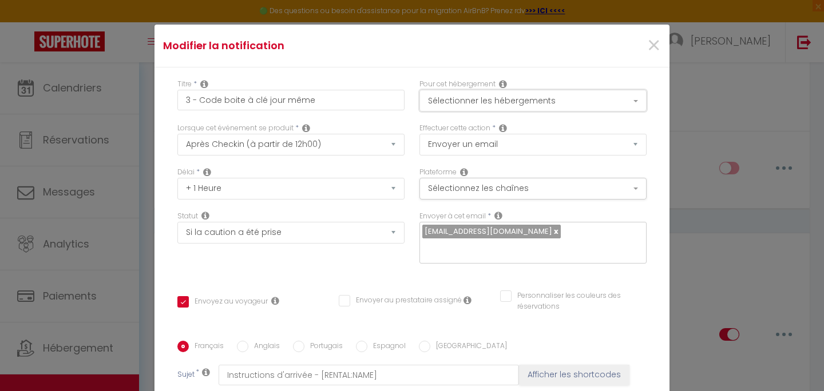
click at [595, 100] on button "Sélectionner les hébergements" at bounding box center [532, 101] width 227 height 22
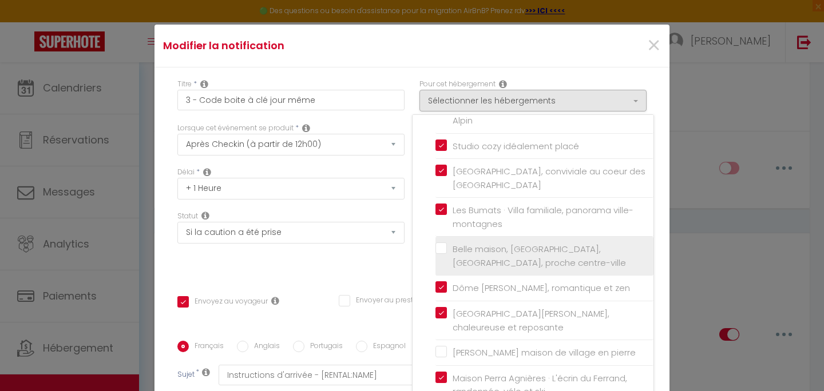
click at [549, 251] on input "Belle maison, [GEOGRAPHIC_DATA], [GEOGRAPHIC_DATA], proche centre-ville" at bounding box center [545, 256] width 218 height 11
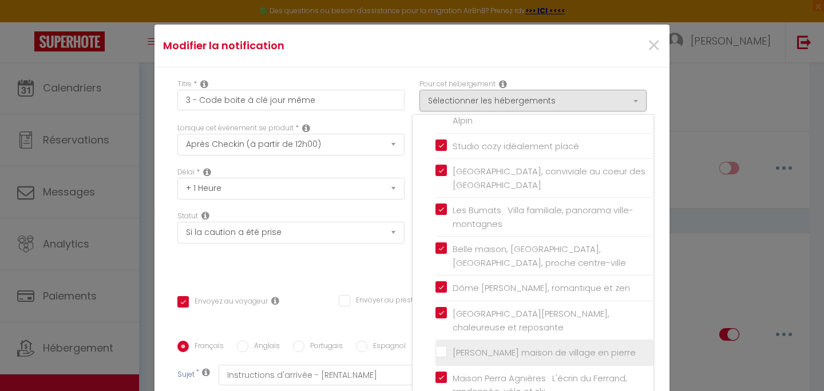
click at [438, 347] on input "[PERSON_NAME] maison de village en pierre" at bounding box center [545, 352] width 218 height 11
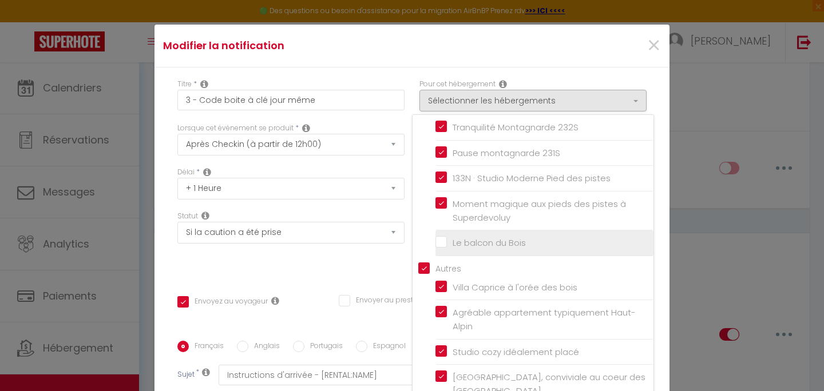
click at [436, 242] on input "Le balcon du Bois" at bounding box center [545, 243] width 218 height 11
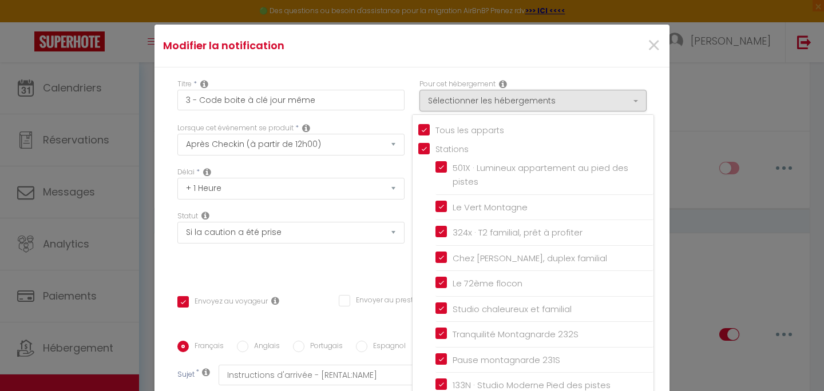
click at [650, 209] on div "Titre * 3 - Code boite à clé jour même Pour cet hébergement Sélectionner les hé…" at bounding box center [412, 342] width 515 height 548
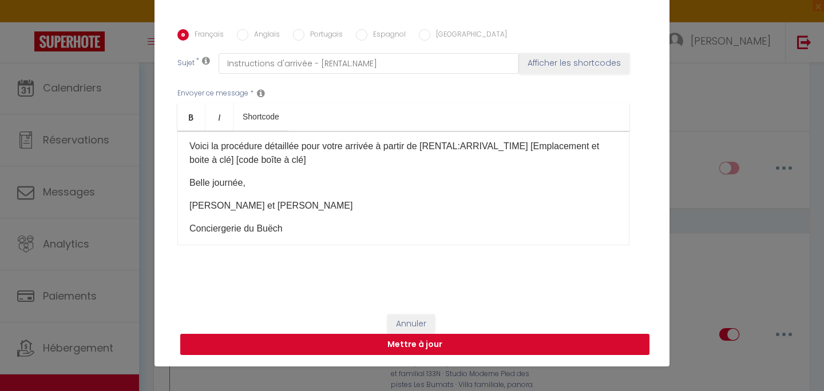
click at [509, 346] on button "Mettre à jour" at bounding box center [414, 345] width 469 height 22
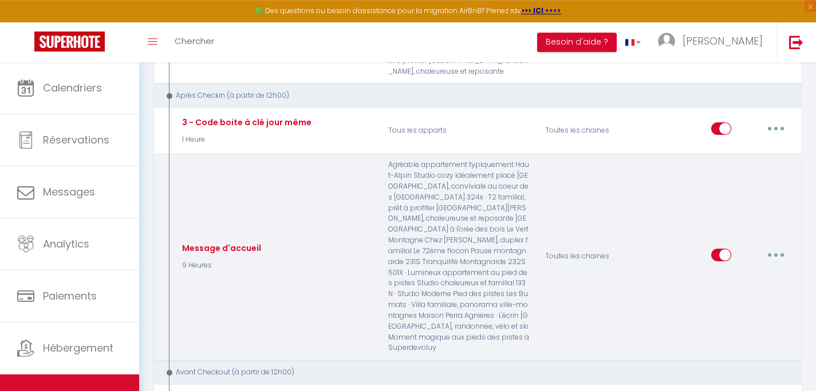
scroll to position [1905, 0]
click at [773, 249] on button "button" at bounding box center [775, 258] width 32 height 18
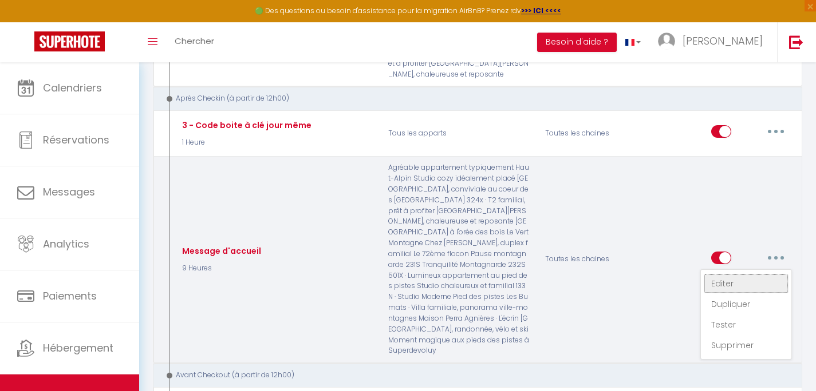
click at [762, 274] on link "Editer" at bounding box center [745, 283] width 85 height 19
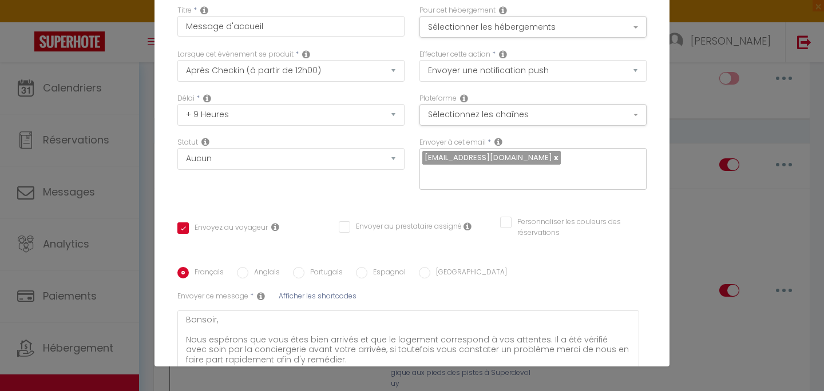
scroll to position [0, 0]
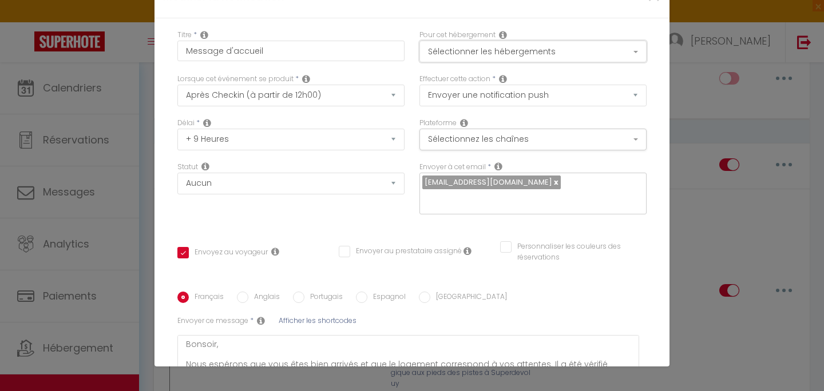
click at [590, 52] on button "Sélectionner les hébergements" at bounding box center [532, 52] width 227 height 22
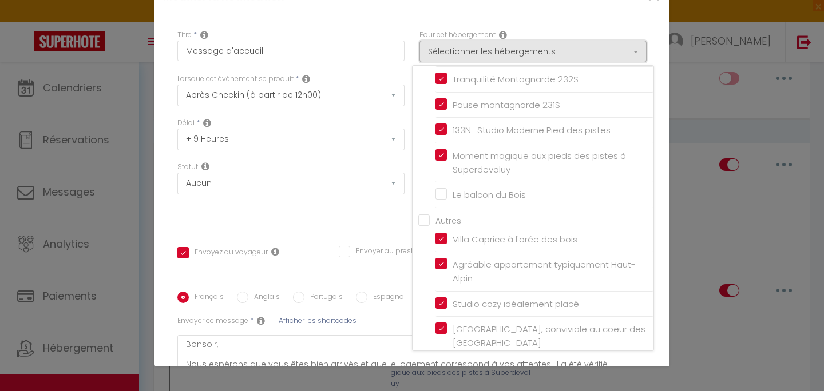
scroll to position [413, 0]
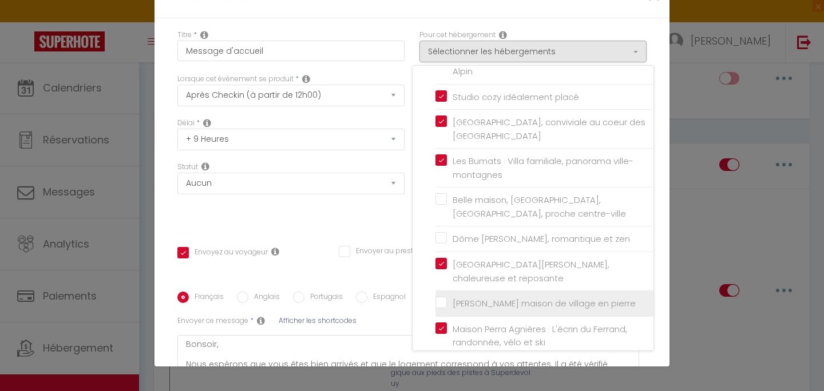
click at [436, 298] on input "[PERSON_NAME] maison de village en pierre" at bounding box center [545, 303] width 218 height 11
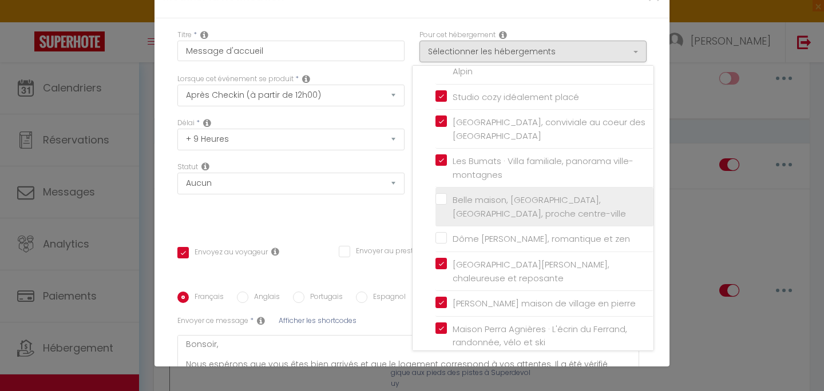
click at [438, 202] on input "Belle maison, [GEOGRAPHIC_DATA], [GEOGRAPHIC_DATA], proche centre-ville" at bounding box center [545, 206] width 218 height 11
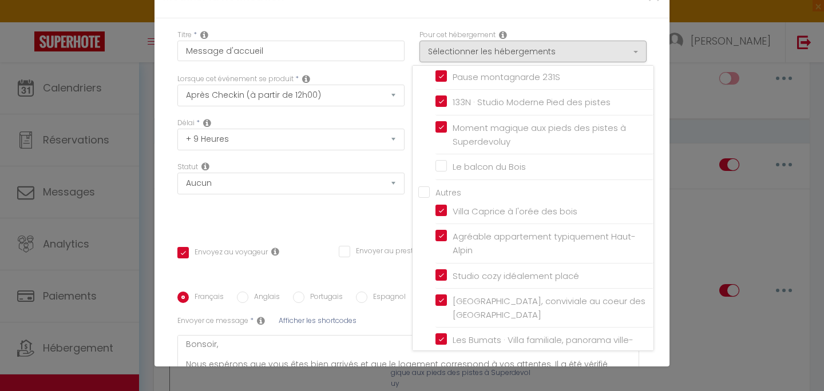
scroll to position [219, 0]
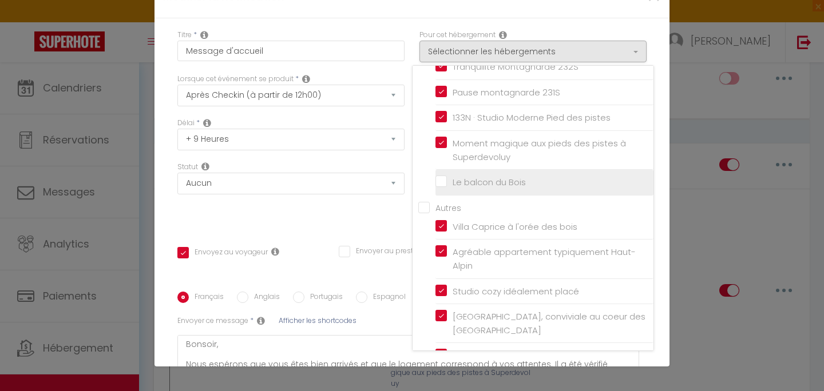
click at [456, 185] on input "Le balcon du Bois" at bounding box center [545, 182] width 218 height 11
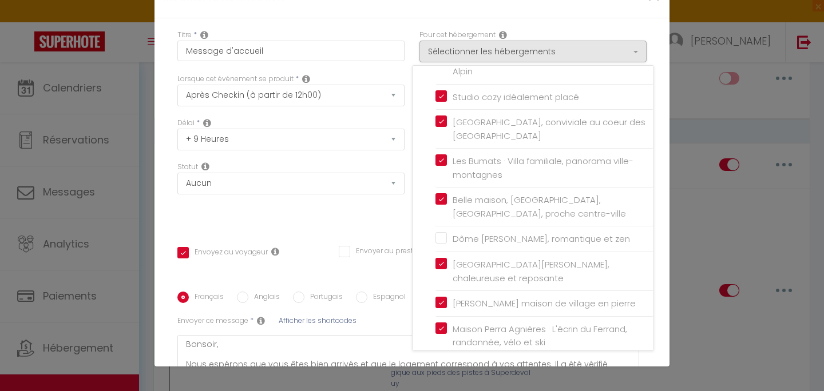
scroll to position [179, 0]
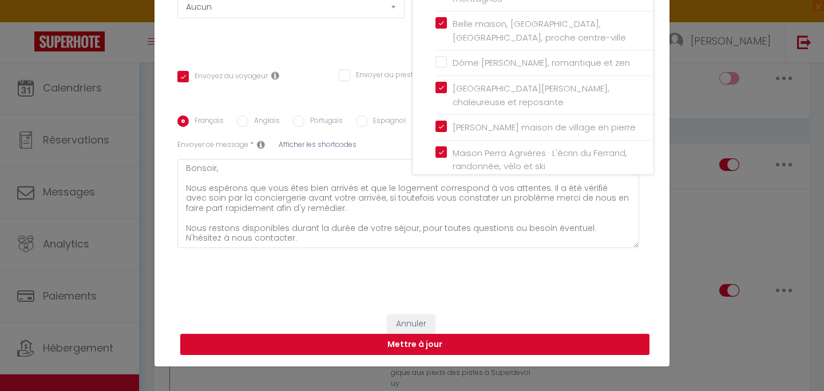
click at [343, 343] on button "Mettre à jour" at bounding box center [414, 345] width 469 height 22
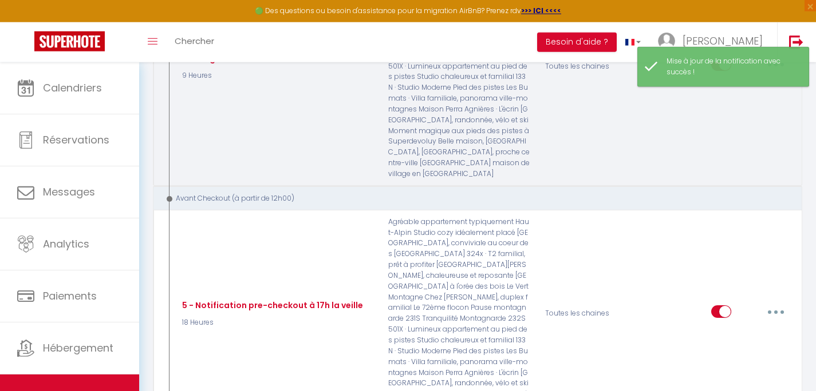
scroll to position [2115, 0]
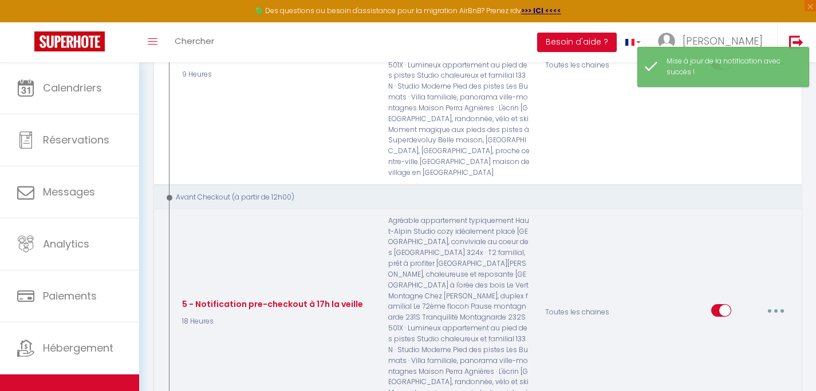
click at [781, 302] on button "button" at bounding box center [775, 311] width 32 height 18
click at [739, 327] on link "Editer" at bounding box center [745, 336] width 85 height 19
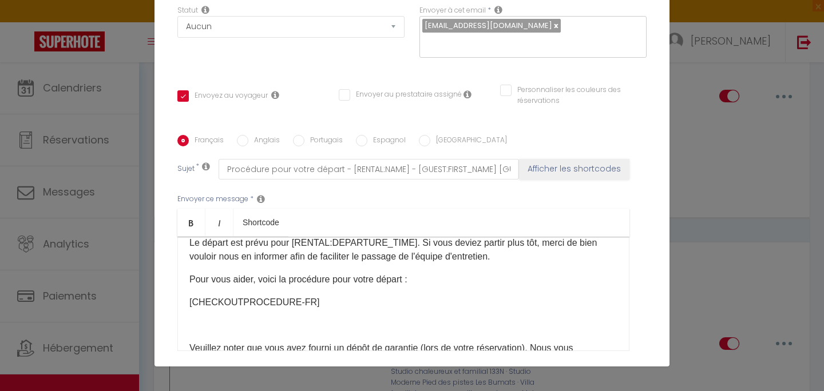
scroll to position [0, 0]
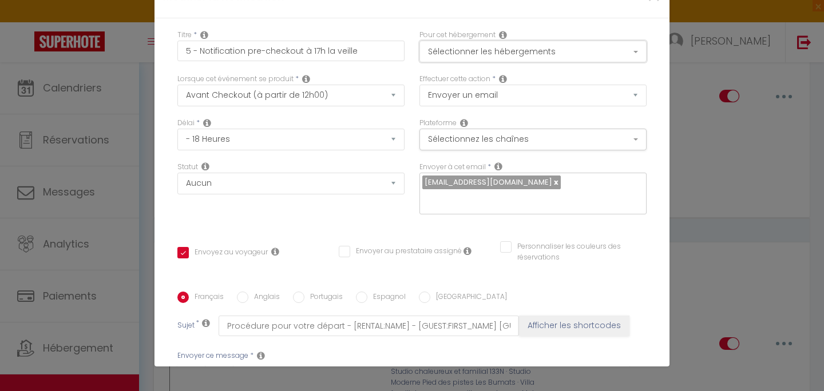
click at [578, 61] on button "Sélectionner les hébergements" at bounding box center [532, 52] width 227 height 22
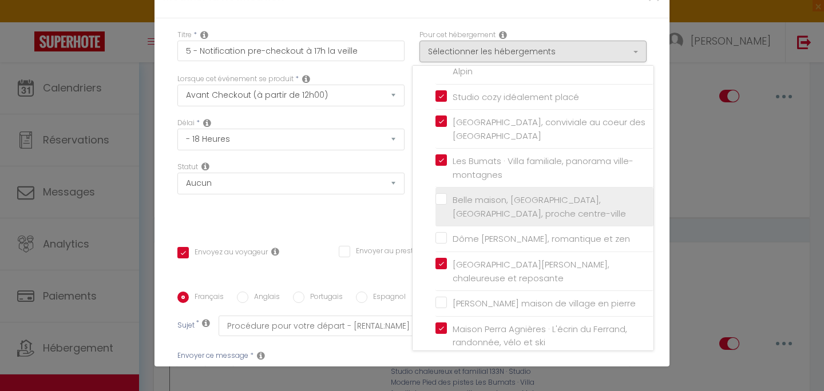
click at [491, 201] on input "Belle maison, [GEOGRAPHIC_DATA], [GEOGRAPHIC_DATA], proche centre-ville" at bounding box center [545, 206] width 218 height 11
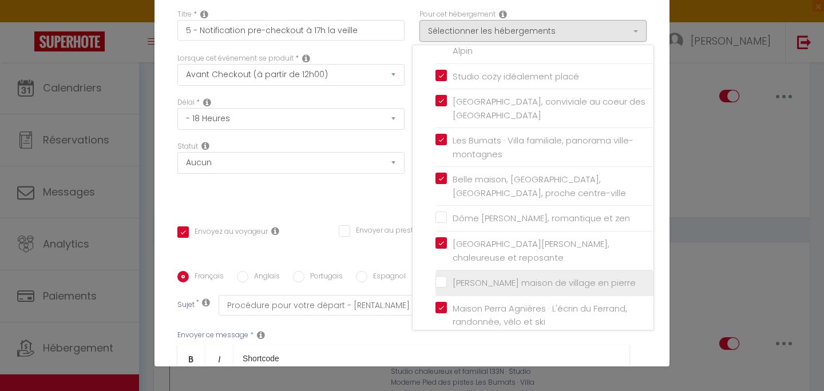
click at [470, 278] on input "[PERSON_NAME] maison de village en pierre" at bounding box center [545, 283] width 218 height 11
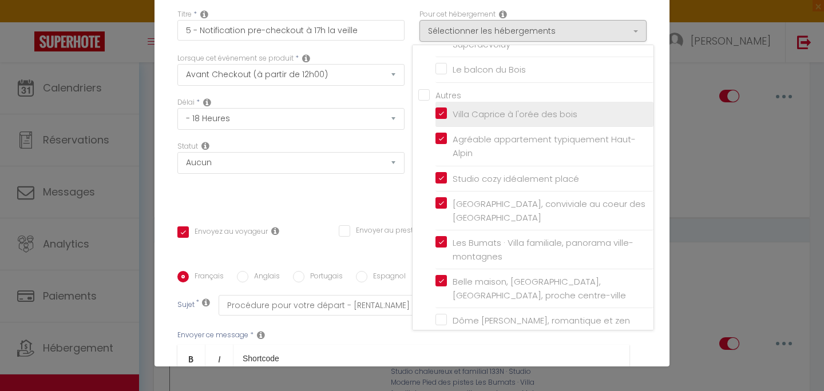
scroll to position [196, 0]
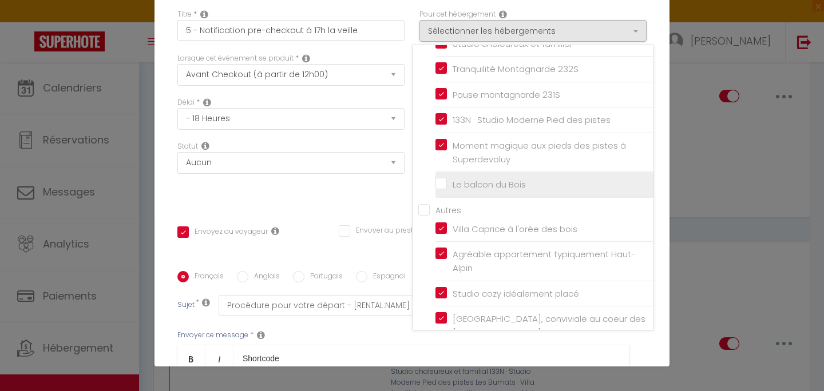
click at [485, 187] on input "Le balcon du Bois" at bounding box center [545, 184] width 218 height 11
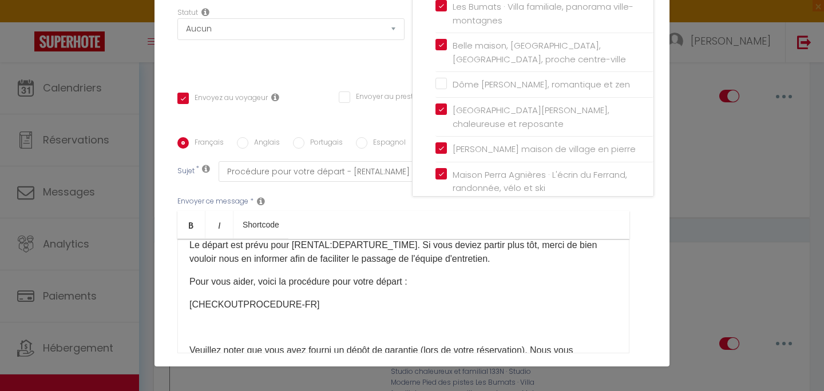
scroll to position [266, 0]
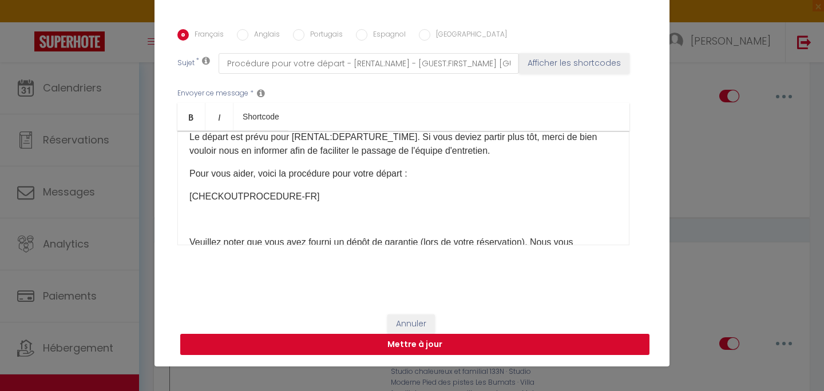
click at [353, 342] on button "Mettre à jour" at bounding box center [414, 345] width 469 height 22
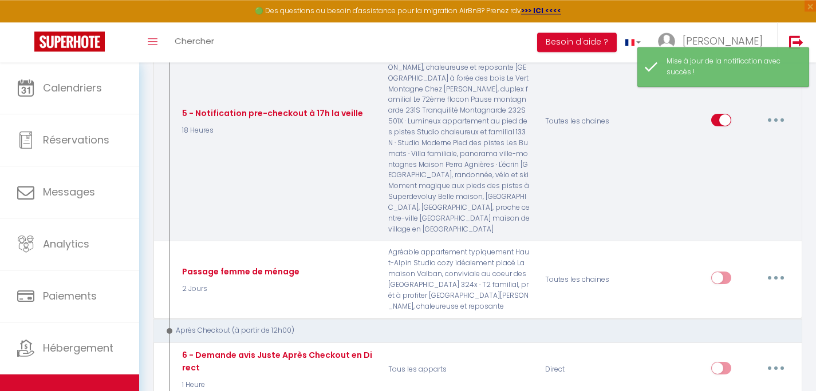
scroll to position [2326, 0]
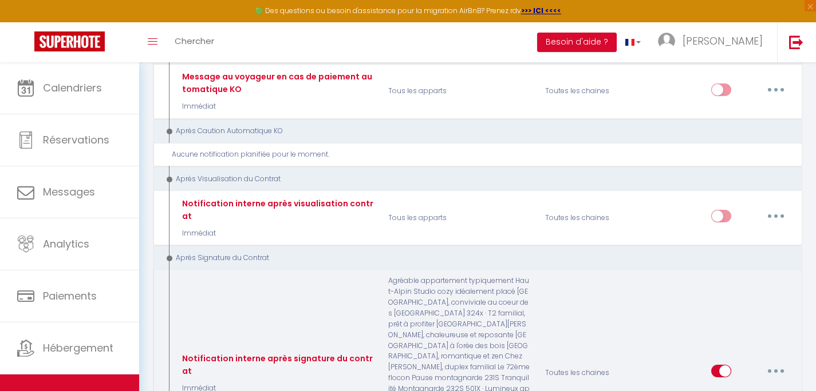
click at [785, 362] on button "button" at bounding box center [775, 371] width 32 height 18
click at [765, 388] on link "Editer" at bounding box center [745, 397] width 85 height 19
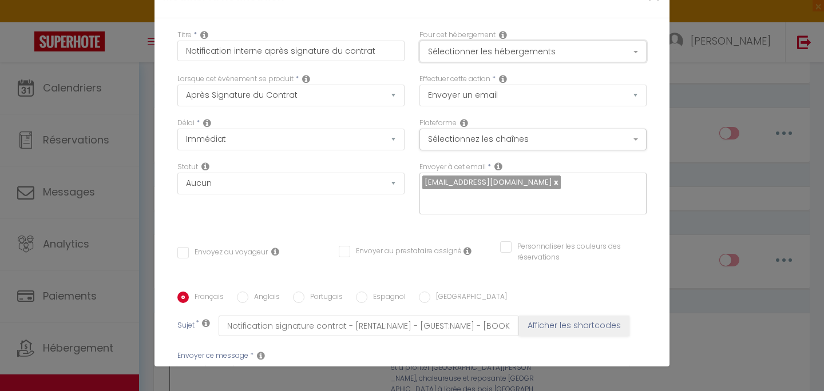
click at [598, 53] on button "Sélectionner les hébergements" at bounding box center [532, 52] width 227 height 22
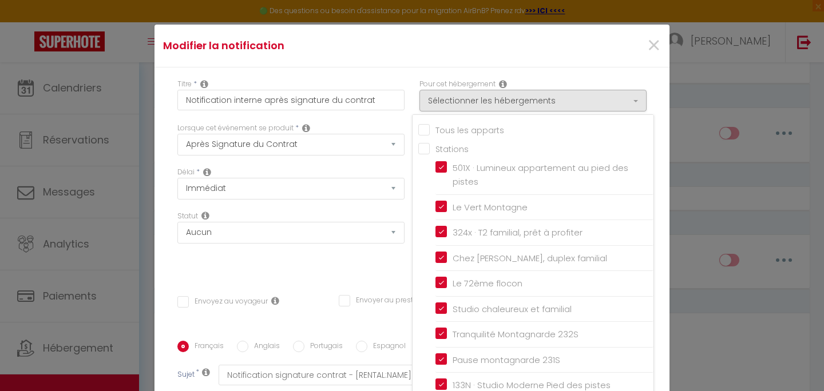
click at [466, 130] on input "Tous les apparts" at bounding box center [535, 129] width 235 height 11
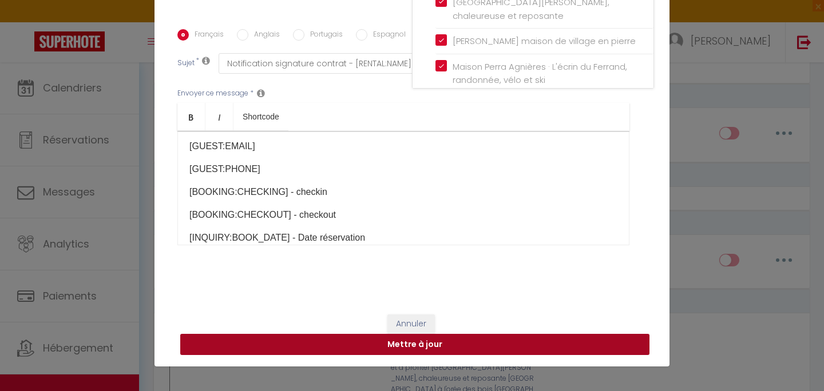
click at [450, 348] on button "Mettre à jour" at bounding box center [414, 345] width 469 height 22
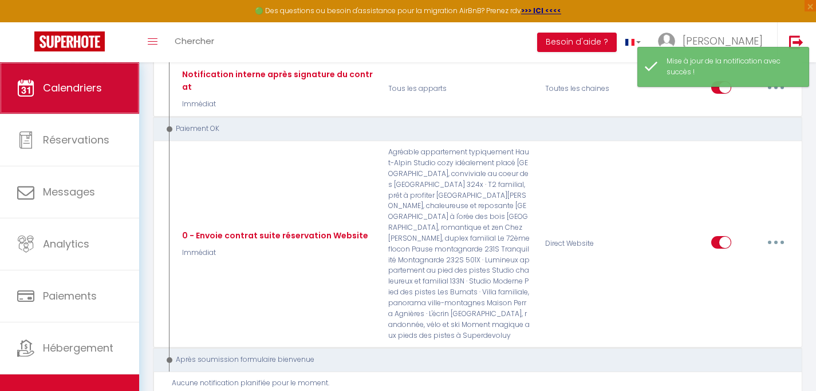
click at [76, 95] on span "Calendriers" at bounding box center [72, 88] width 59 height 14
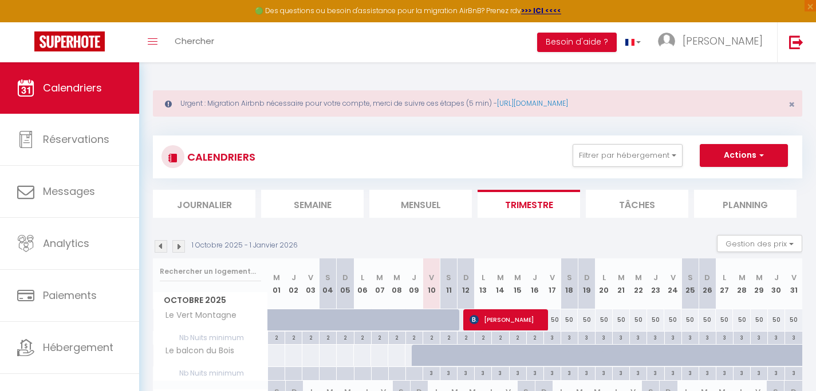
click at [288, 65] on div "Urgent : Migration Airbnb nécessaire pour votre compte, merci de suivre ces éta…" at bounding box center [477, 351] width 676 height 579
